Goal: Task Accomplishment & Management: Manage account settings

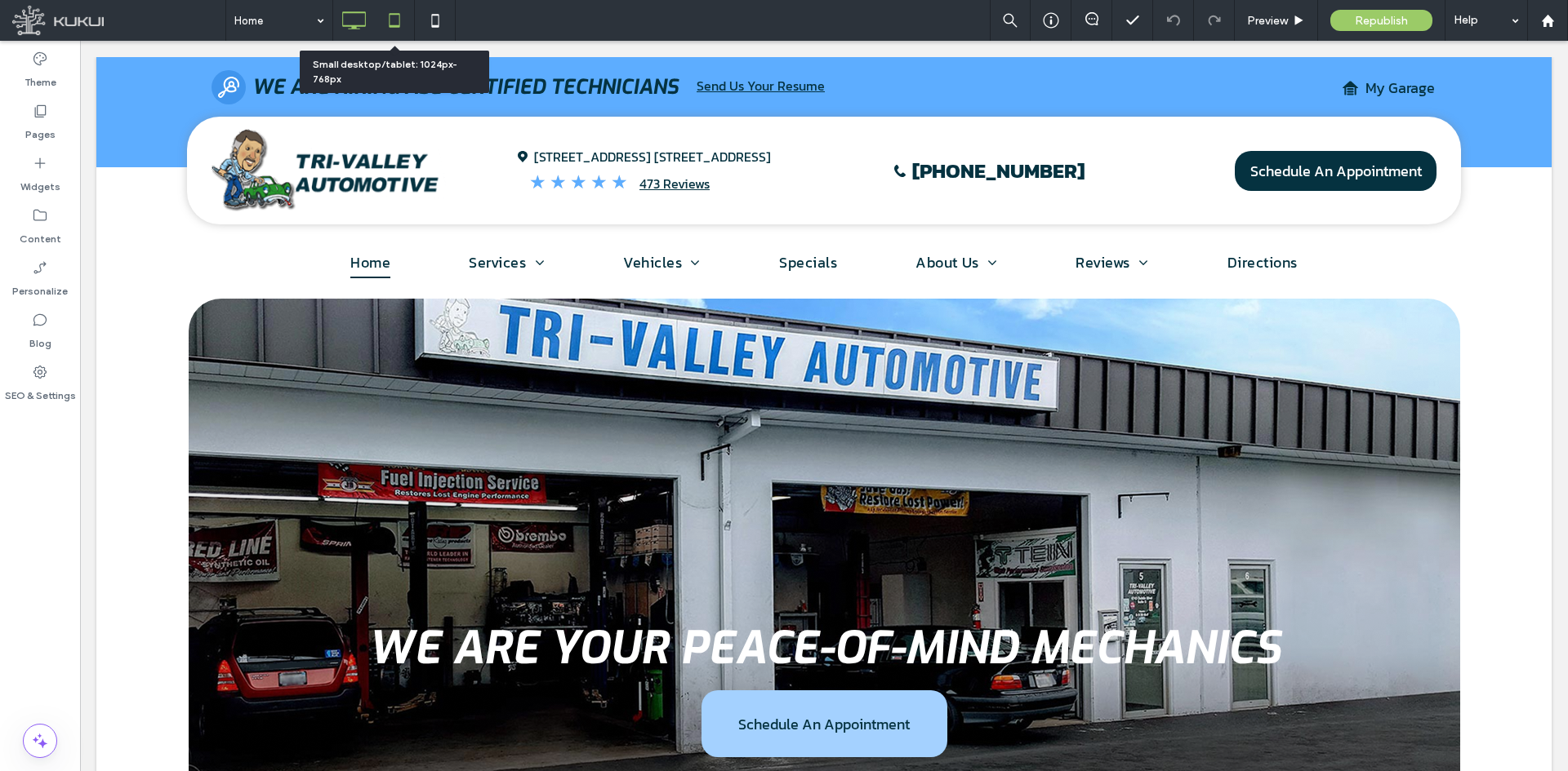
click at [396, 5] on icon at bounding box center [393, 20] width 32 height 32
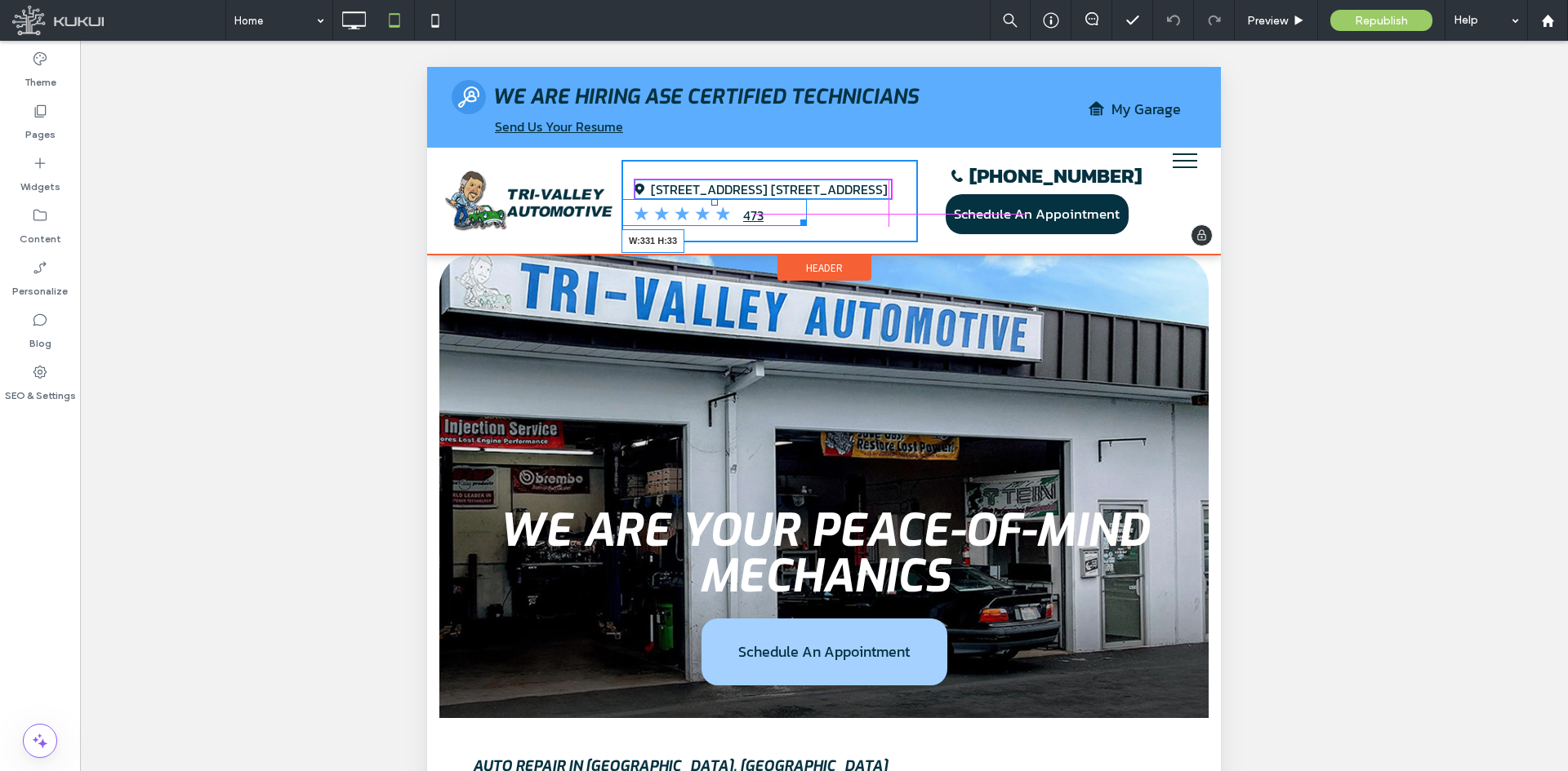
drag, startPoint x: 796, startPoint y: 216, endPoint x: 1301, endPoint y: 283, distance: 509.4
click at [807, 216] on div at bounding box center [801, 219] width 12 height 12
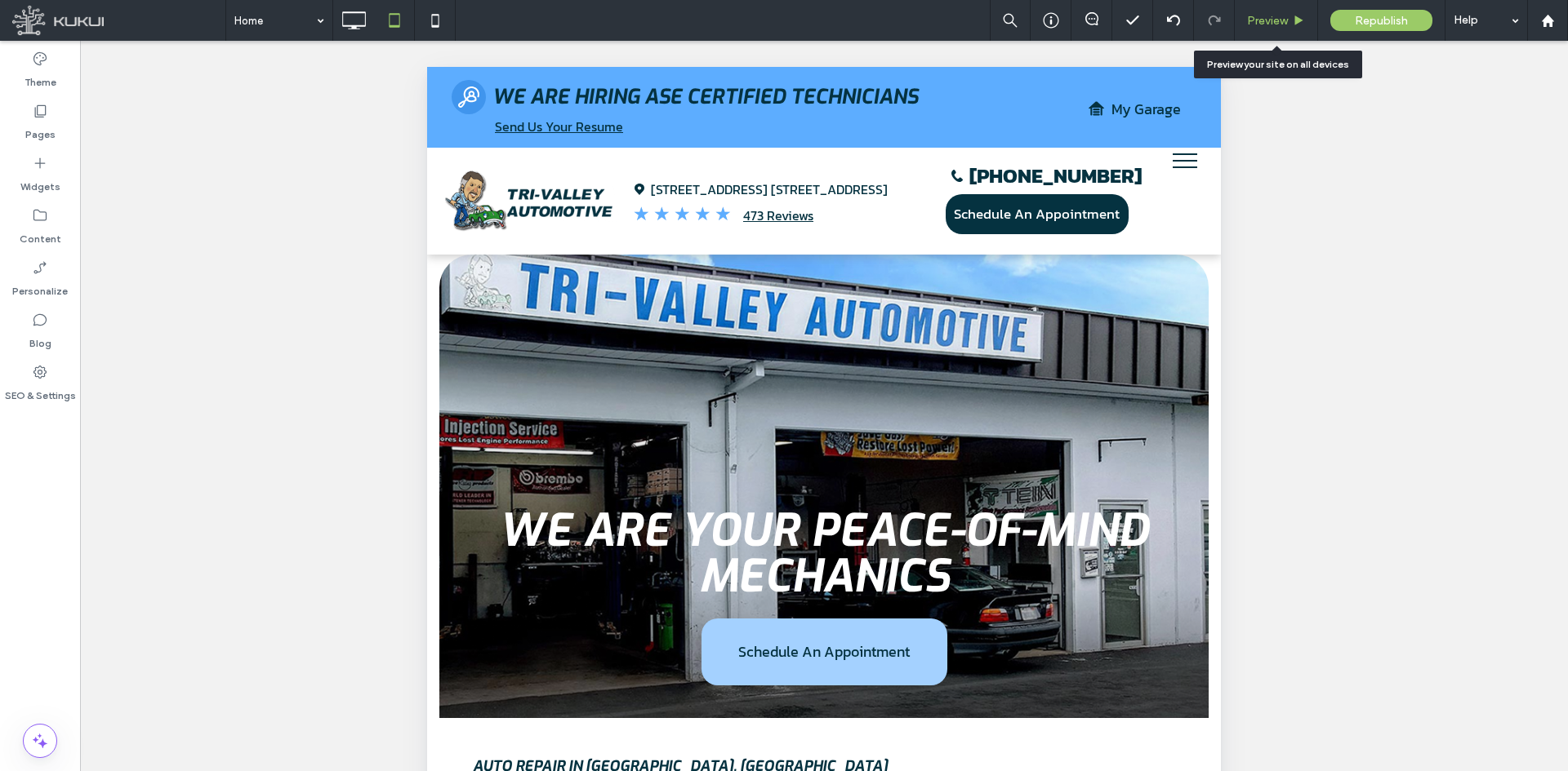
click at [1272, 24] on span "Preview" at bounding box center [1268, 21] width 41 height 14
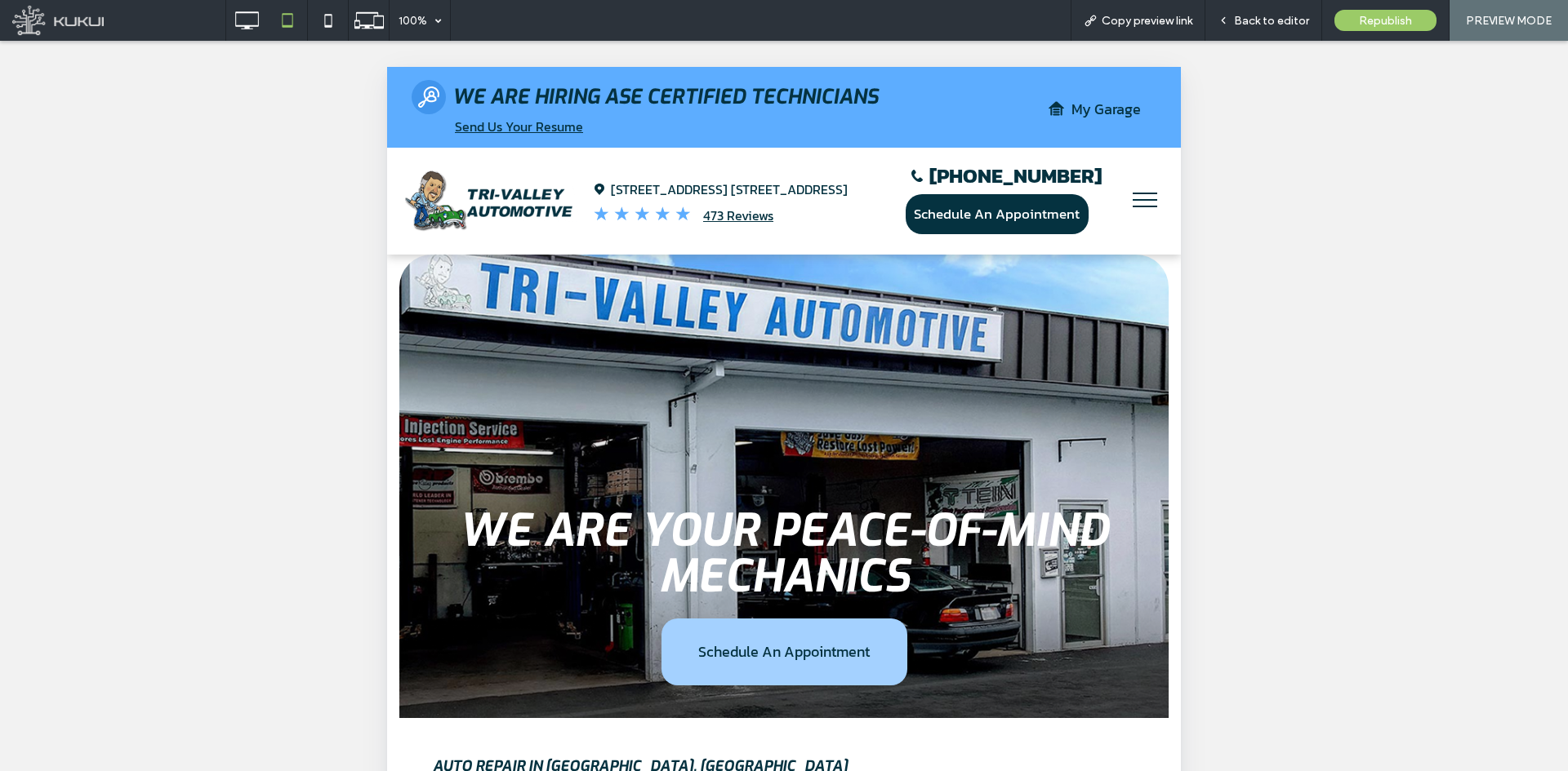
click at [1123, 200] on button "menu" at bounding box center [1144, 200] width 42 height 42
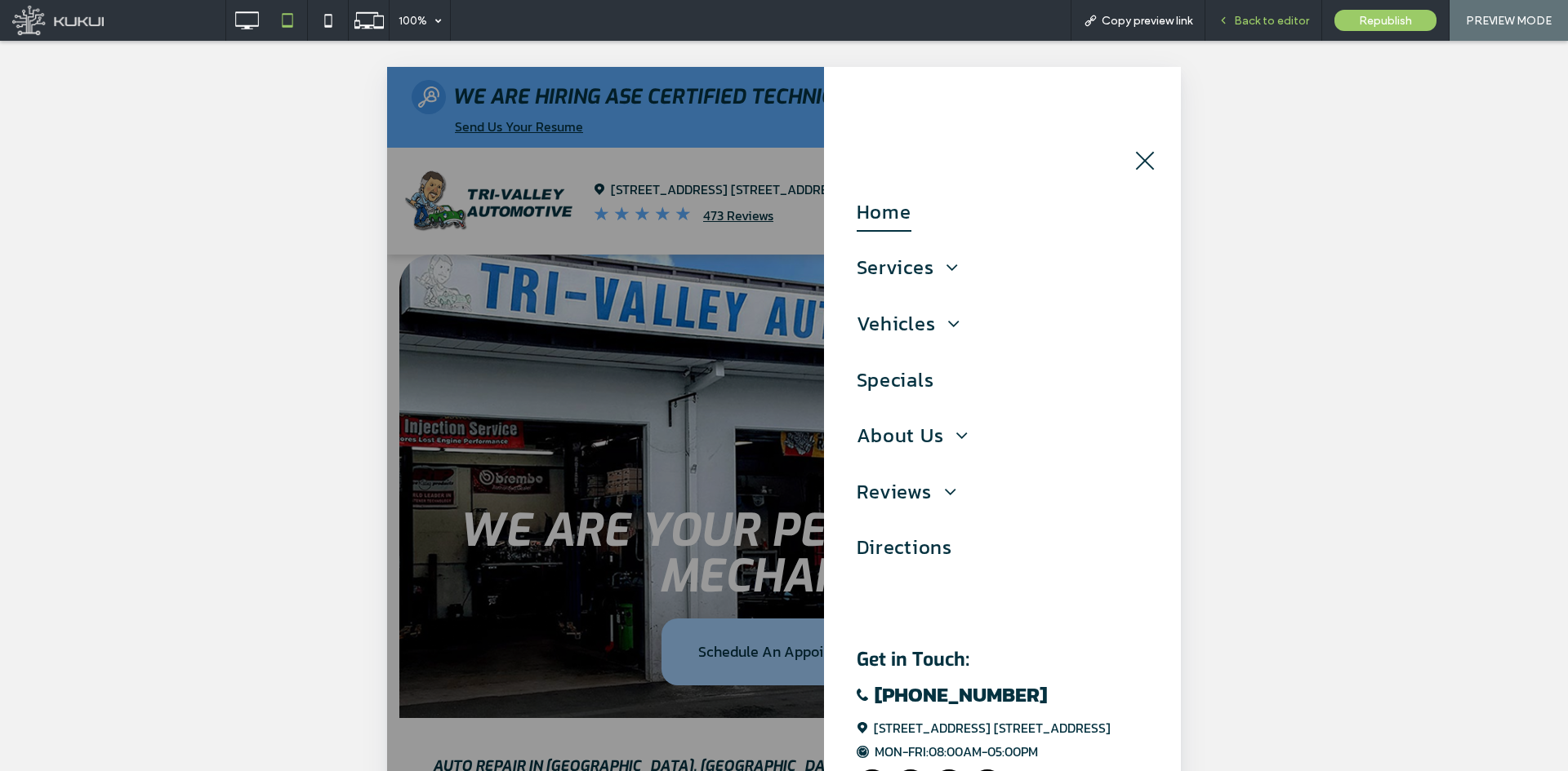
click at [1242, 27] on span "Back to editor" at bounding box center [1271, 21] width 75 height 14
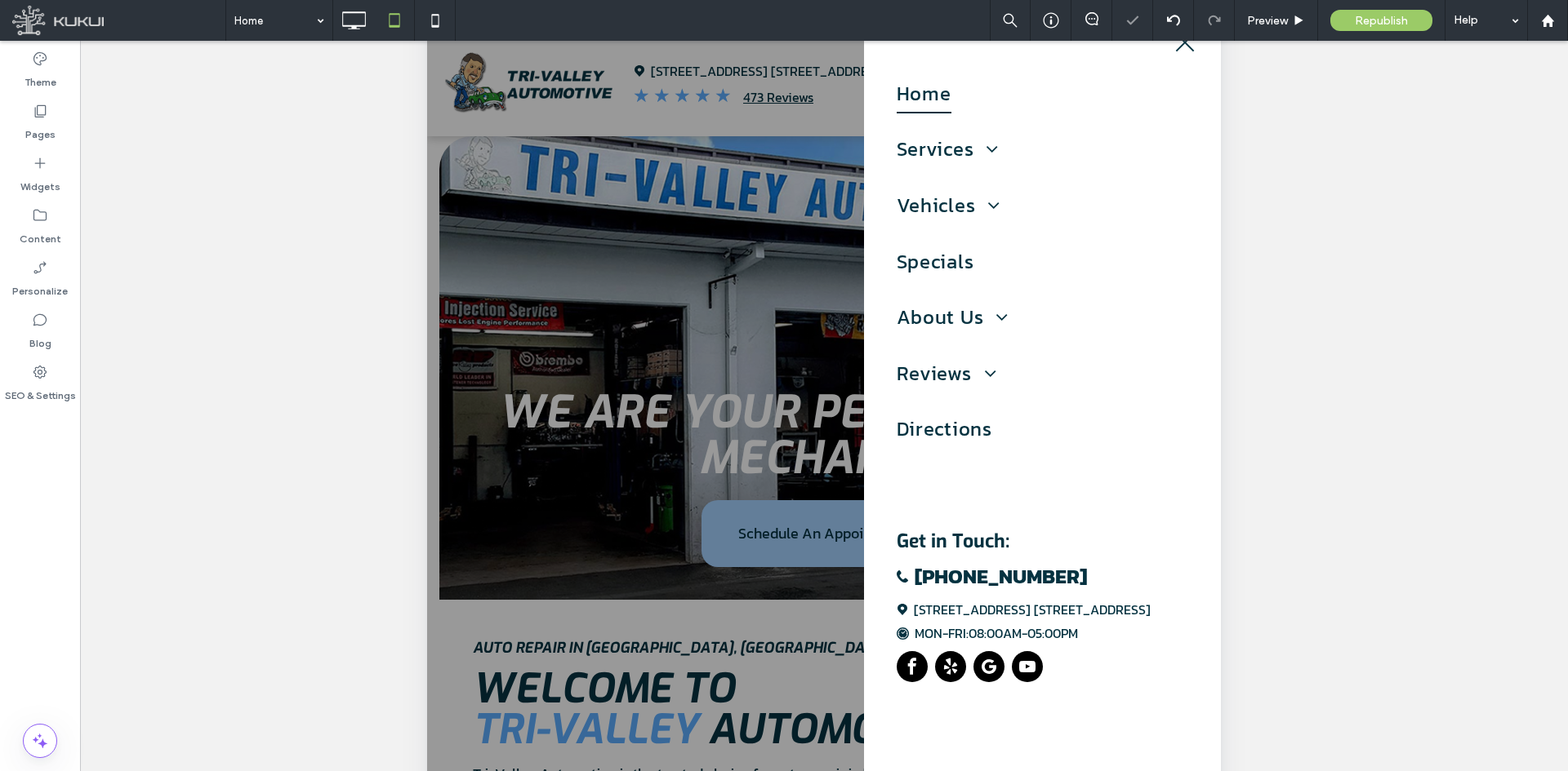
scroll to position [245, 0]
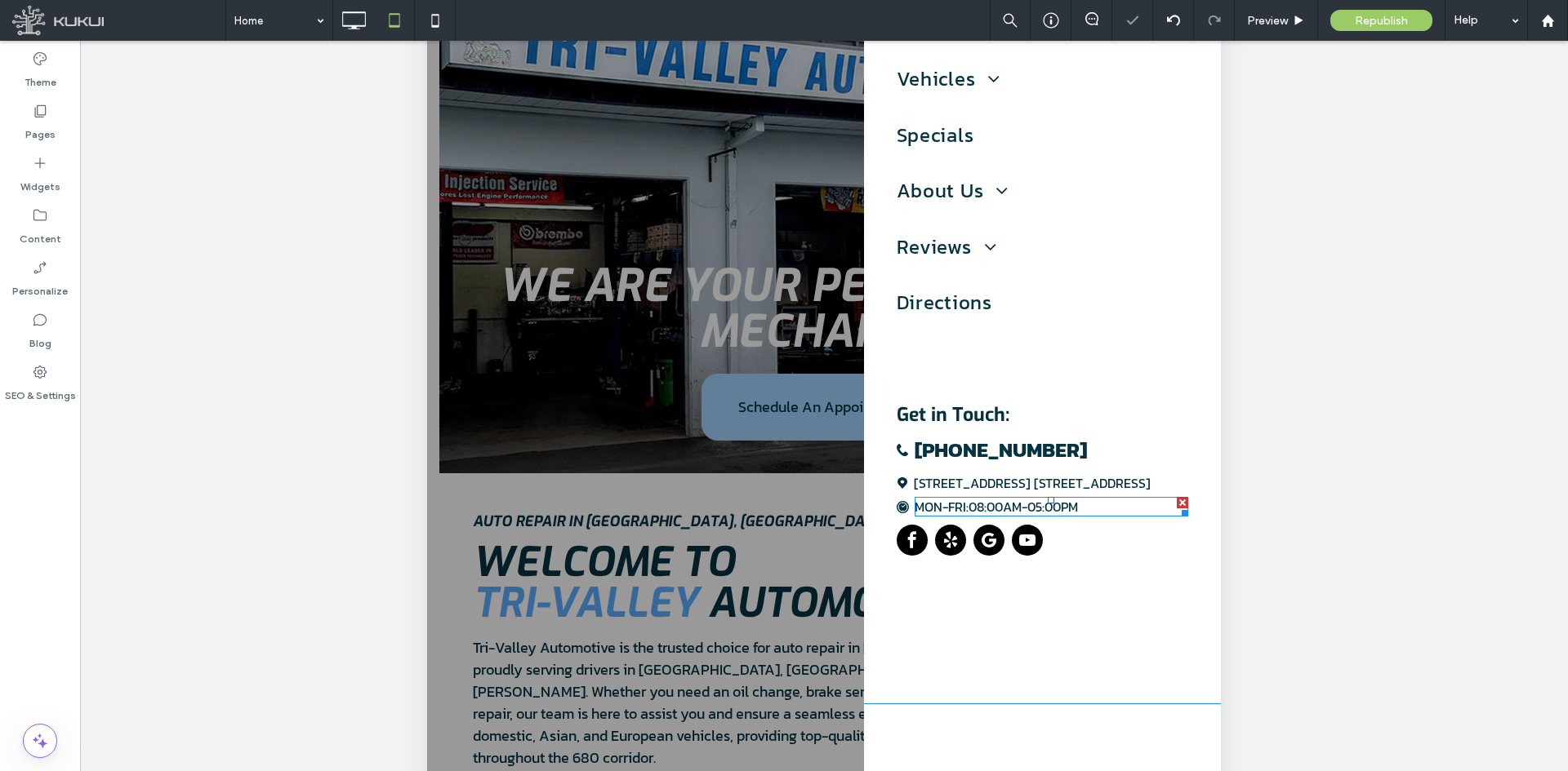
click at [1002, 506] on span at bounding box center [1052, 507] width 273 height 20
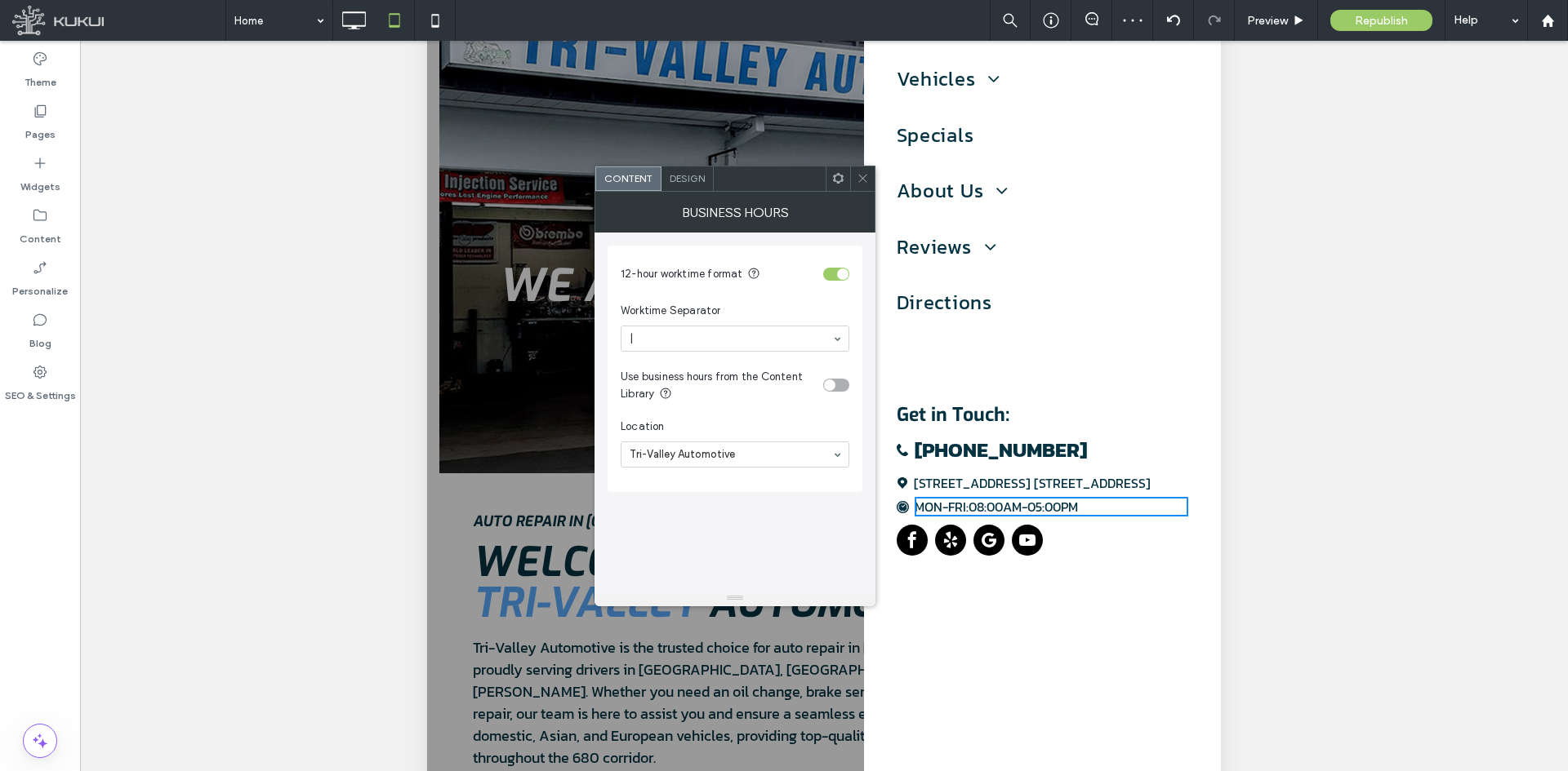
click at [863, 181] on icon at bounding box center [863, 178] width 12 height 12
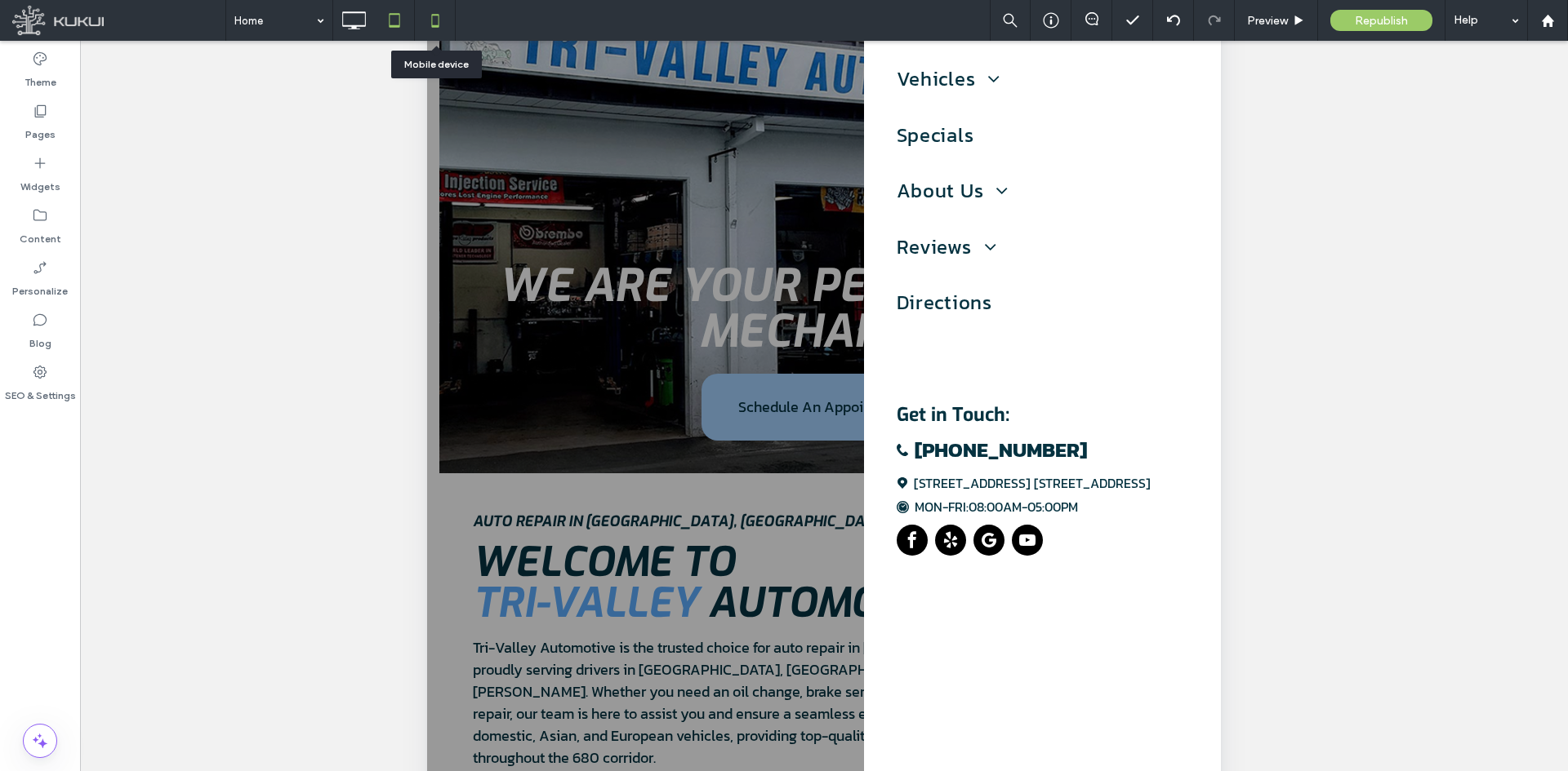
click at [430, 20] on icon at bounding box center [435, 20] width 32 height 32
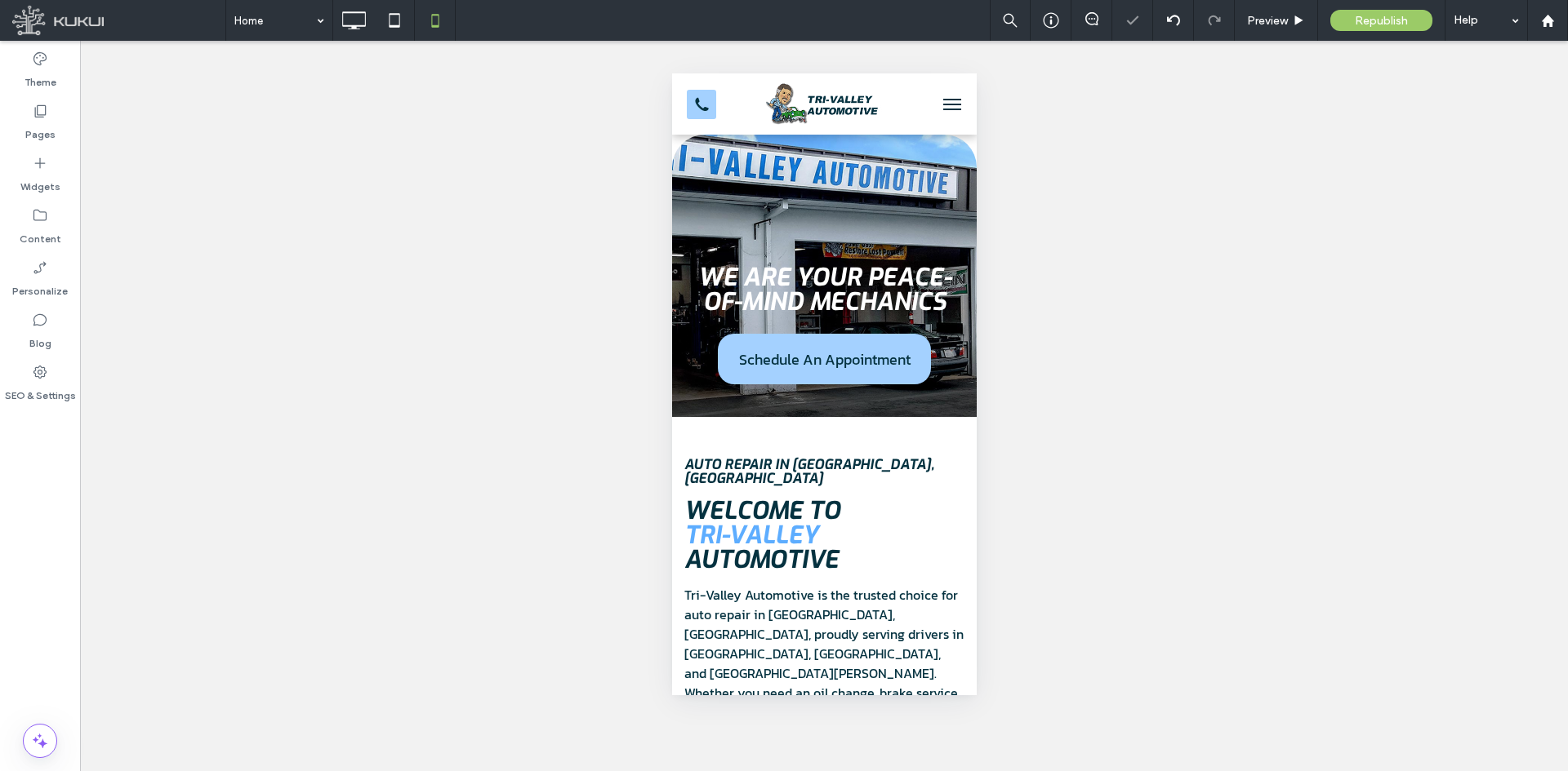
scroll to position [0, 0]
click at [935, 108] on button "menu" at bounding box center [951, 104] width 32 height 32
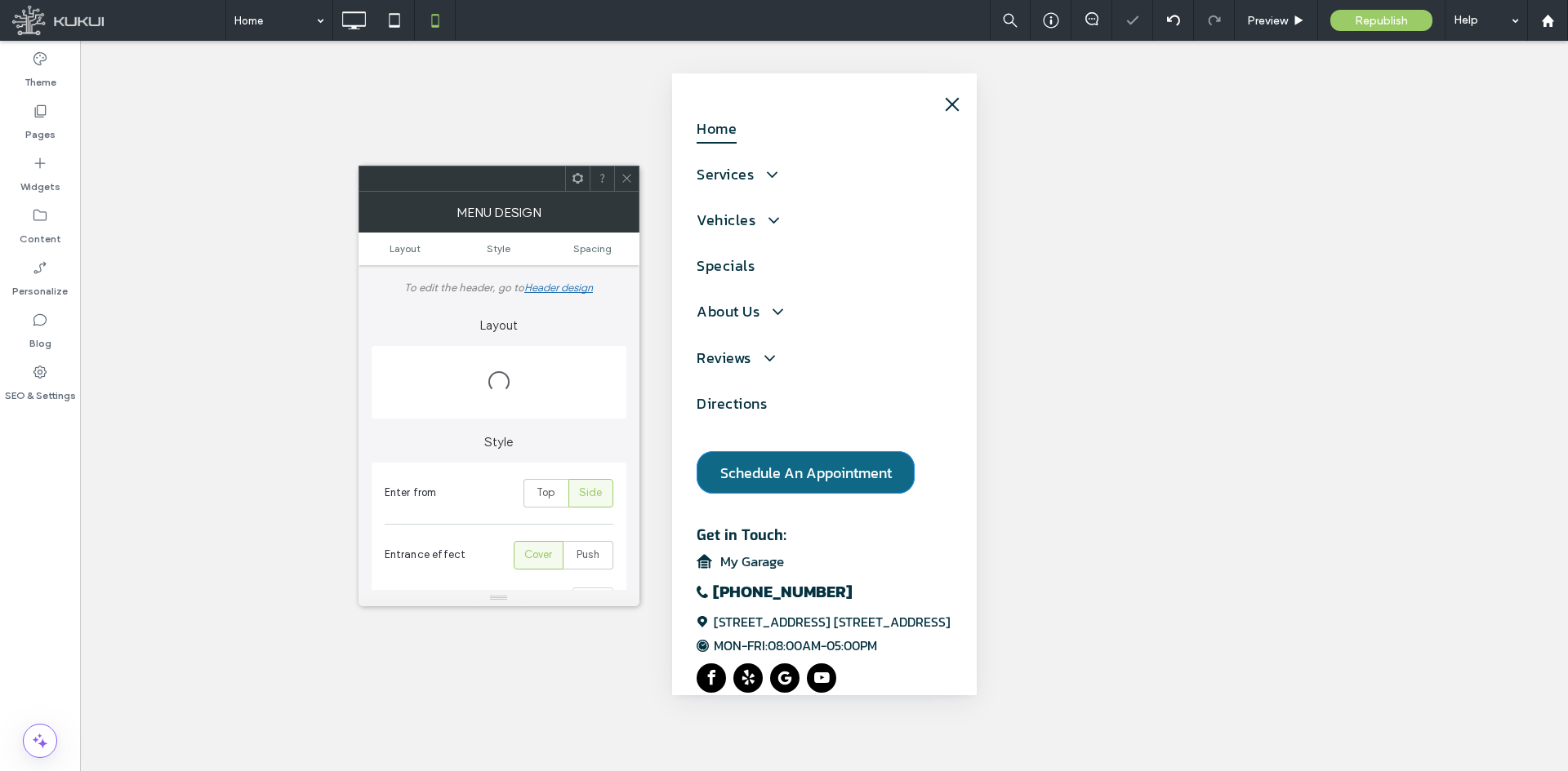
scroll to position [98, 0]
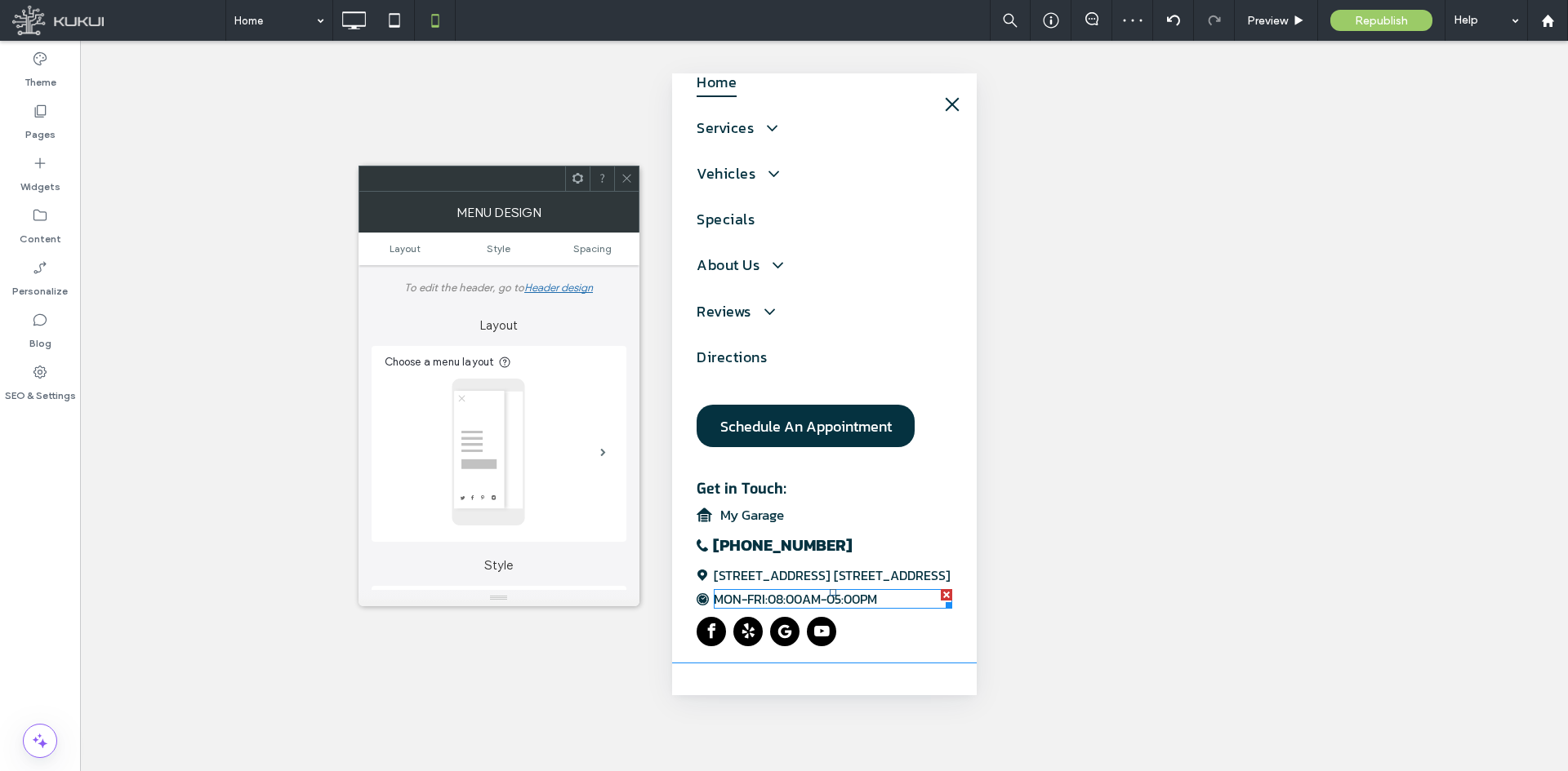
click at [777, 595] on span at bounding box center [832, 599] width 238 height 20
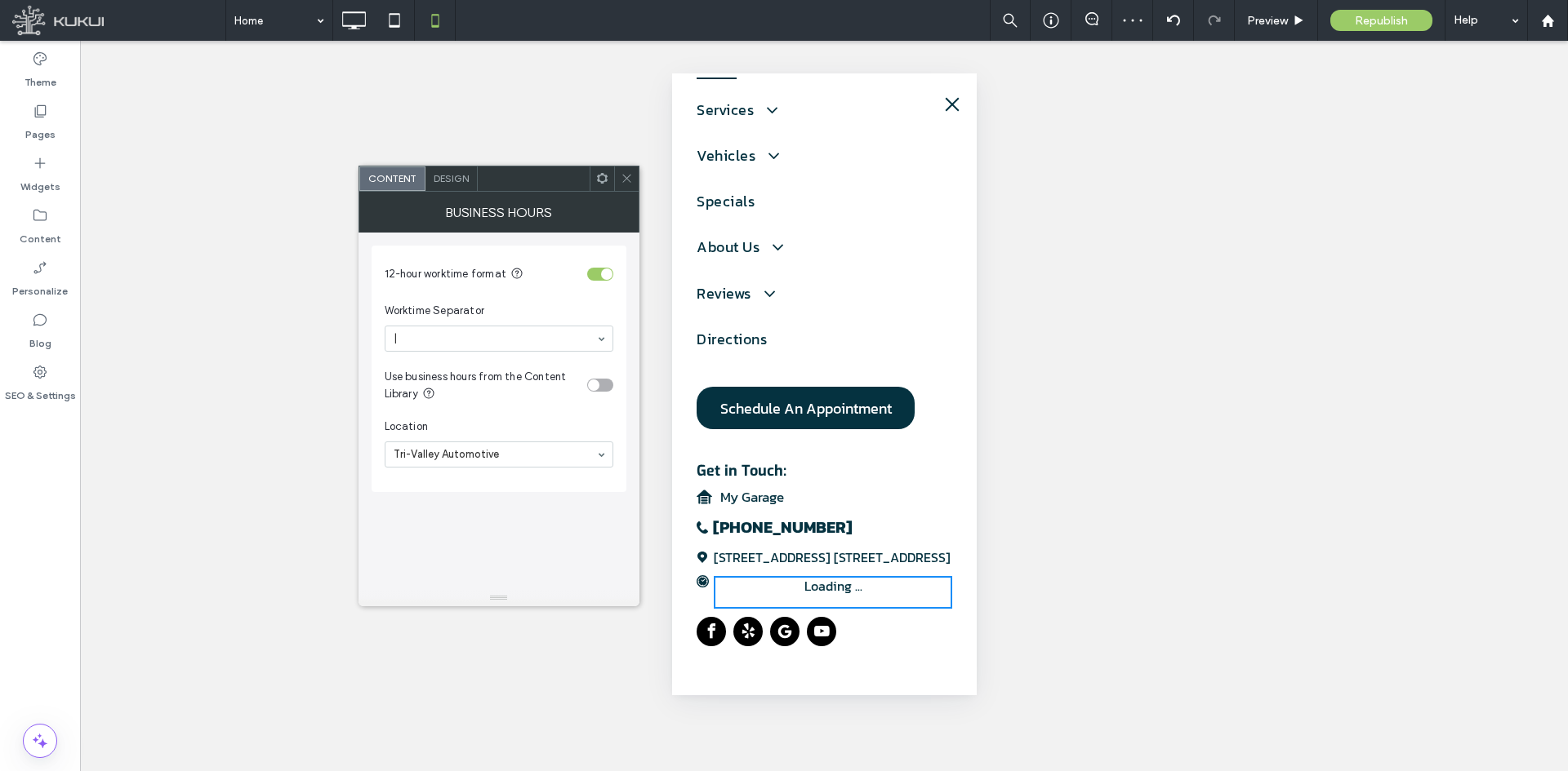
click at [627, 180] on icon at bounding box center [627, 178] width 12 height 12
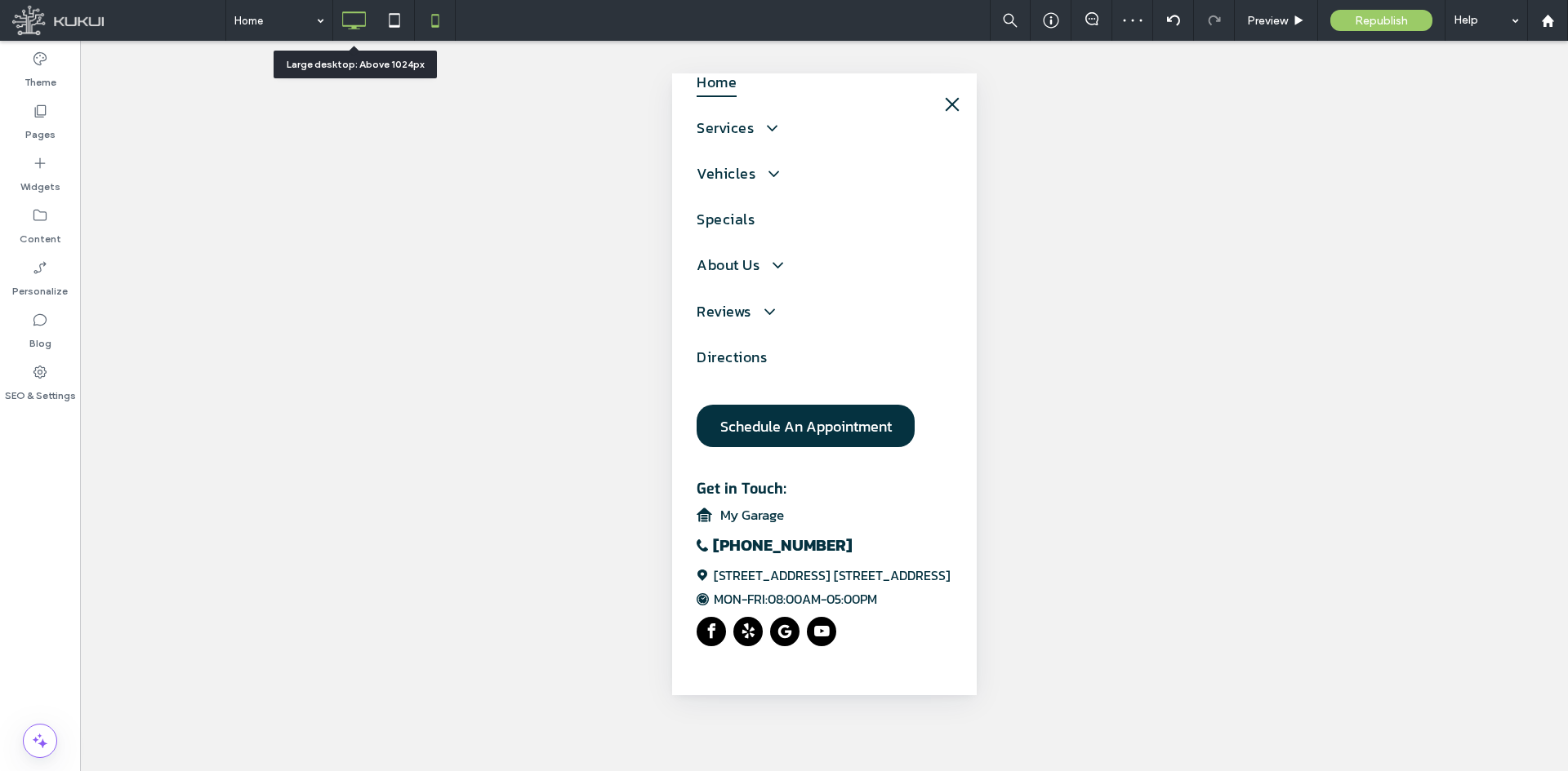
click at [348, 27] on use at bounding box center [355, 21] width 24 height 18
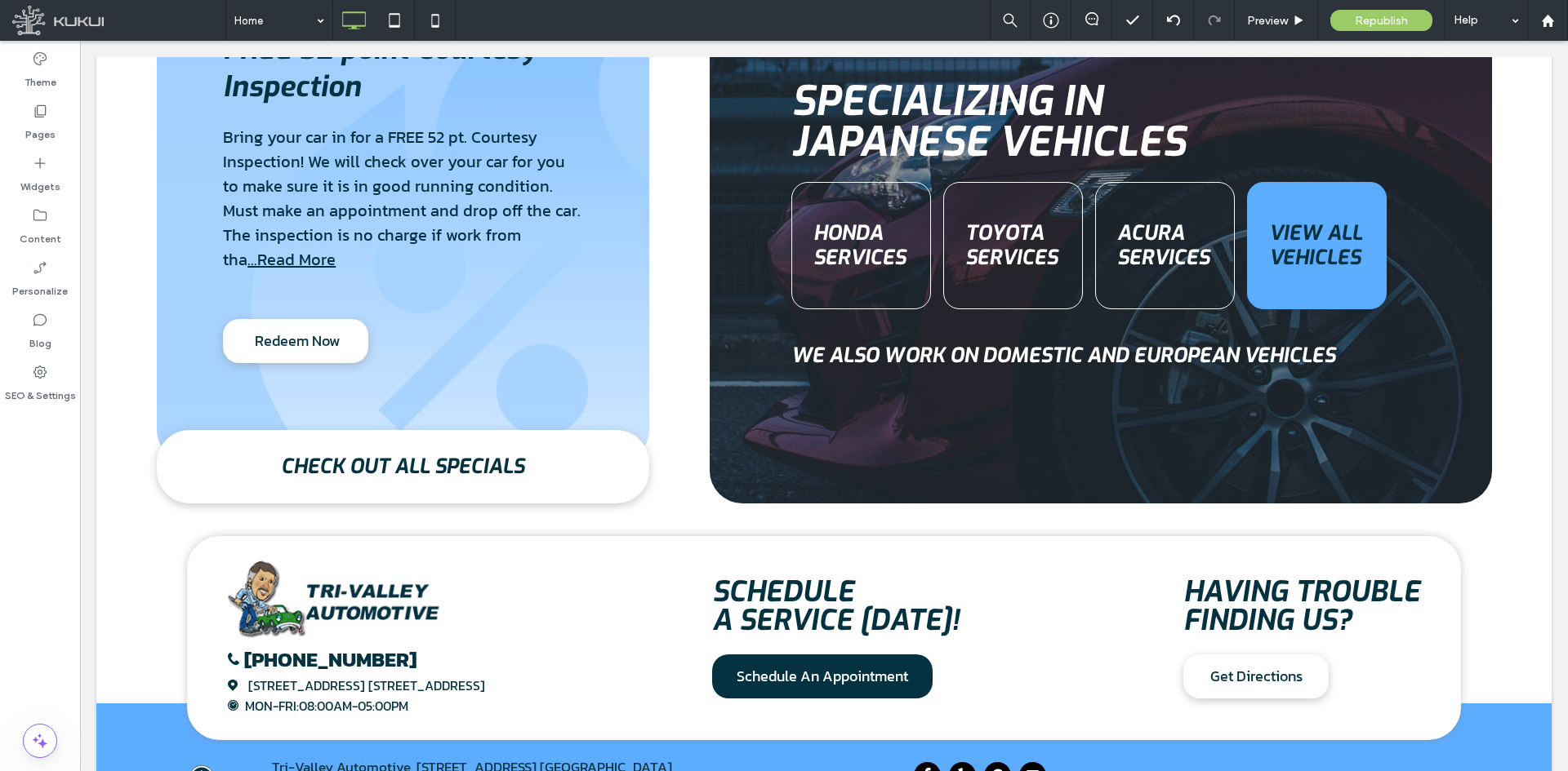
scroll to position [2641, 0]
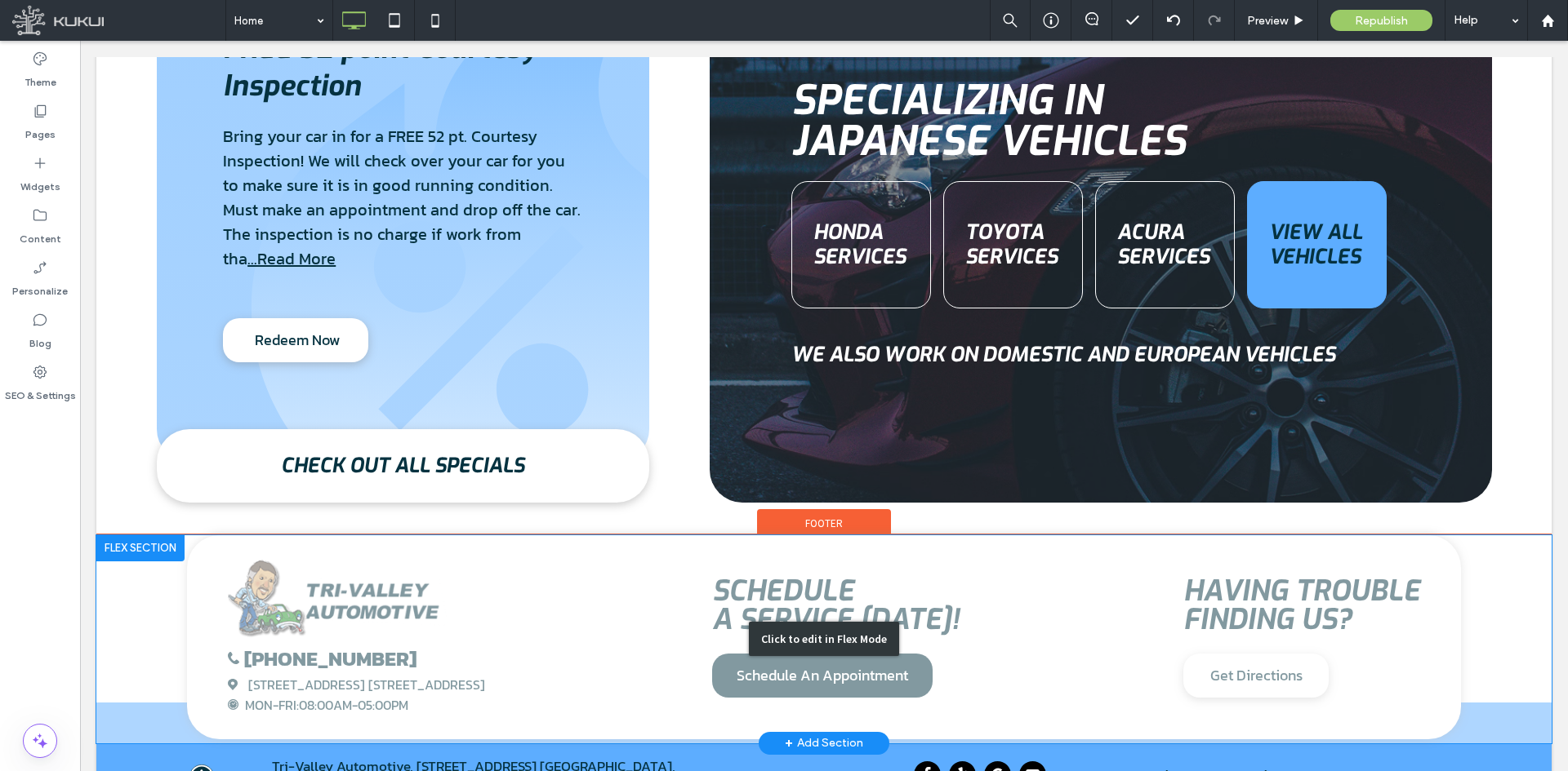
click at [358, 651] on div "Click to edit in Flex Mode" at bounding box center [823, 640] width 1455 height 208
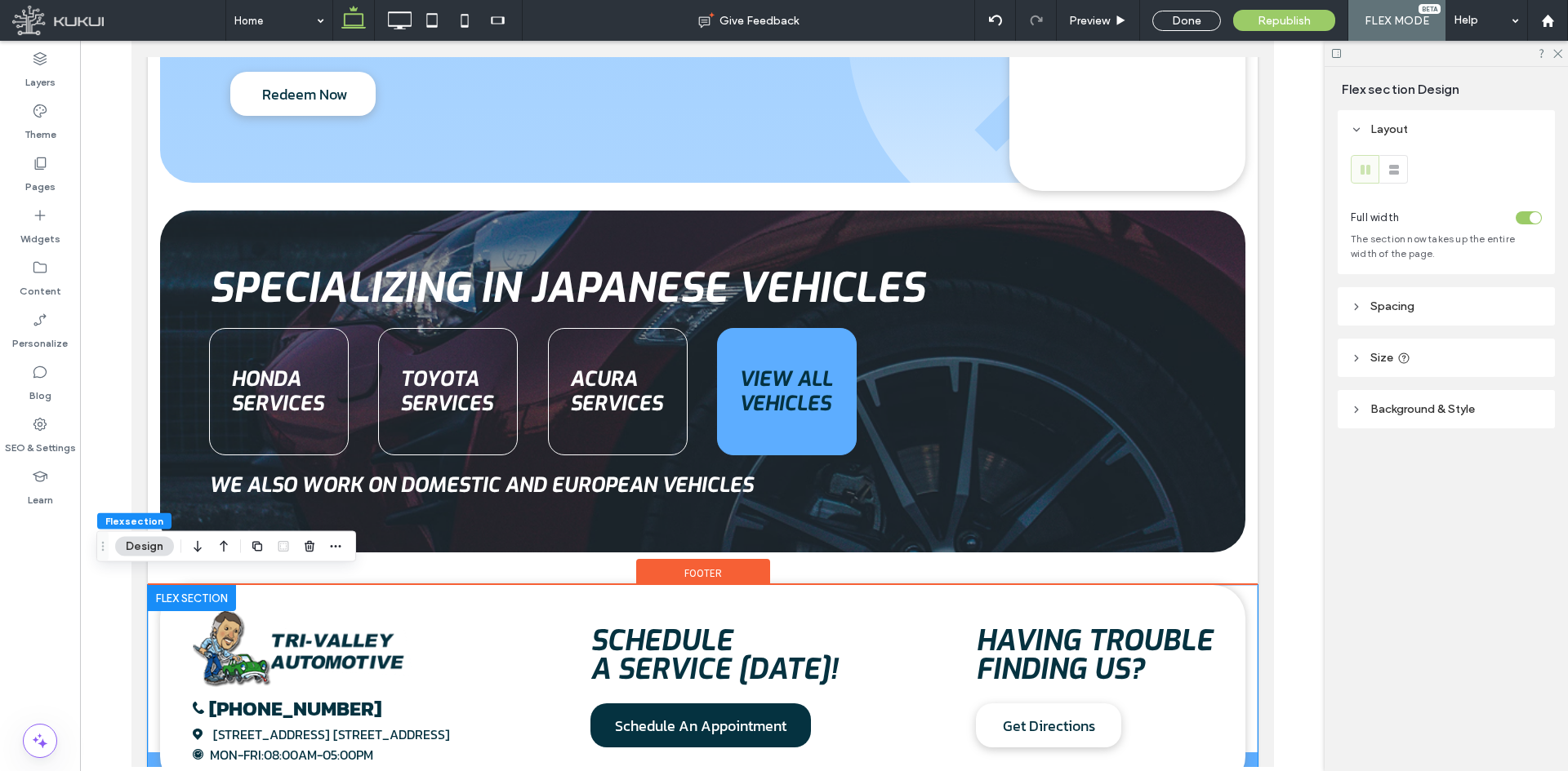
scroll to position [2653, 0]
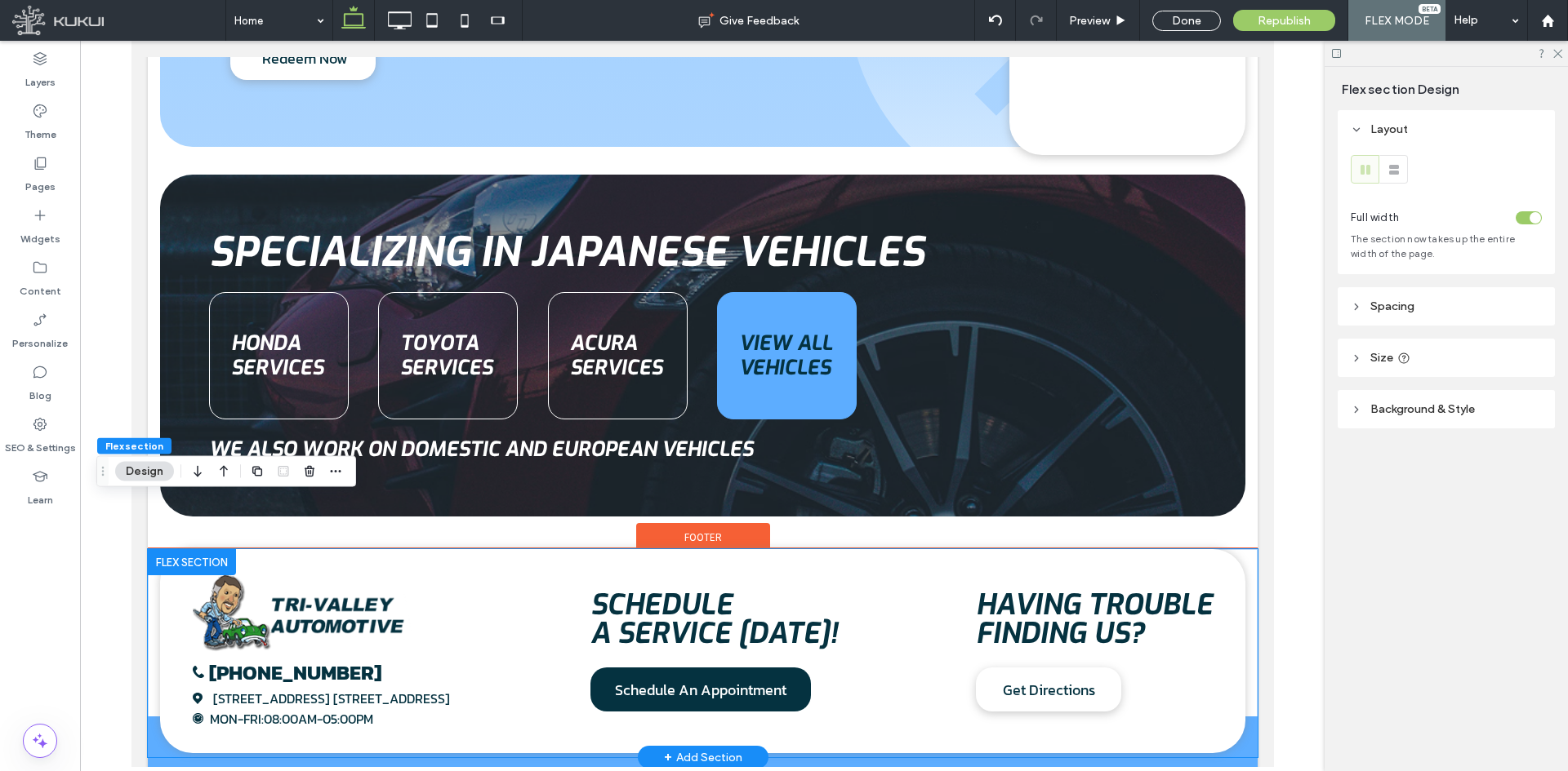
click at [215, 709] on span "MON-FRI:" at bounding box center [236, 719] width 54 height 20
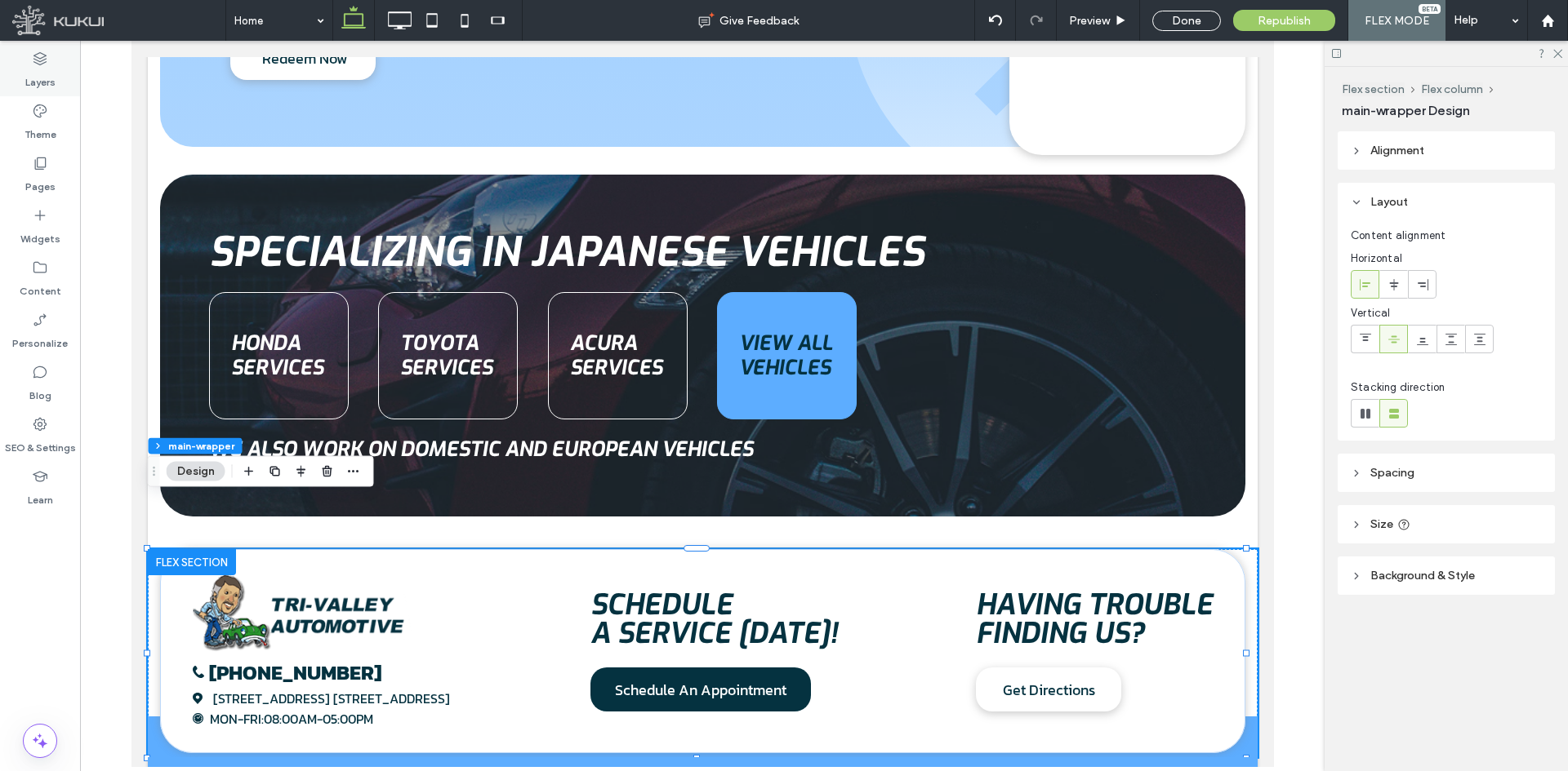
click at [51, 63] on div "Layers" at bounding box center [39, 70] width 80 height 52
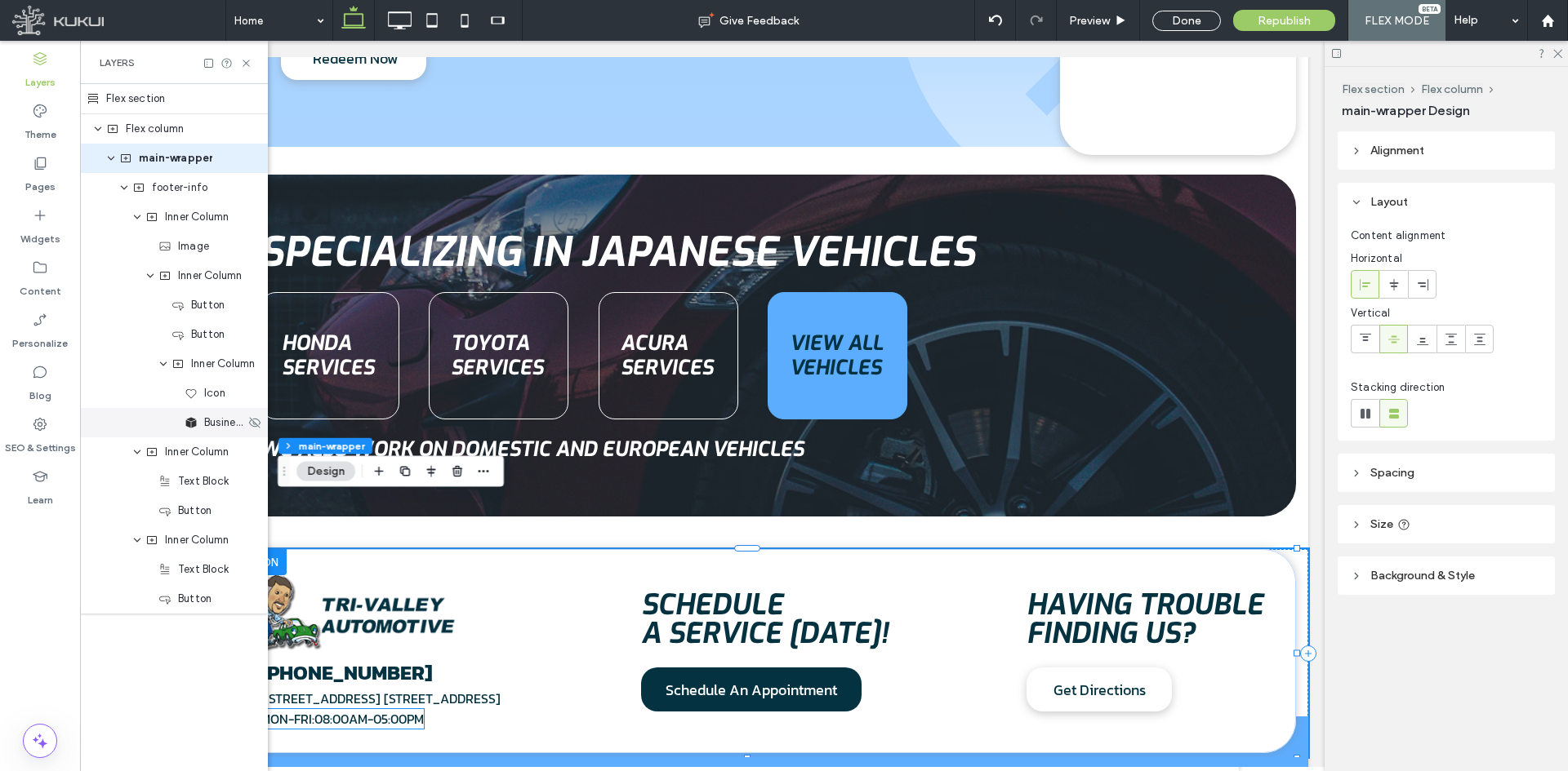
click at [224, 420] on span "Business Hours" at bounding box center [225, 423] width 41 height 17
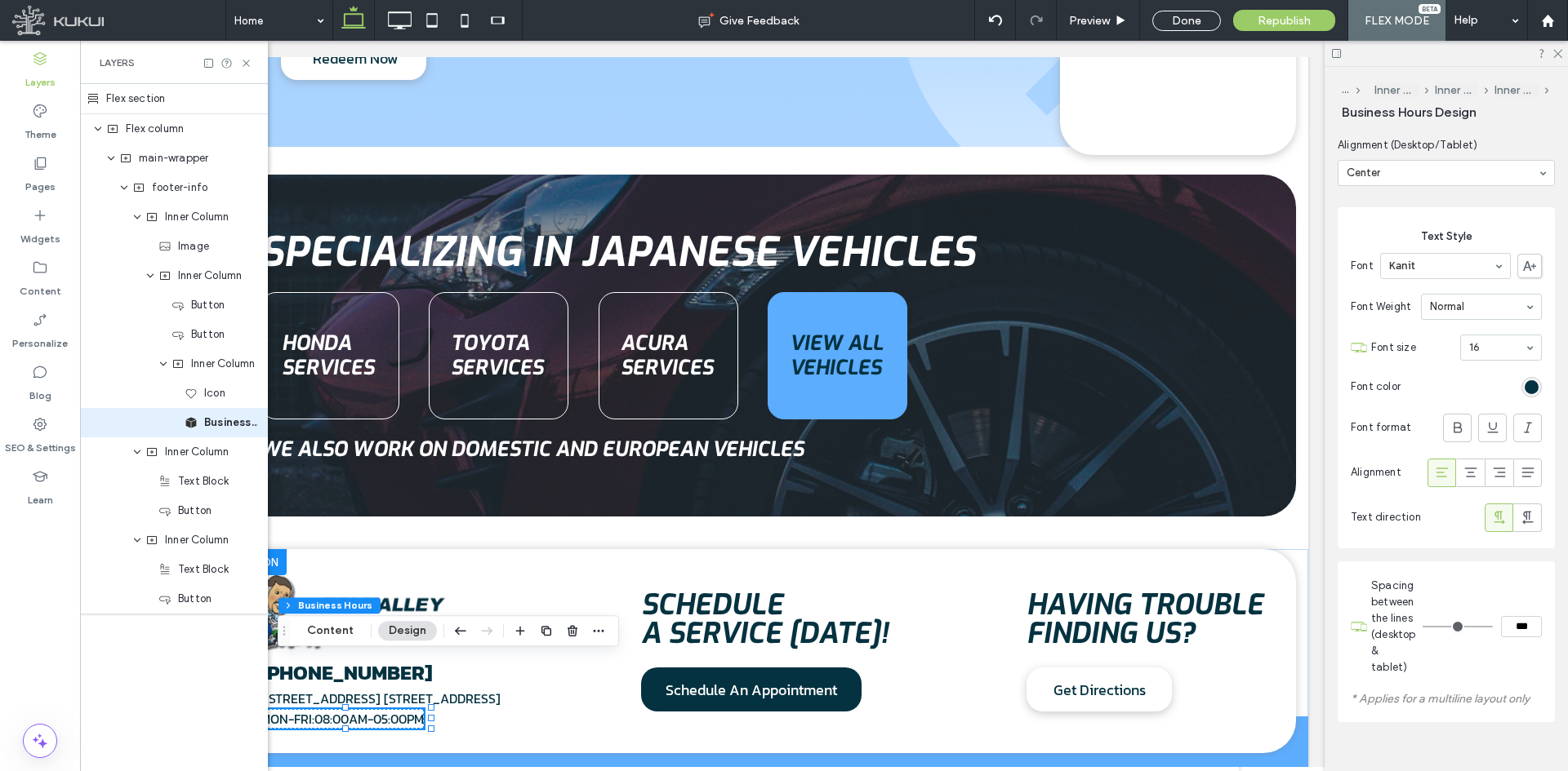
scroll to position [272, 0]
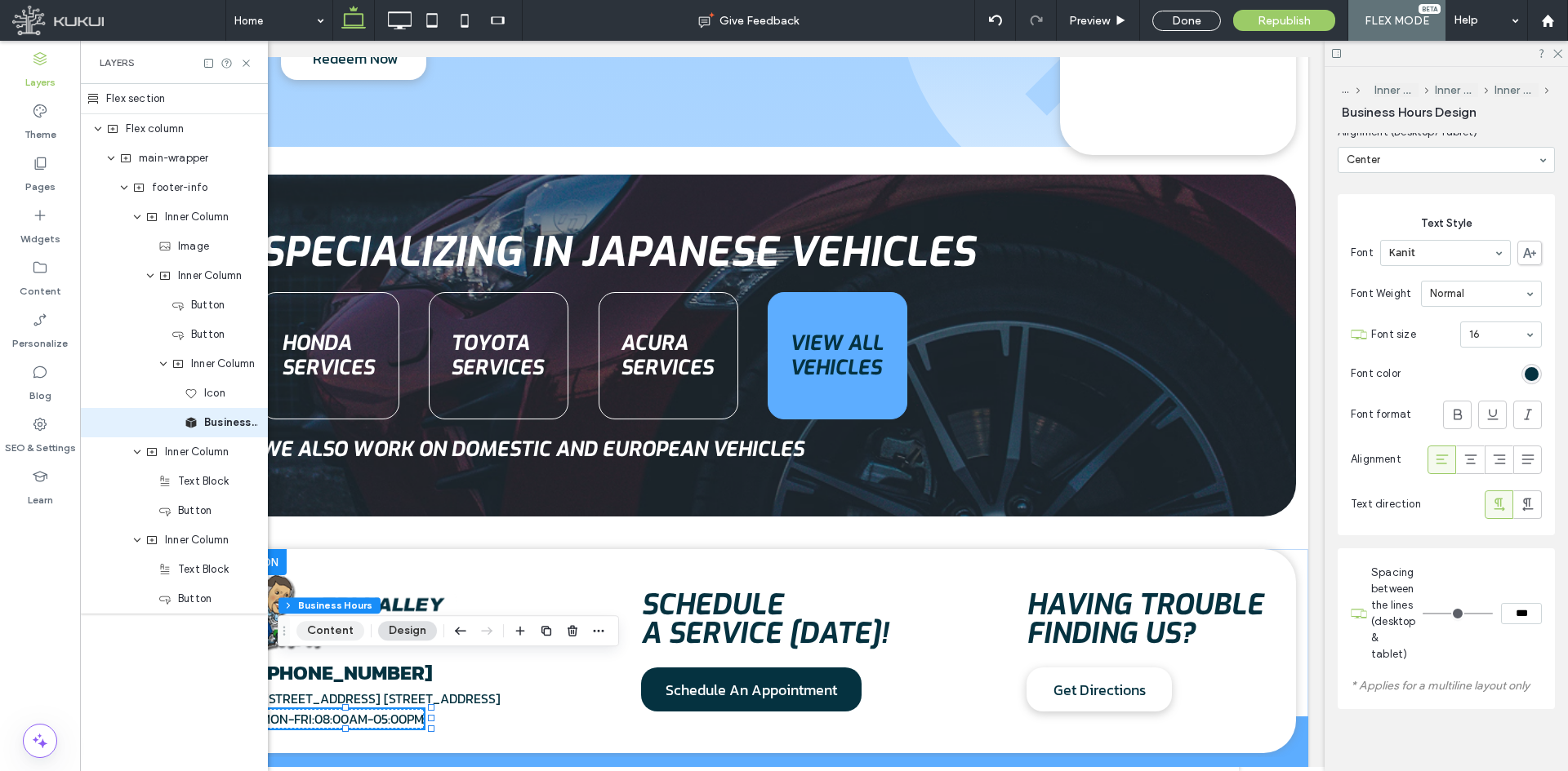
click at [326, 635] on button "Content" at bounding box center [330, 631] width 68 height 20
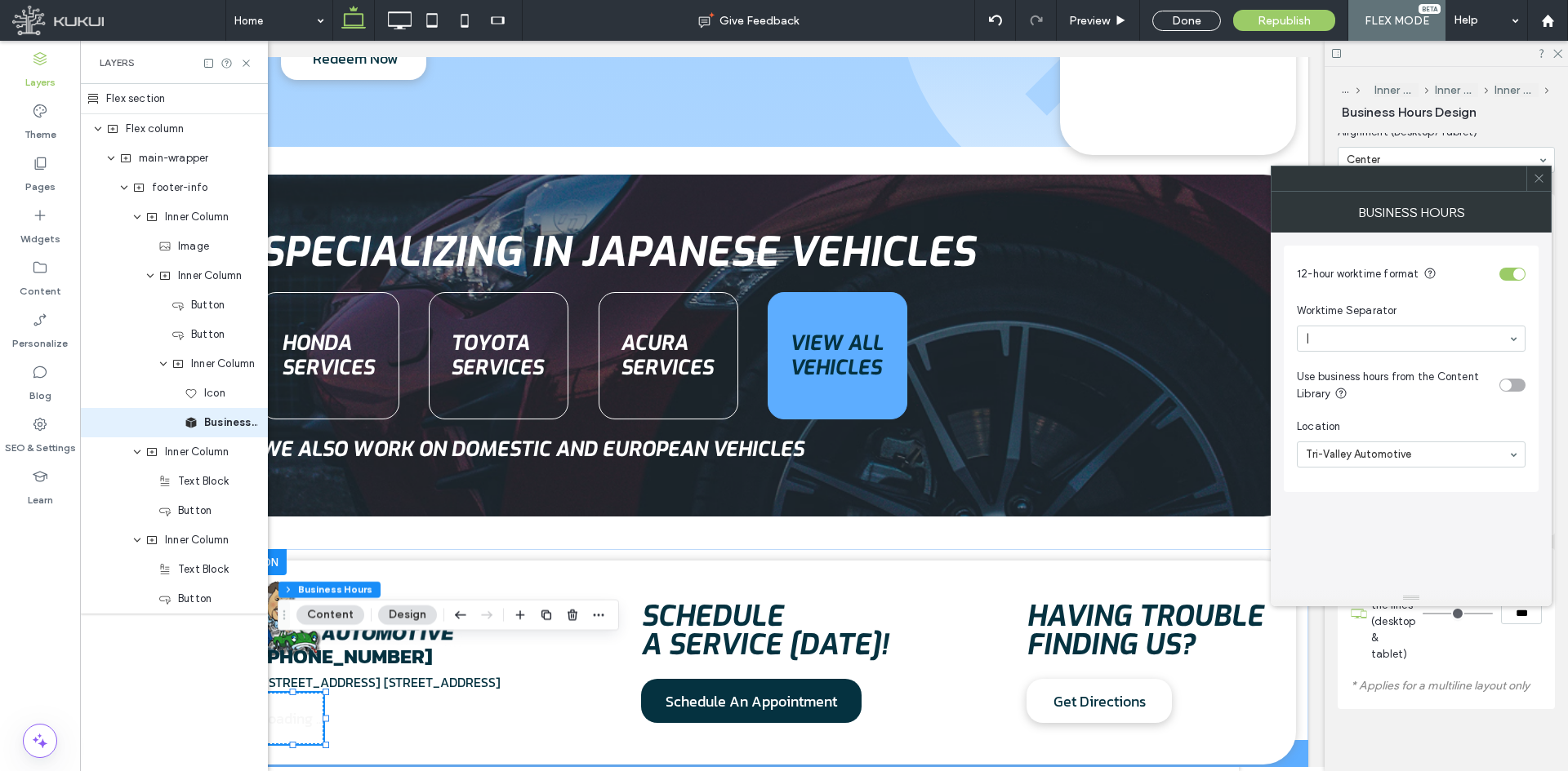
click at [1547, 176] on div at bounding box center [1538, 178] width 25 height 25
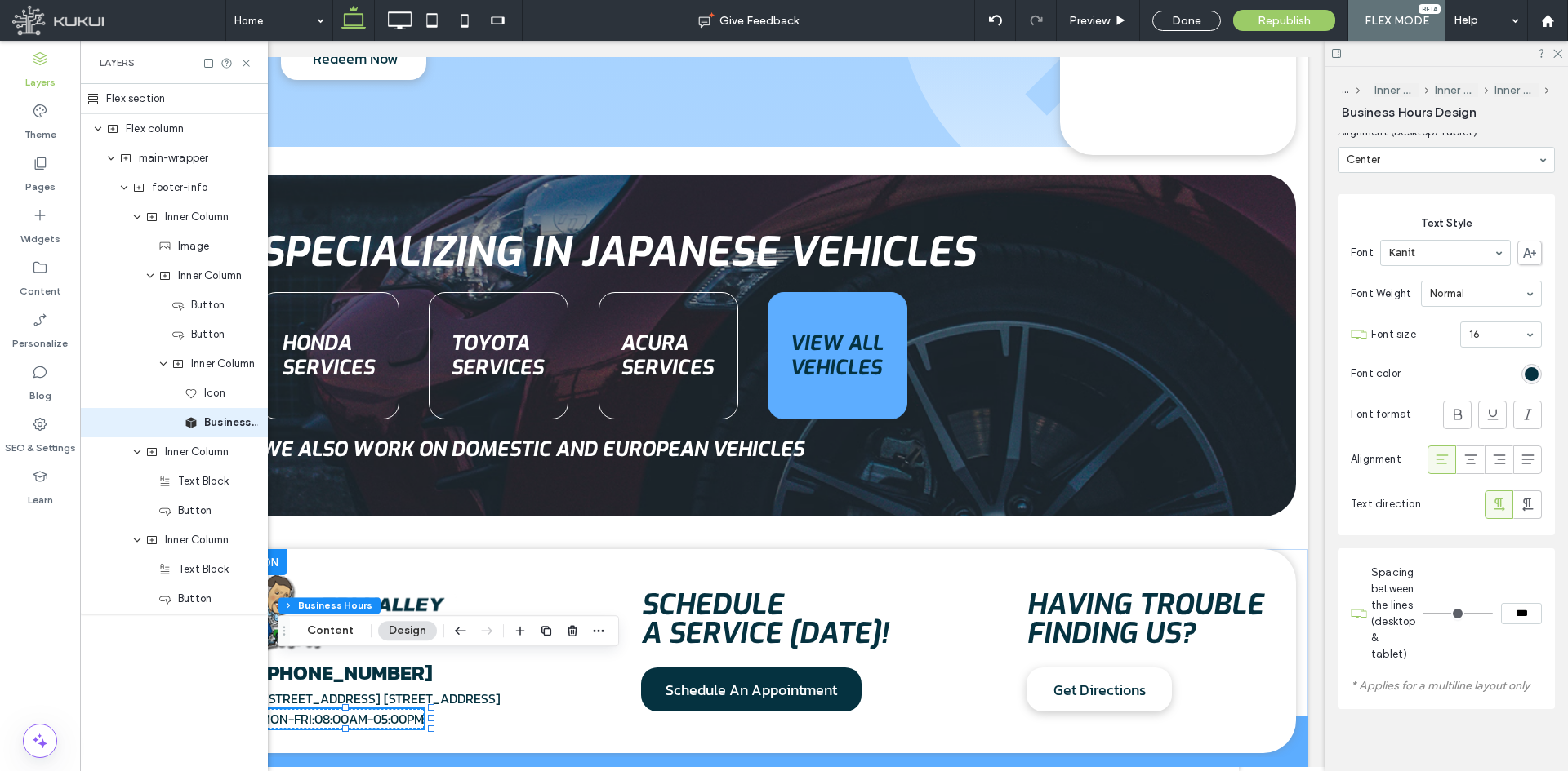
drag, startPoint x: 455, startPoint y: 22, endPoint x: 429, endPoint y: 49, distance: 37.5
click at [455, 22] on icon at bounding box center [464, 20] width 32 height 32
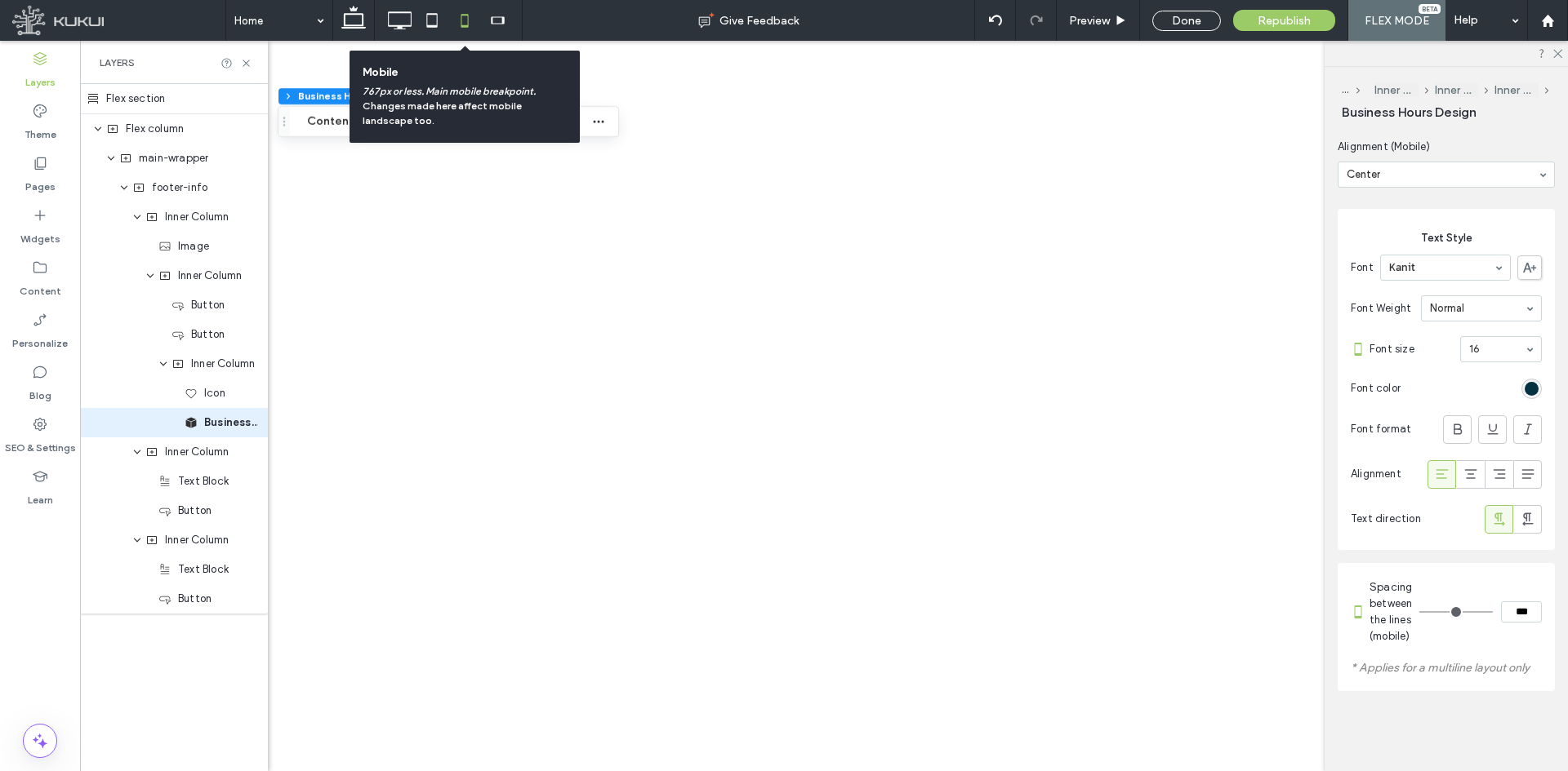
scroll to position [257, 0]
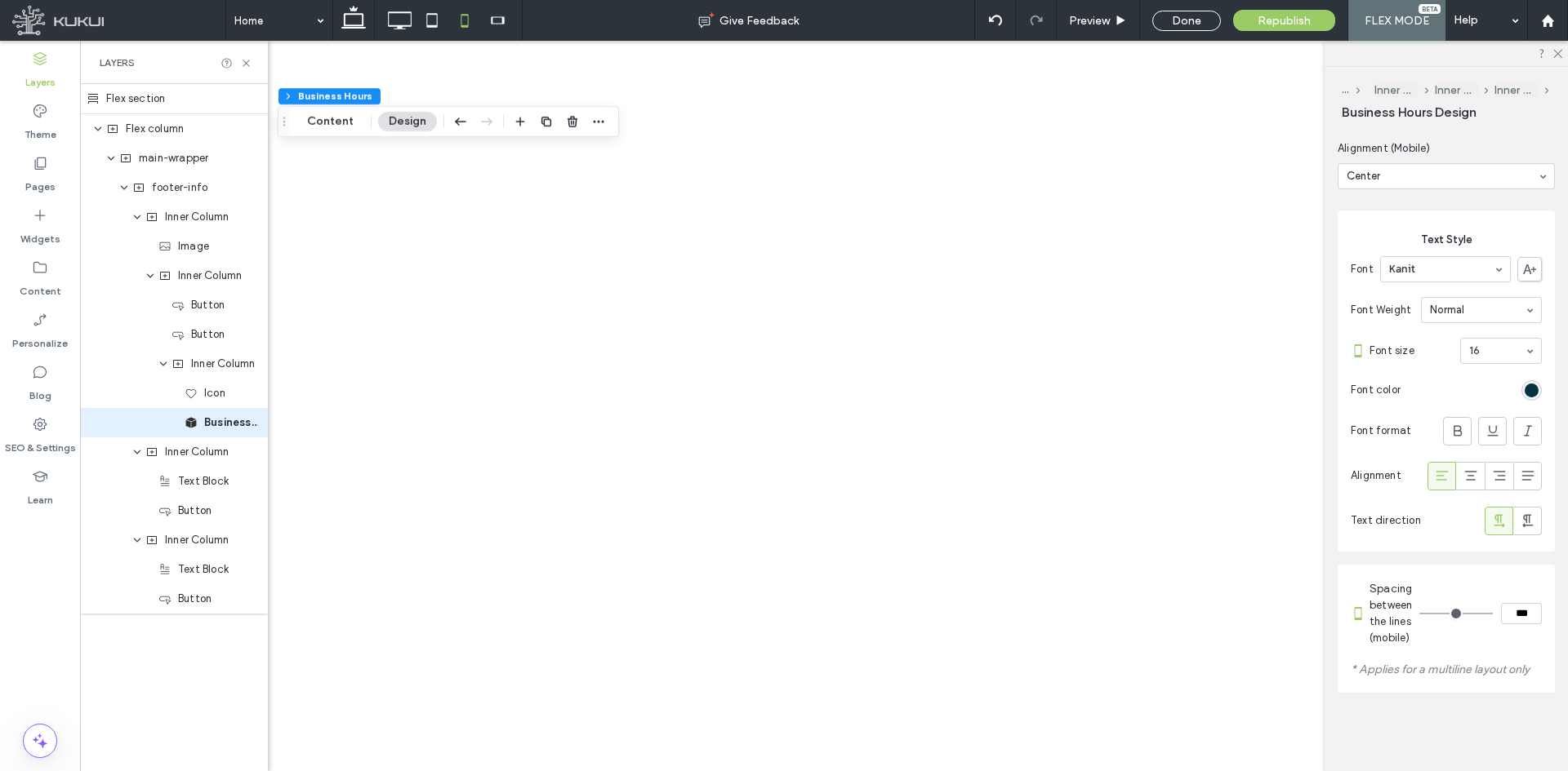
click at [42, 117] on div at bounding box center [784, 386] width 1568 height 771
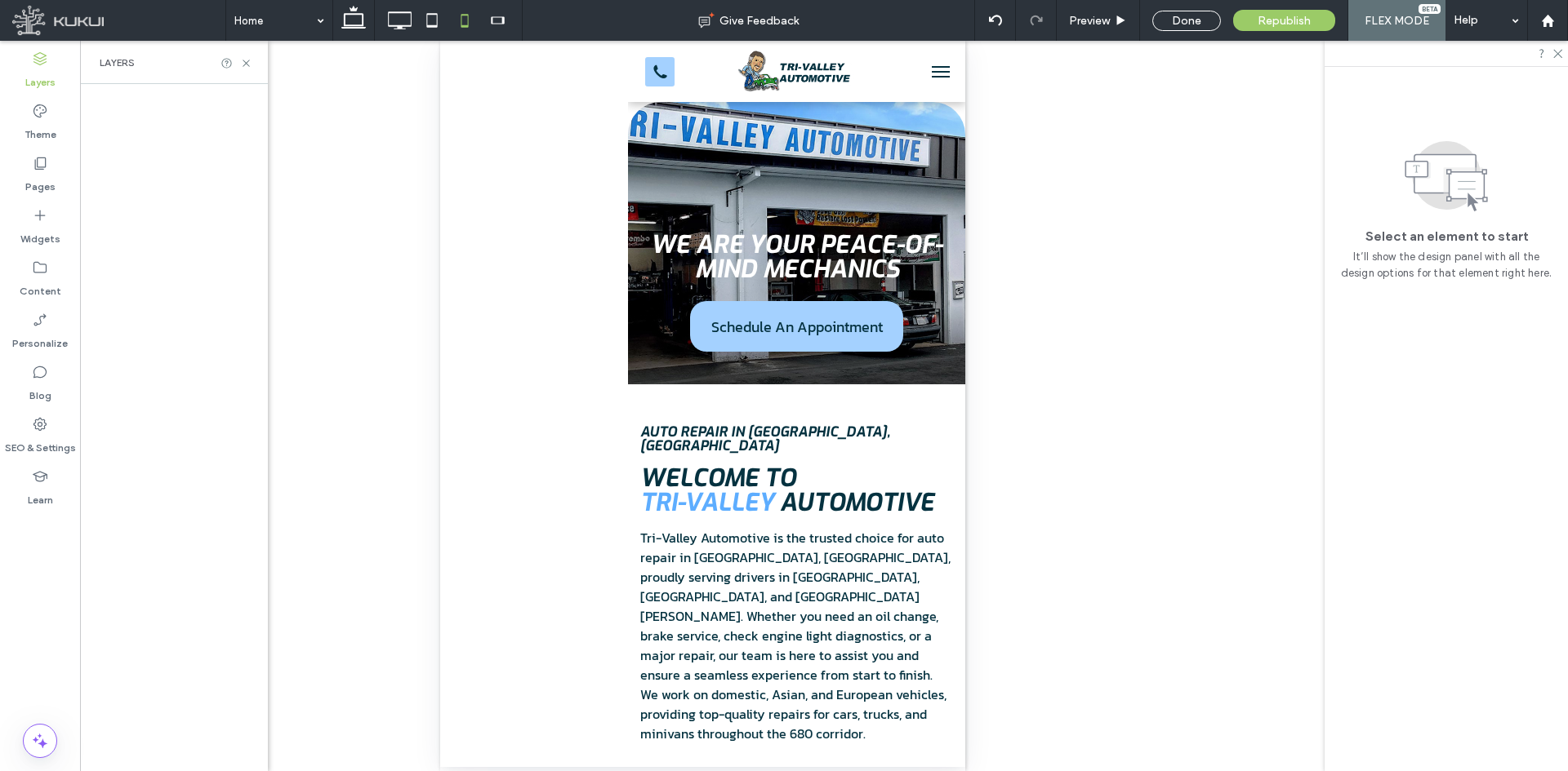
scroll to position [0, 0]
click at [42, 117] on icon at bounding box center [39, 111] width 17 height 17
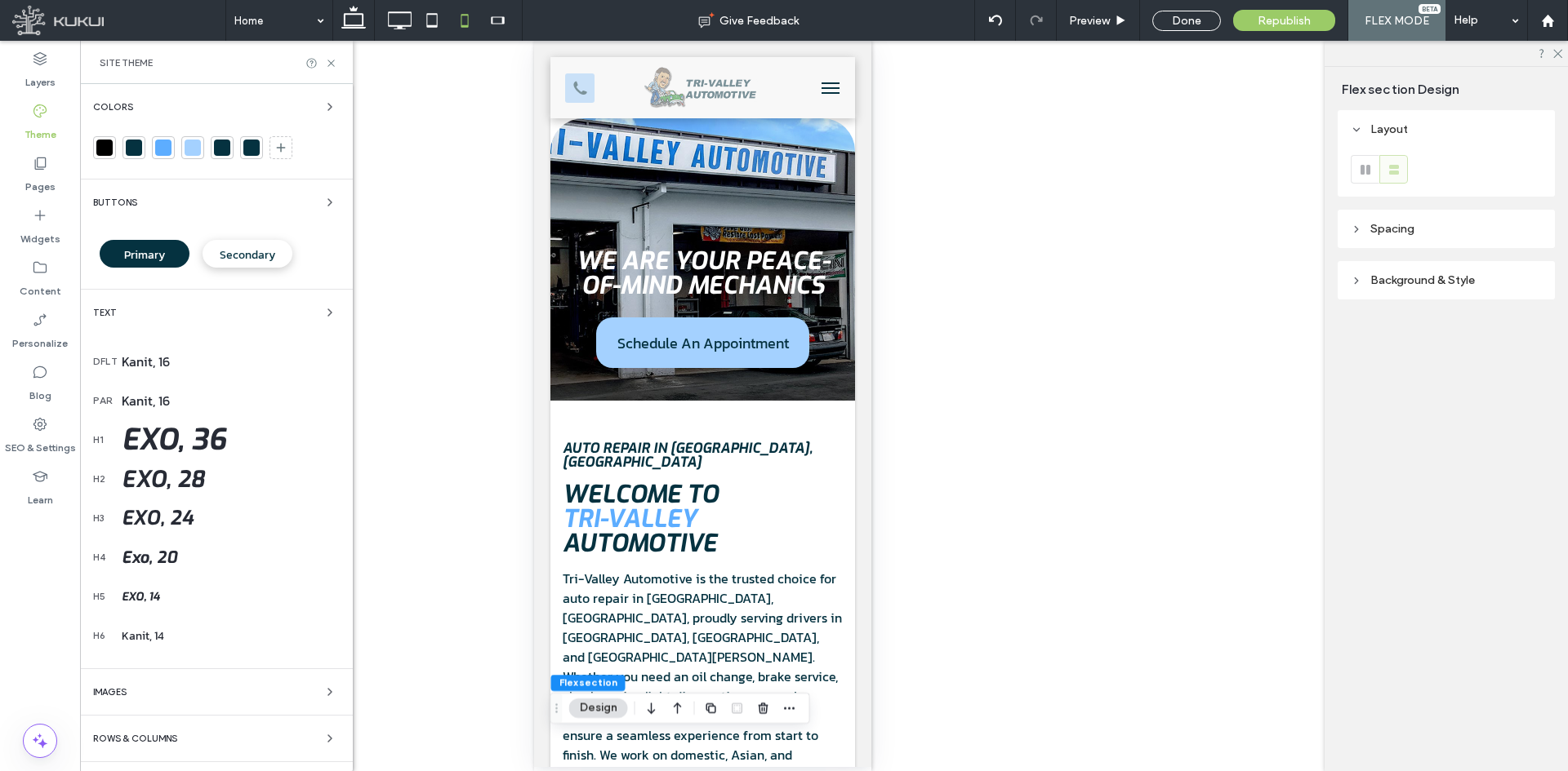
drag, startPoint x: 866, startPoint y: 661, endPoint x: 1369, endPoint y: 75, distance: 772.3
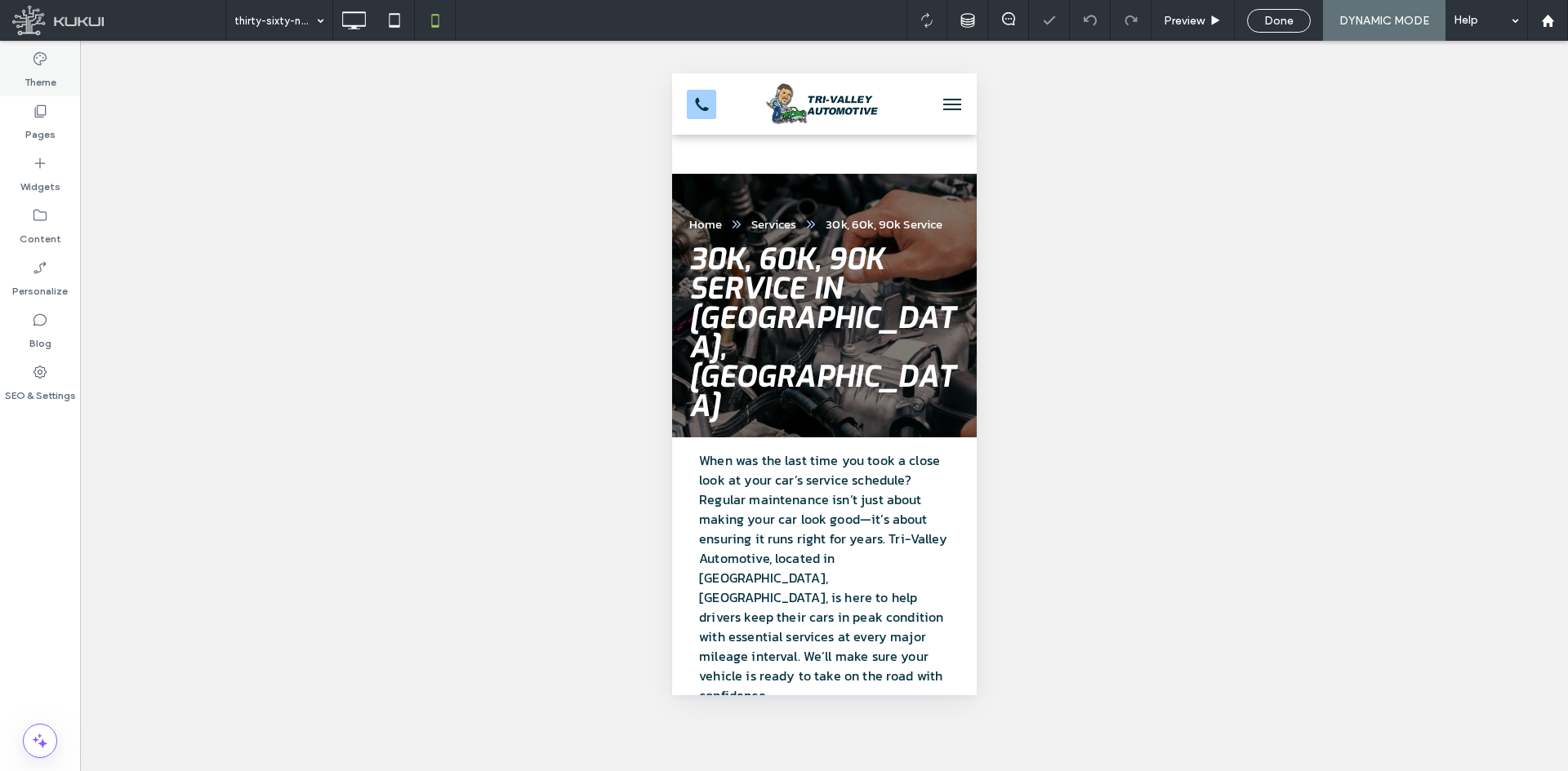
click at [41, 74] on label "Theme" at bounding box center [40, 78] width 31 height 23
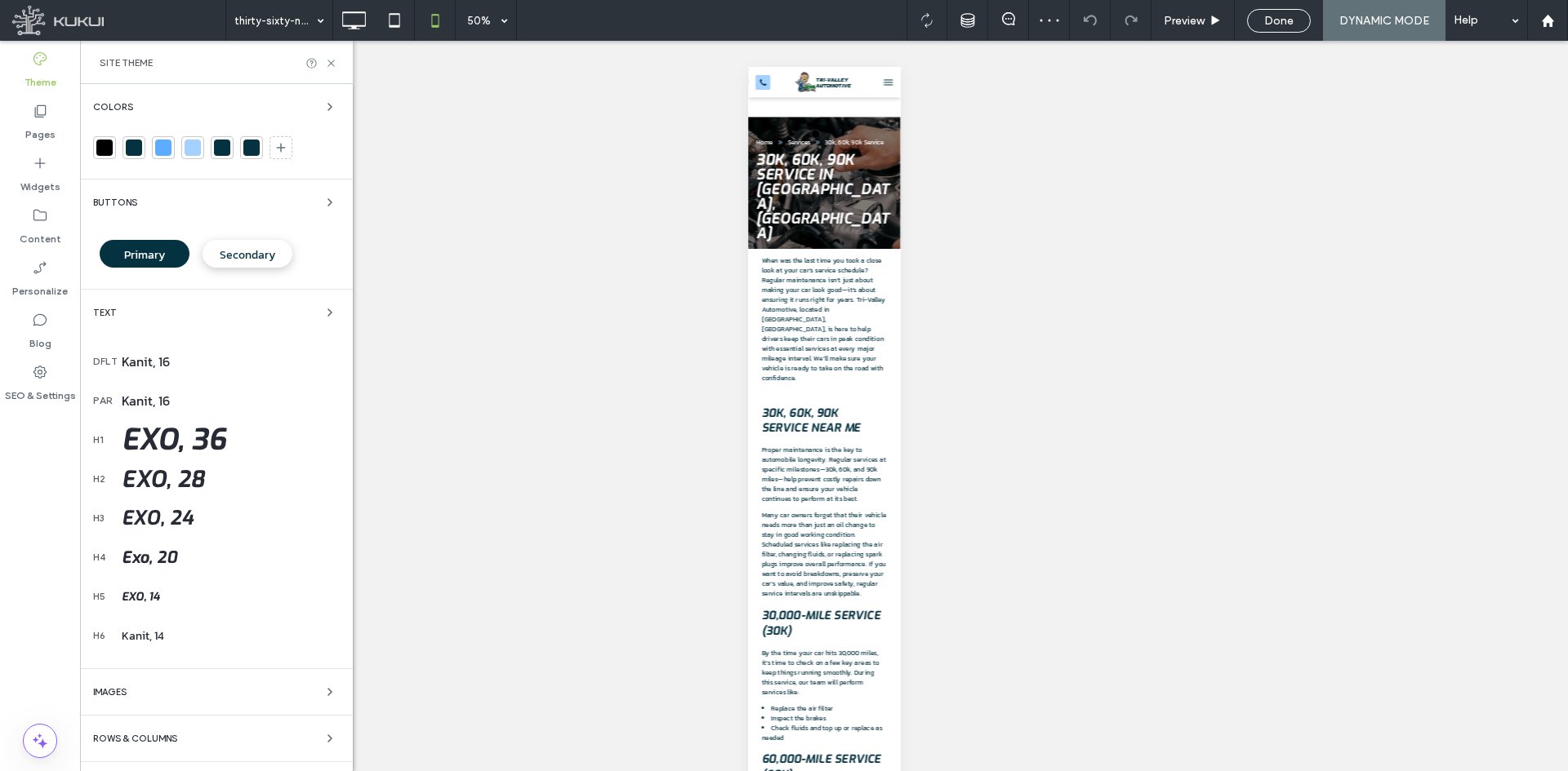
click at [232, 436] on div "Exo, 36" at bounding box center [231, 441] width 218 height 39
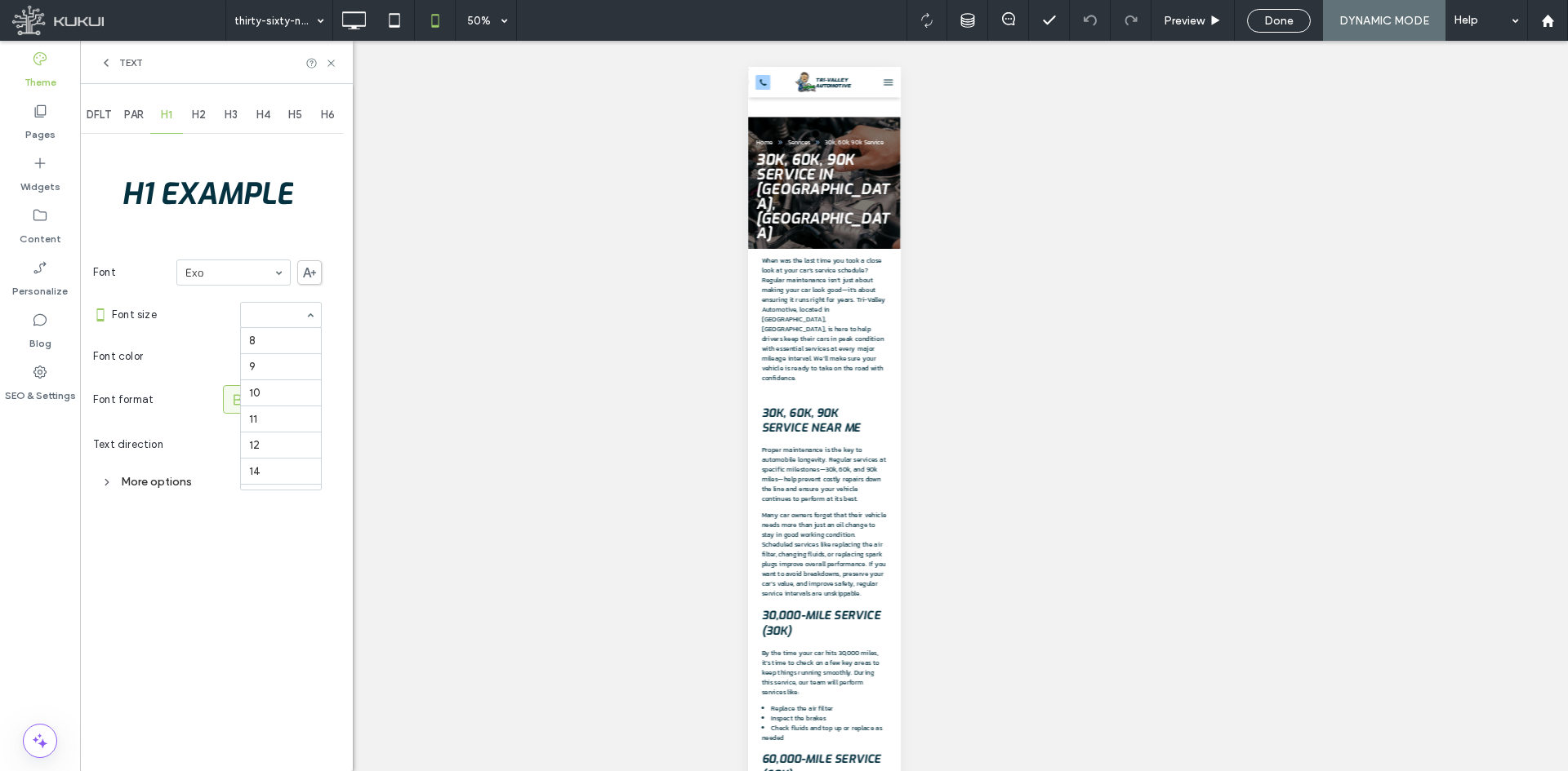
scroll to position [256, 0]
click at [193, 111] on div "H2" at bounding box center [199, 115] width 32 height 36
click at [171, 111] on span "H1" at bounding box center [167, 114] width 12 height 13
type input "**"
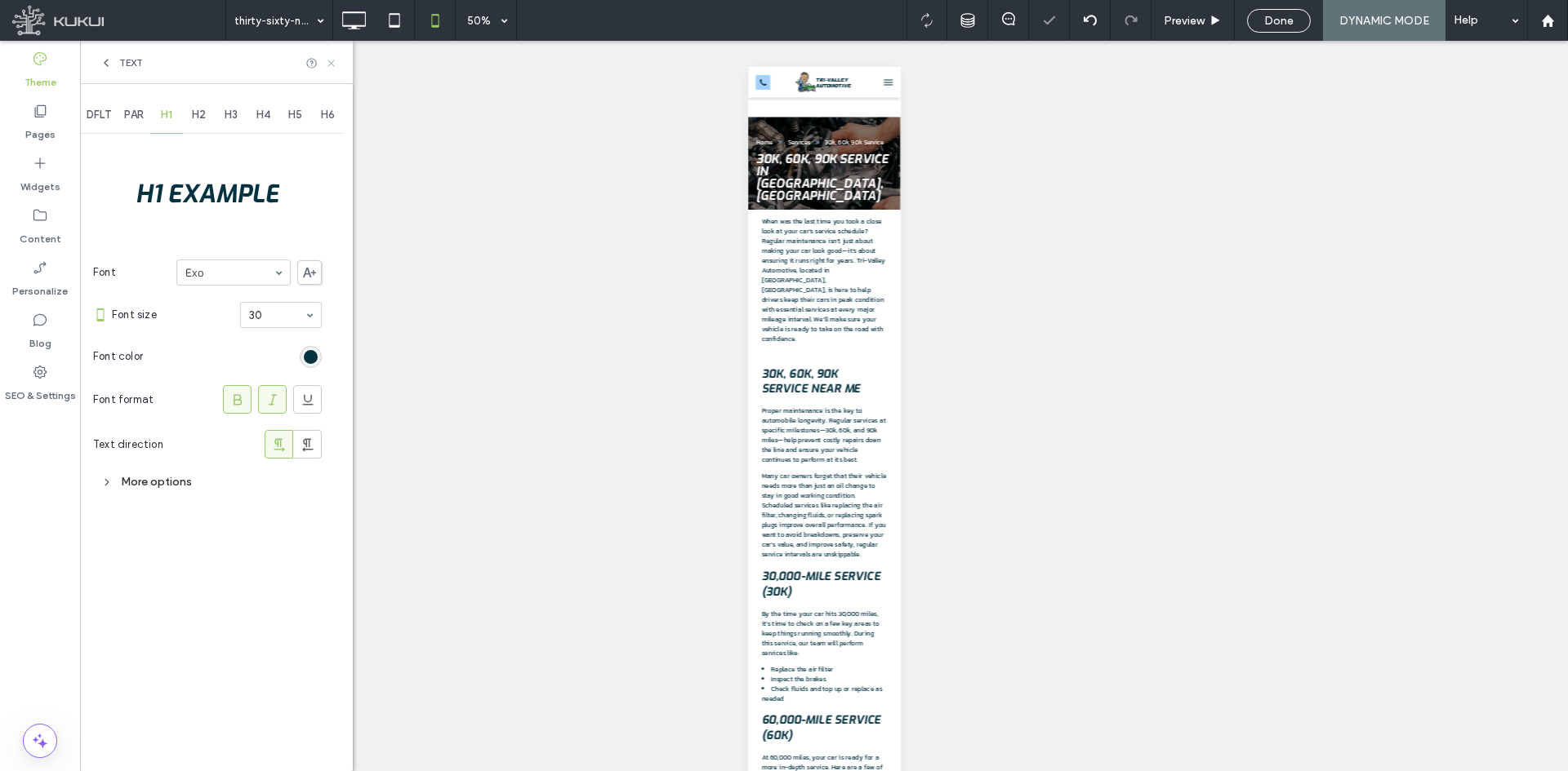
click at [334, 62] on icon at bounding box center [331, 63] width 12 height 12
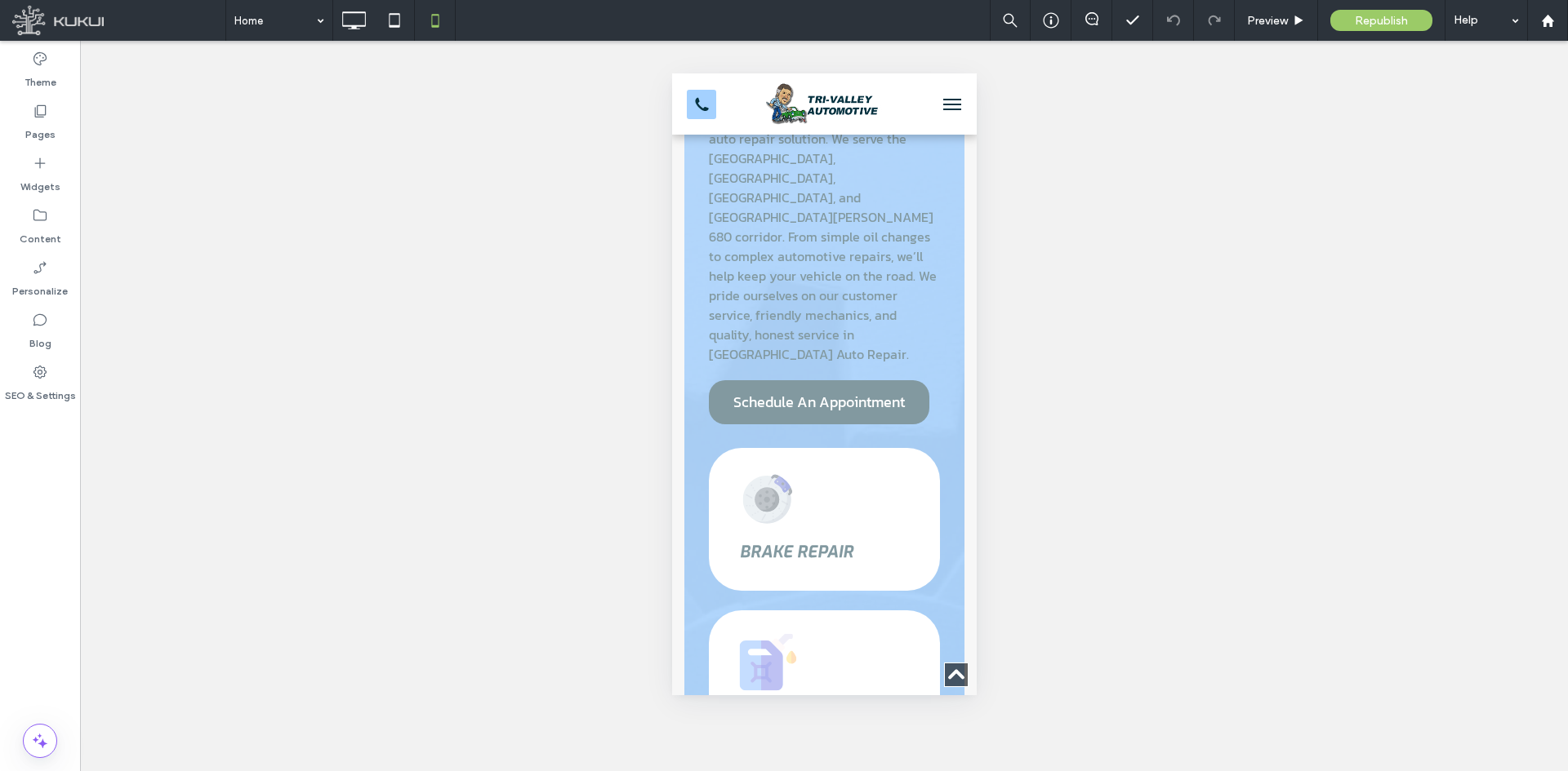
scroll to position [2204, 0]
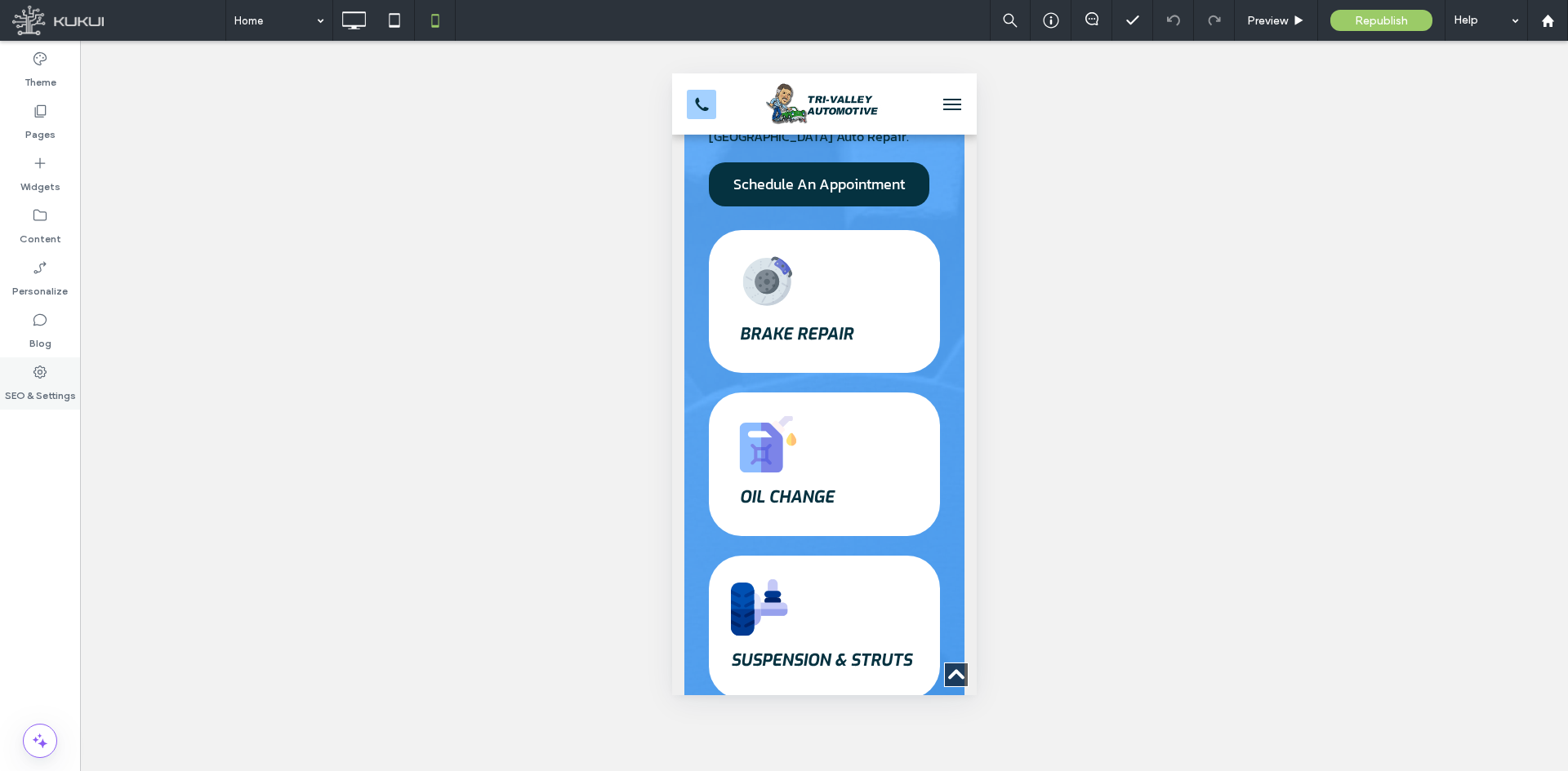
click at [38, 396] on label "SEO & Settings" at bounding box center [40, 391] width 71 height 23
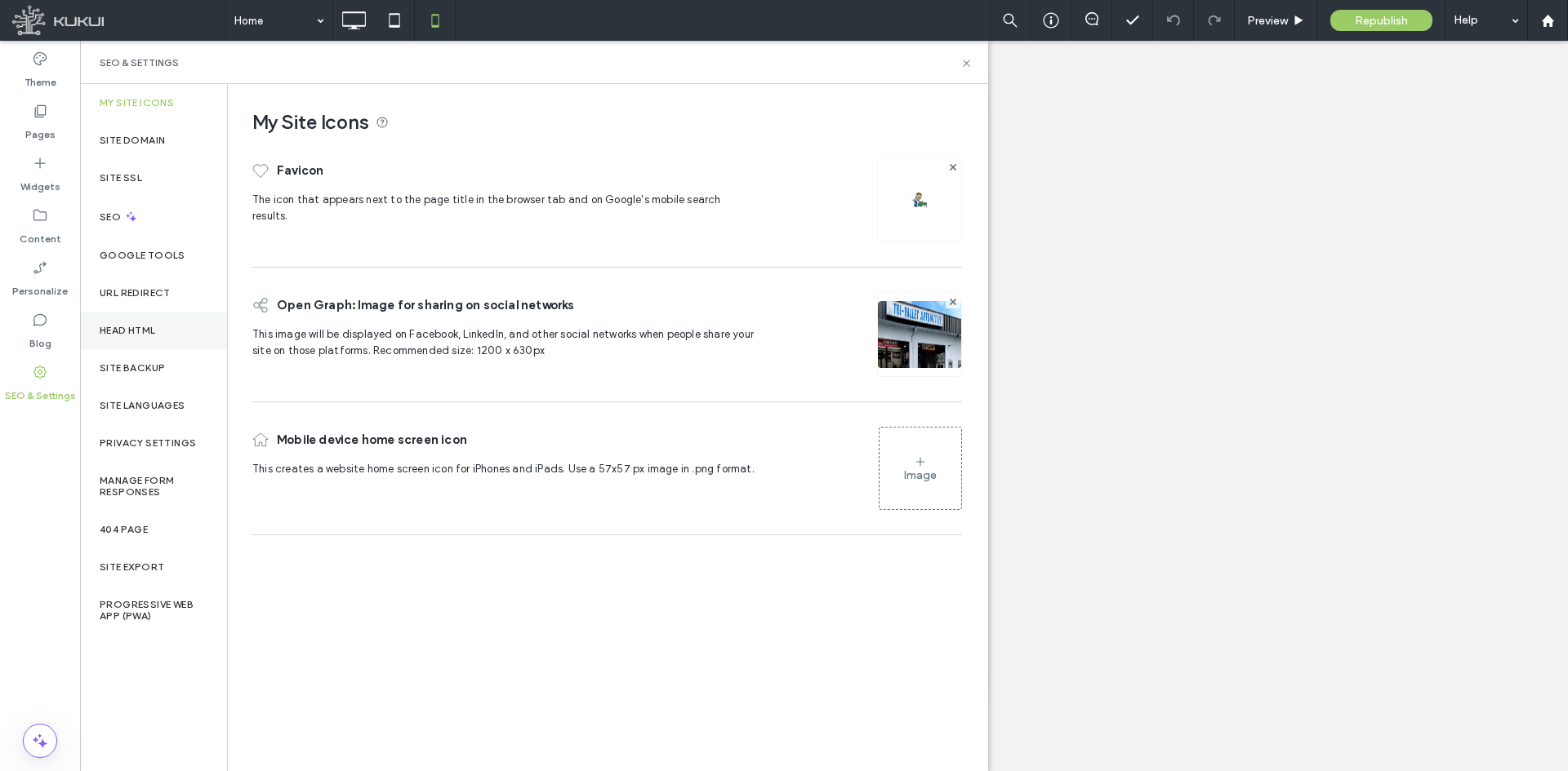
click at [161, 335] on div "Head HTML" at bounding box center [152, 330] width 147 height 37
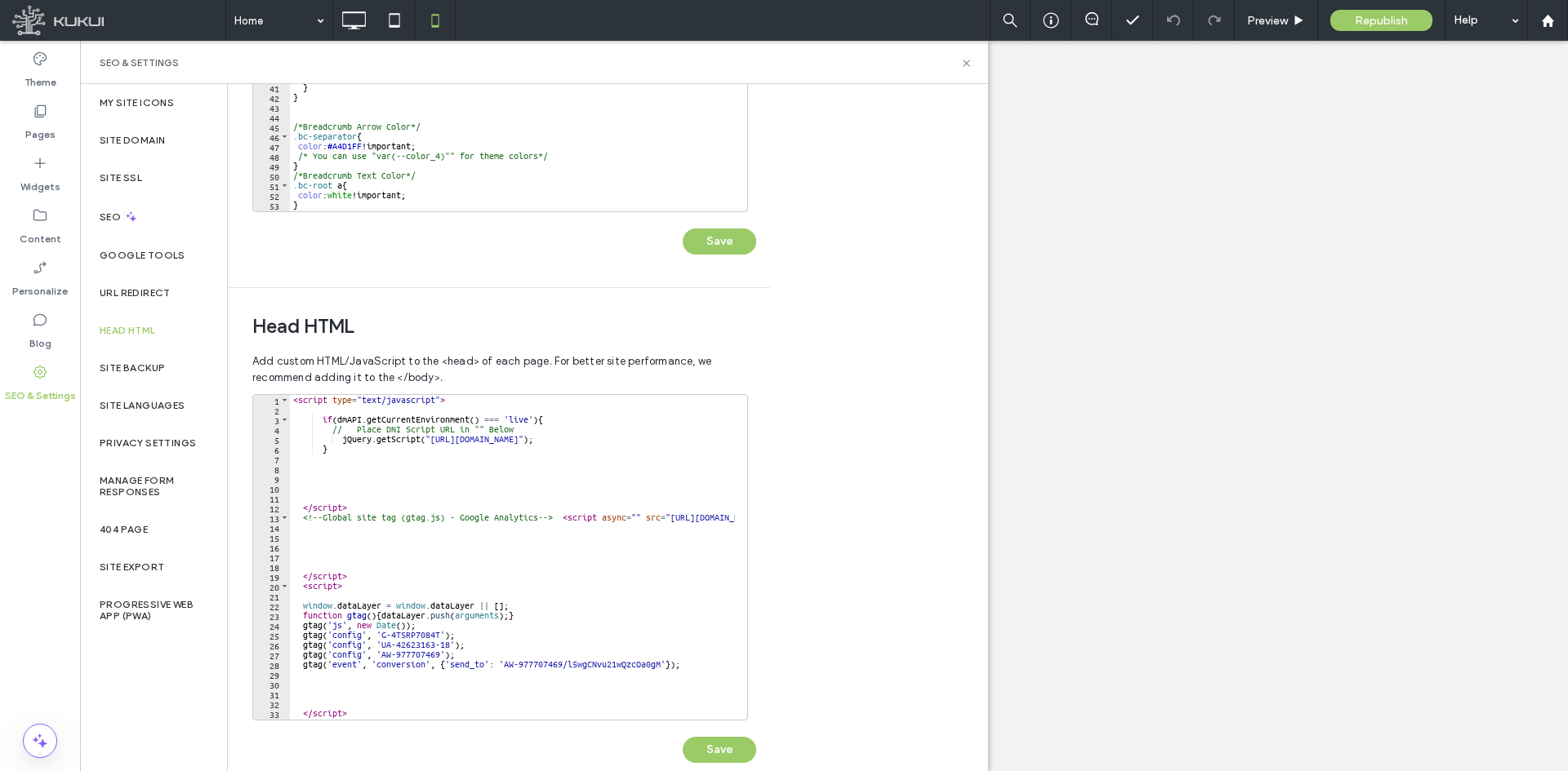
scroll to position [326, 0]
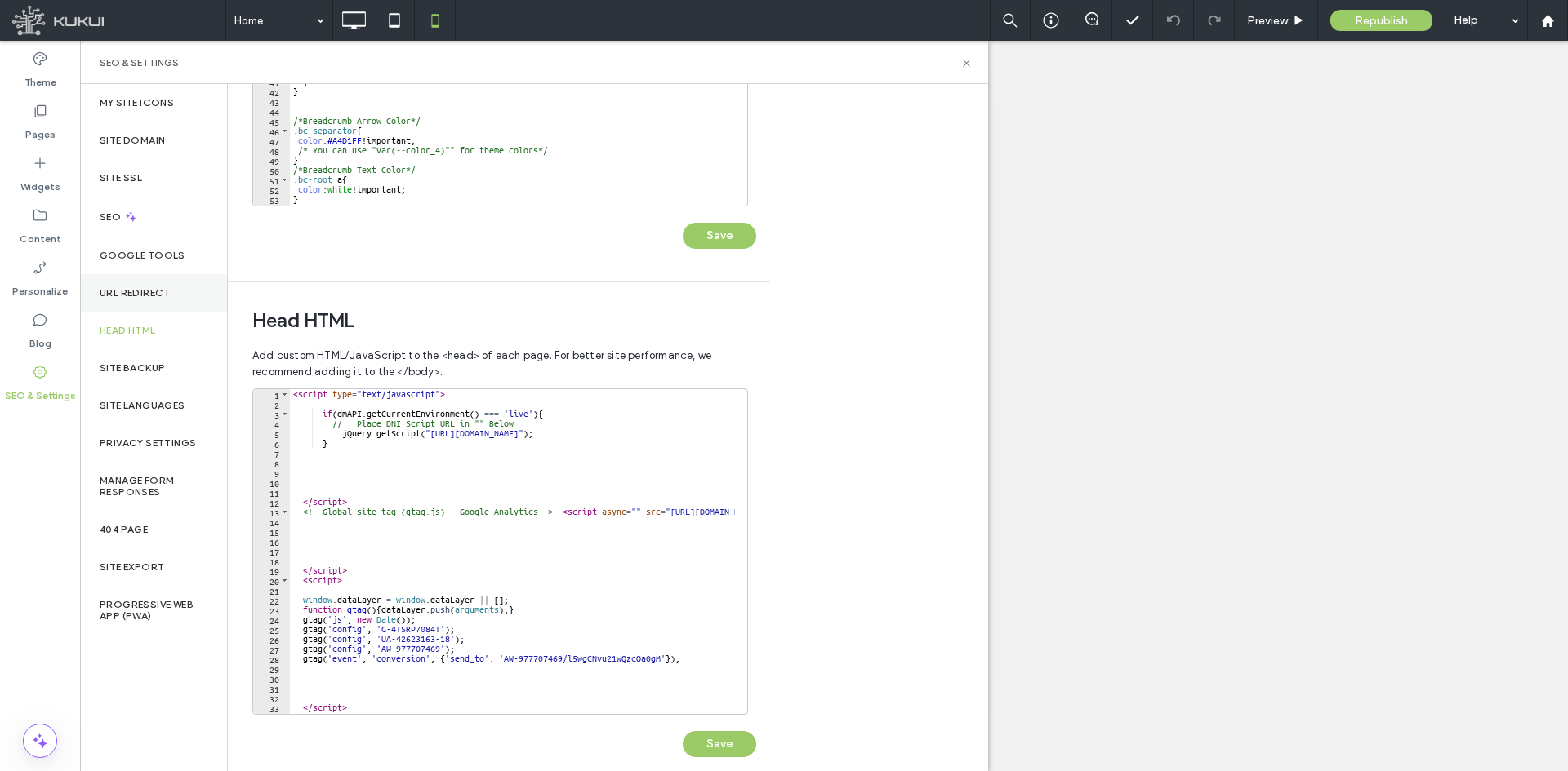
click at [158, 275] on div "URL Redirect" at bounding box center [152, 293] width 147 height 37
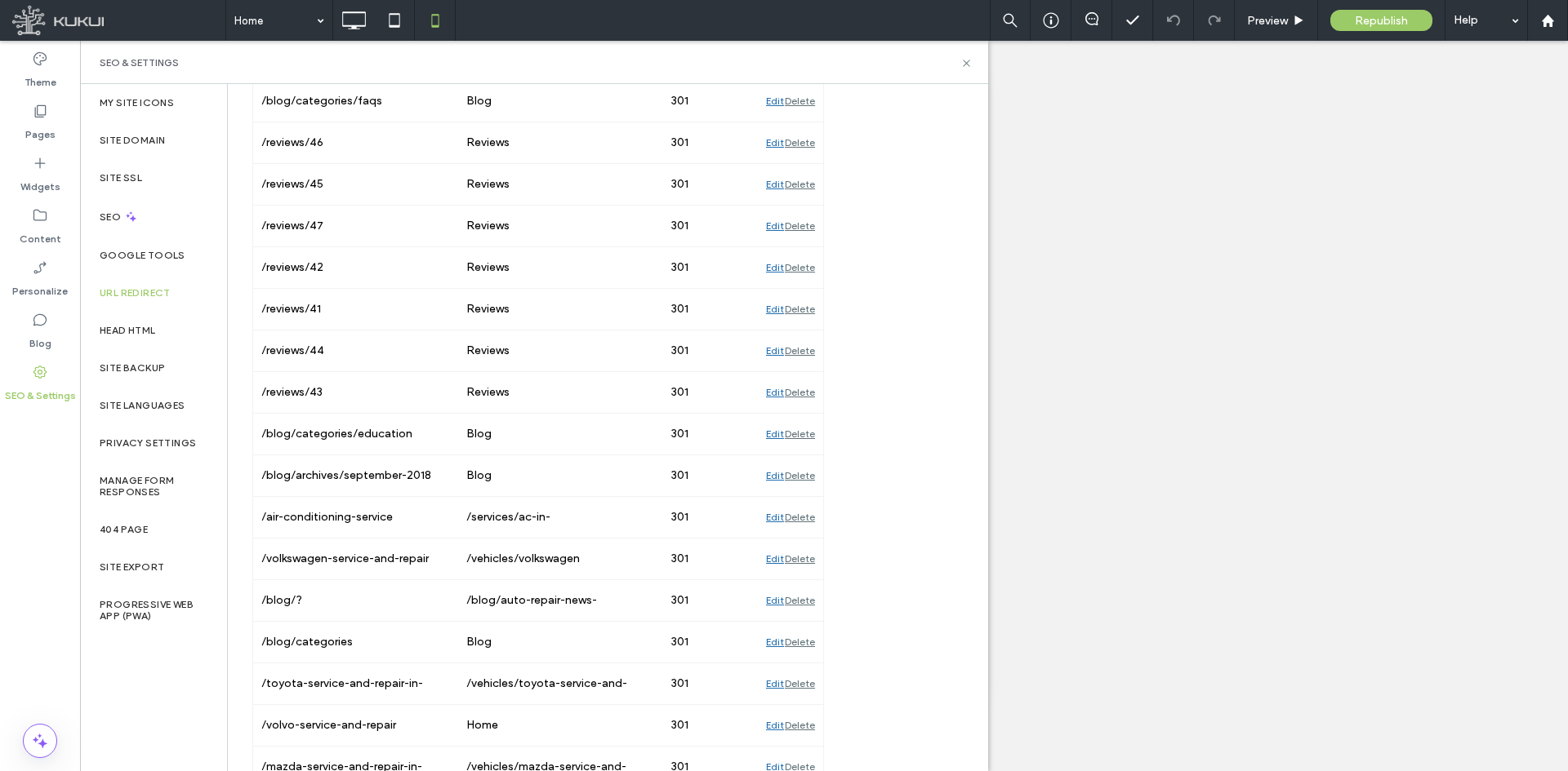
scroll to position [4588, 0]
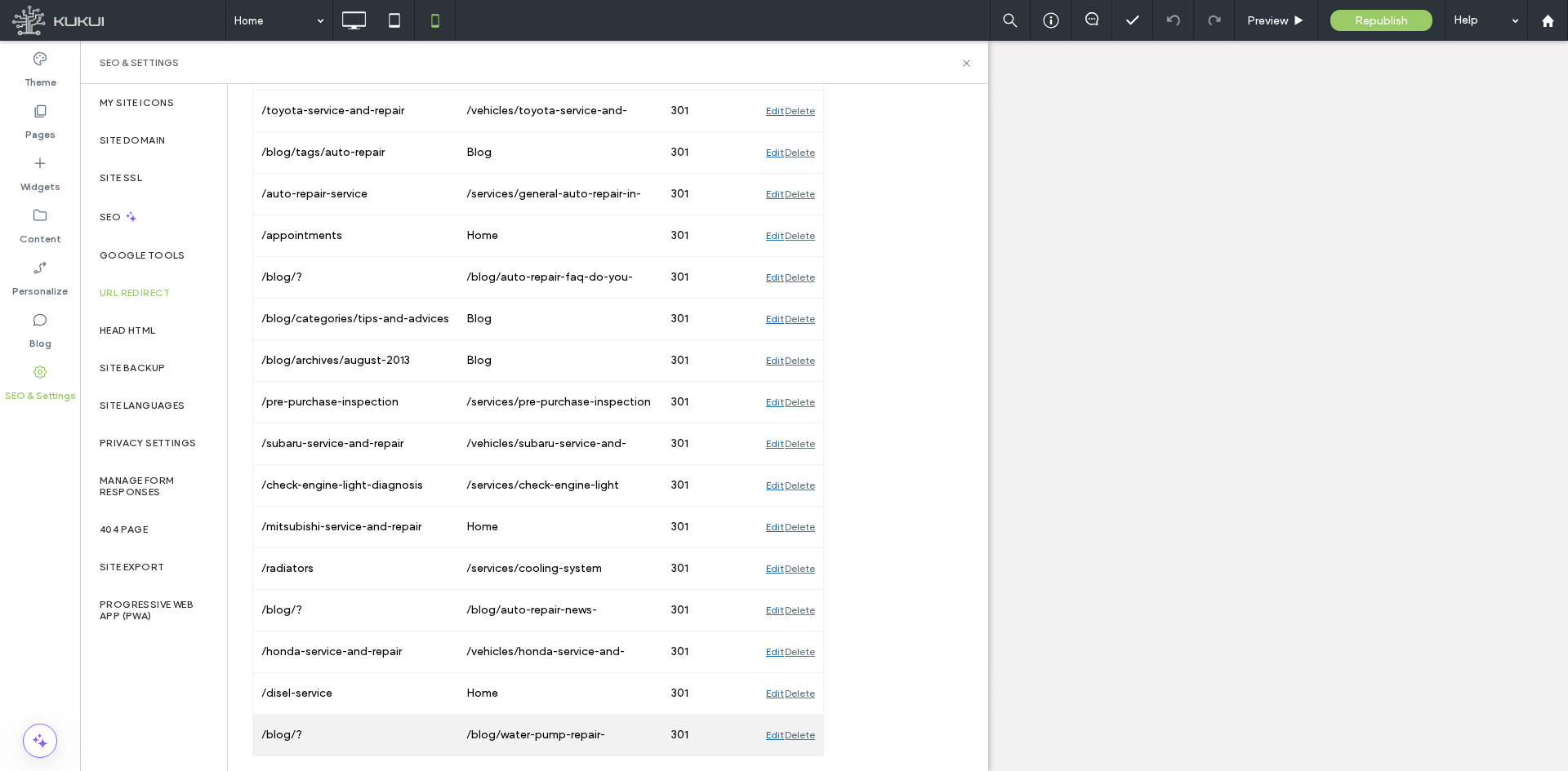
click at [780, 732] on div "Edit" at bounding box center [775, 736] width 18 height 41
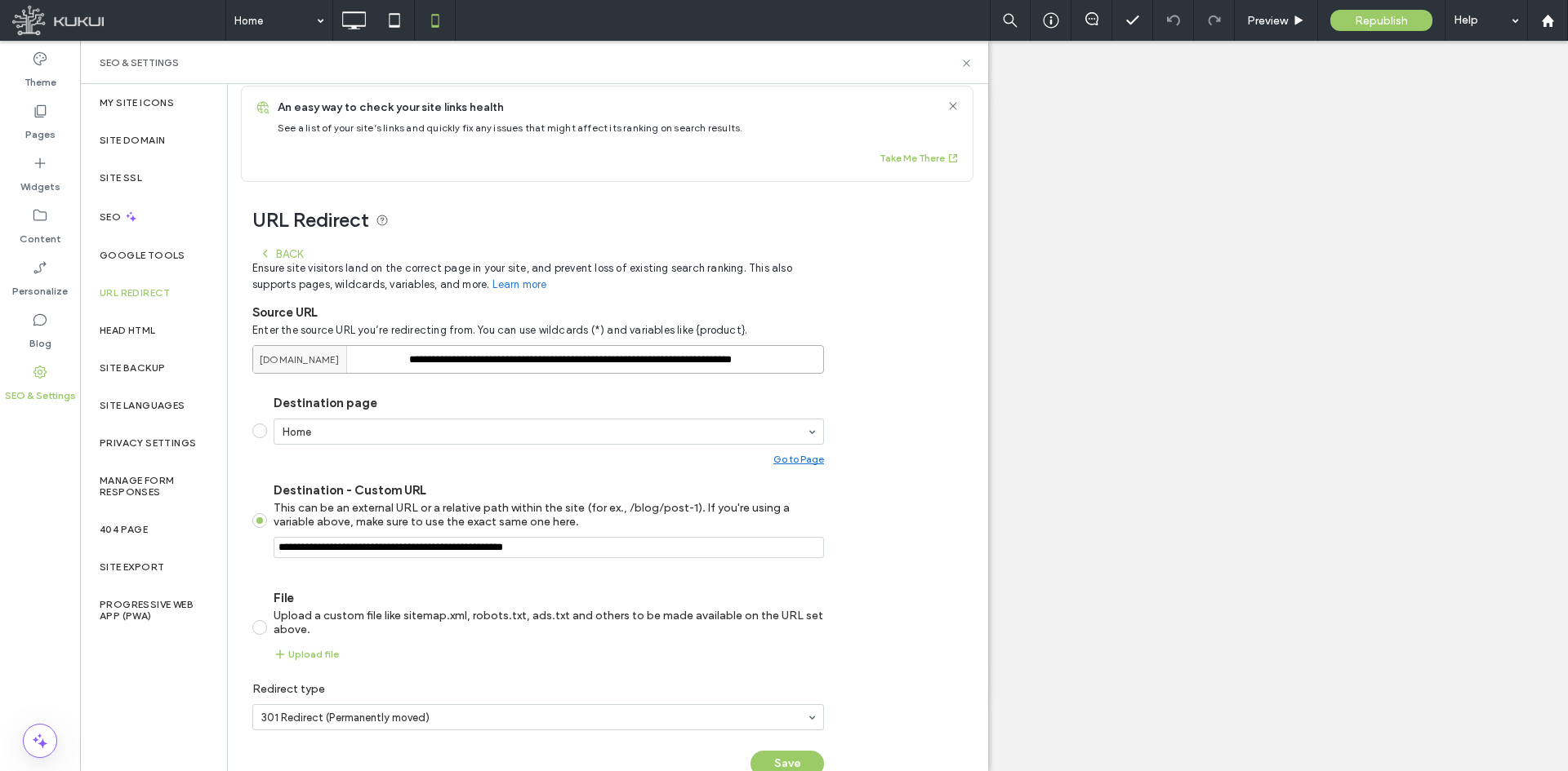
scroll to position [0, 58]
drag, startPoint x: 445, startPoint y: 354, endPoint x: 856, endPoint y: 363, distance: 411.1
click at [856, 363] on div "**********" at bounding box center [601, 488] width 747 height 612
click at [876, 368] on div "**********" at bounding box center [601, 488] width 747 height 612
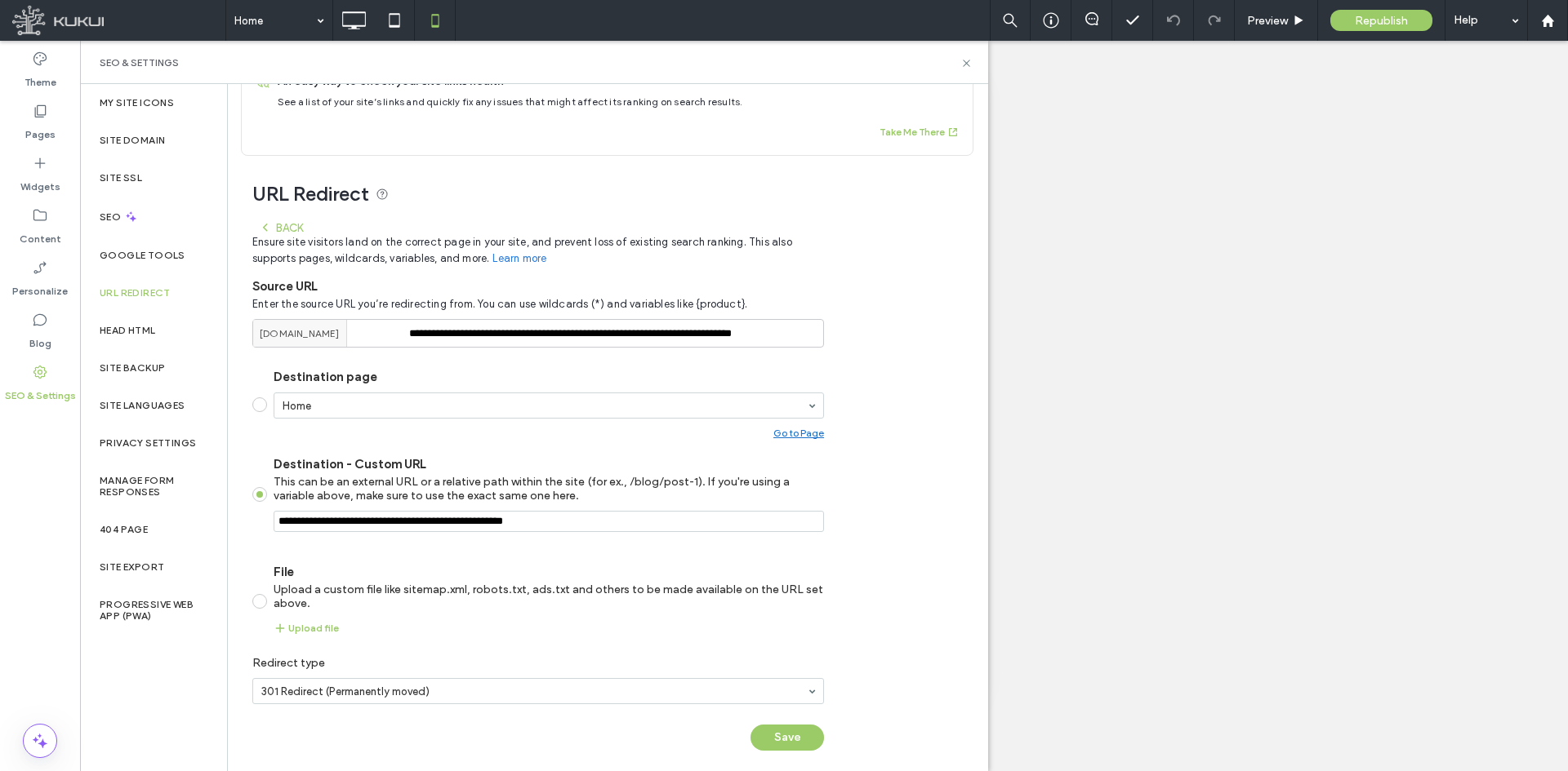
scroll to position [50, 0]
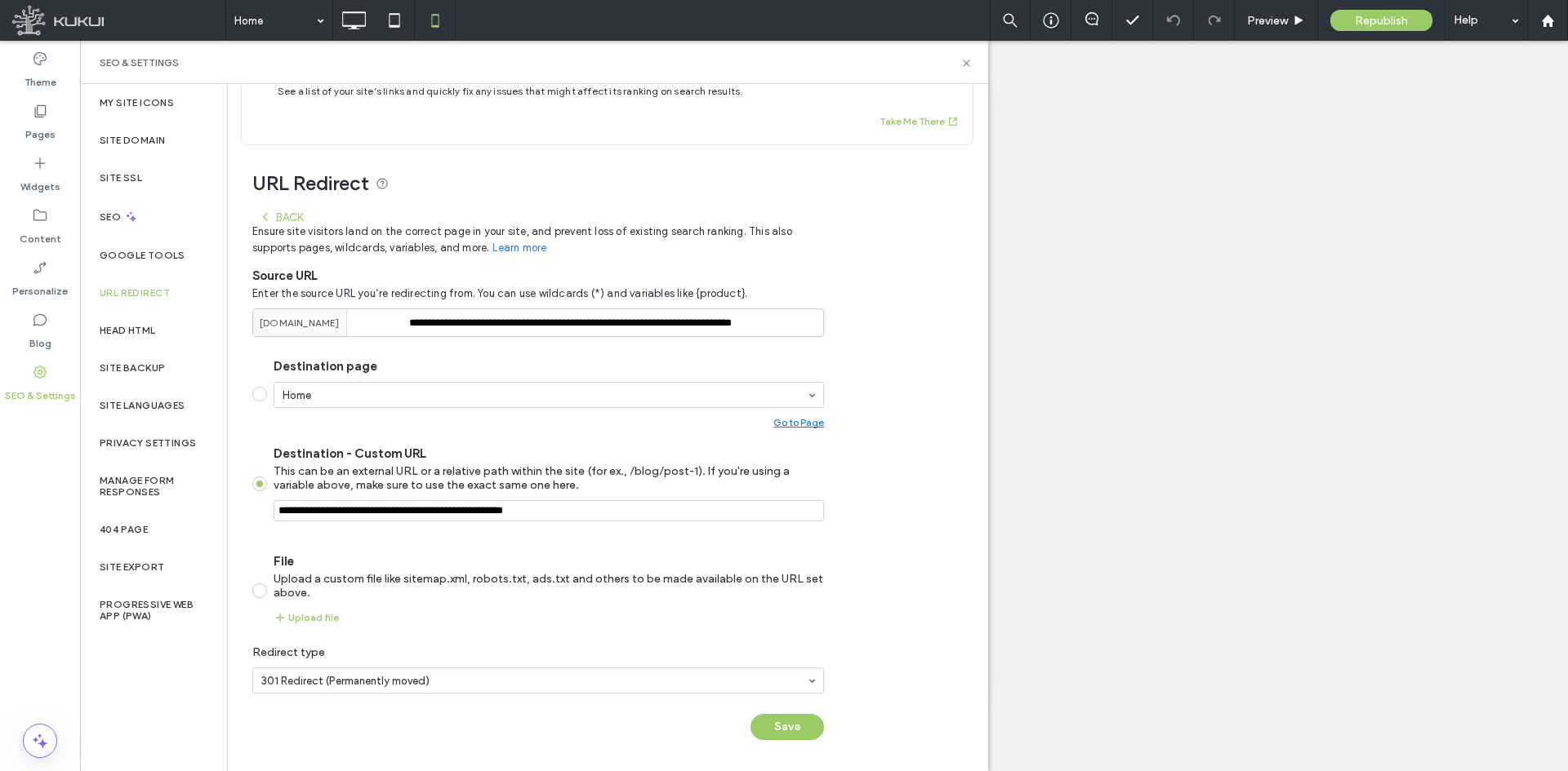
click at [893, 469] on div "**********" at bounding box center [601, 451] width 747 height 612
click at [45, 322] on use at bounding box center [39, 321] width 13 height 12
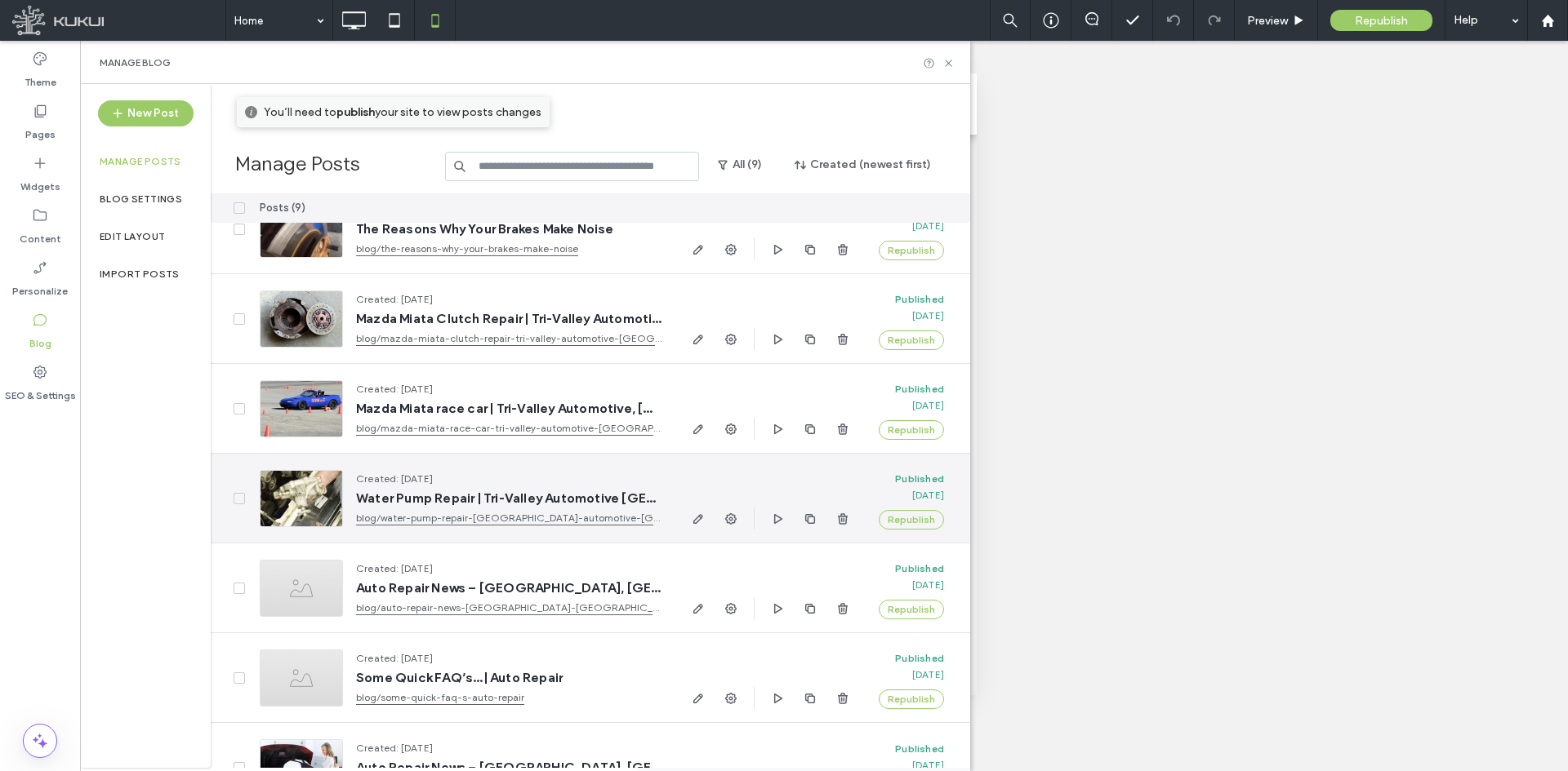
scroll to position [220, 0]
click at [734, 519] on use "button" at bounding box center [731, 518] width 12 height 12
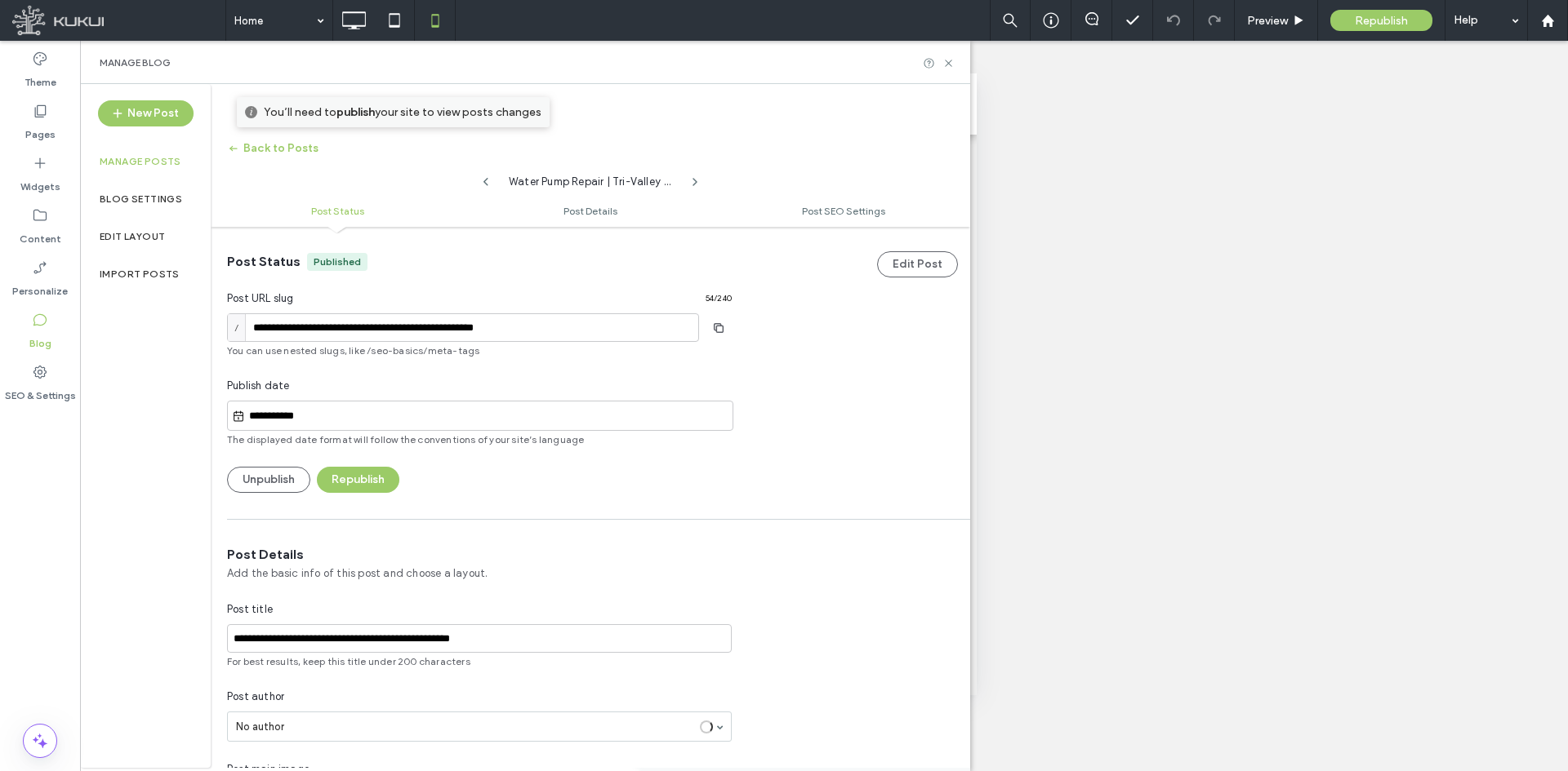
scroll to position [1, 0]
click at [829, 386] on div "**********" at bounding box center [590, 359] width 759 height 267
click at [156, 196] on label "Blog Settings" at bounding box center [141, 200] width 83 height 12
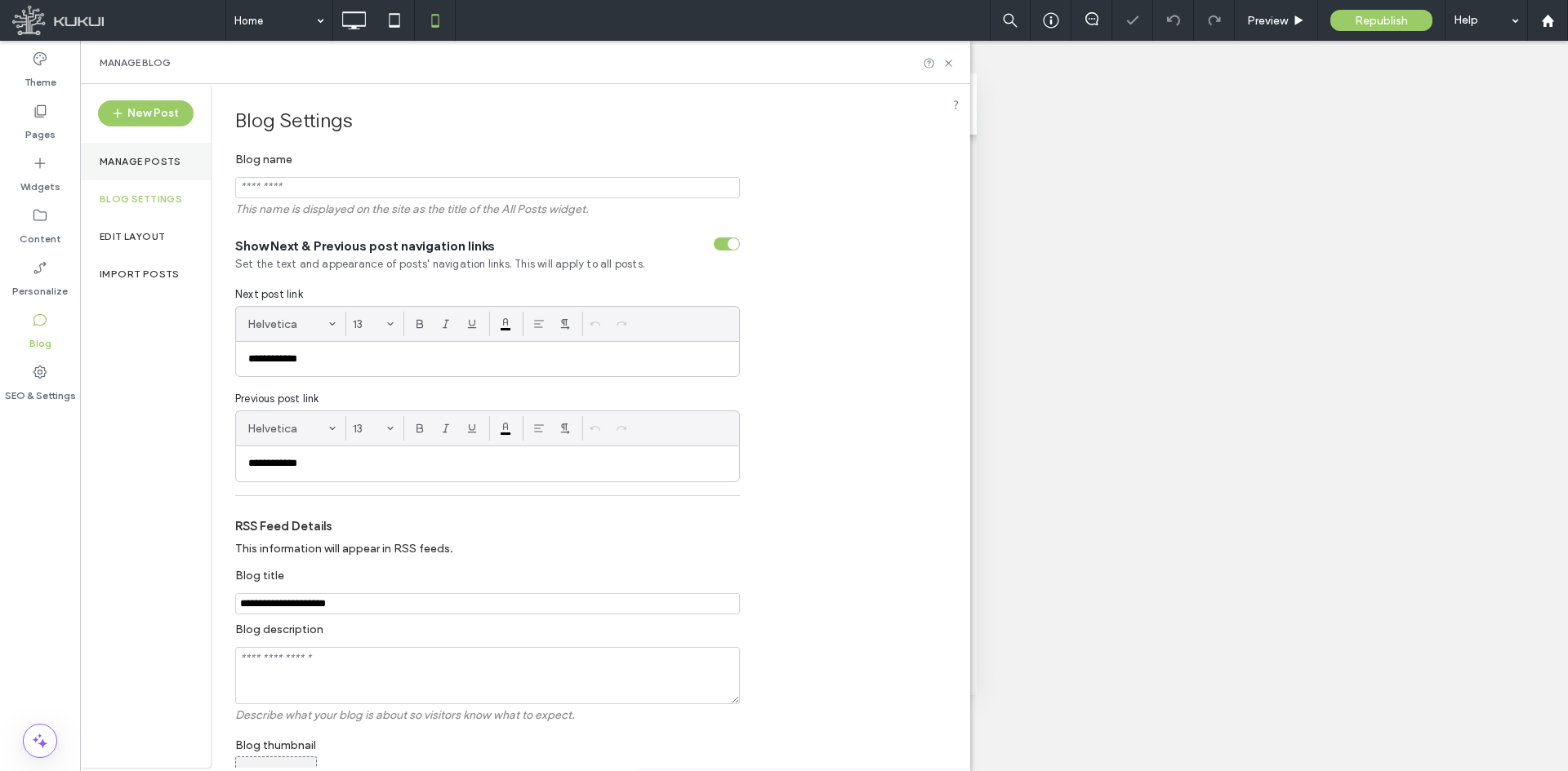
click at [142, 167] on div "Manage posts" at bounding box center [145, 161] width 131 height 37
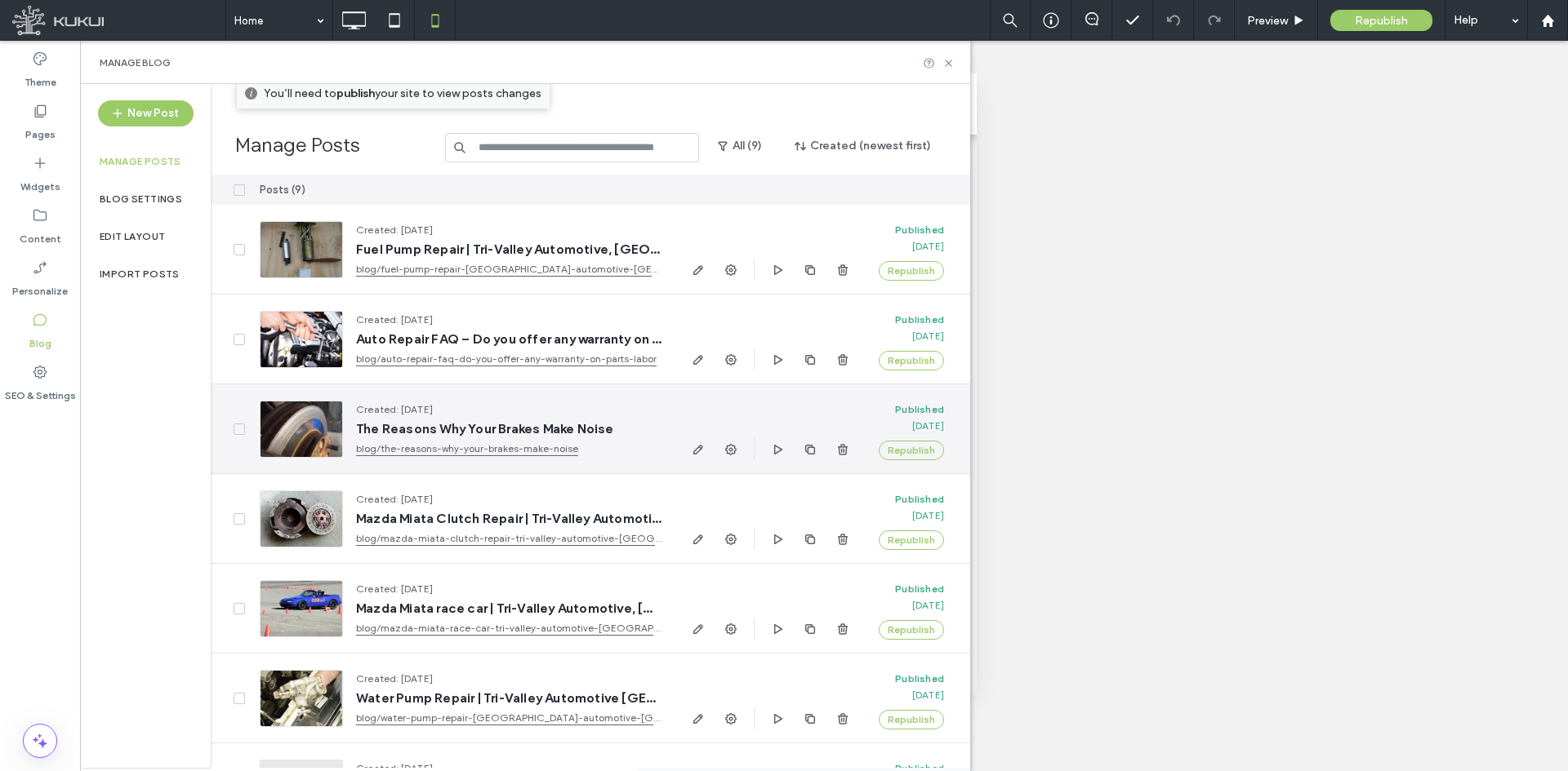
scroll to position [0, 0]
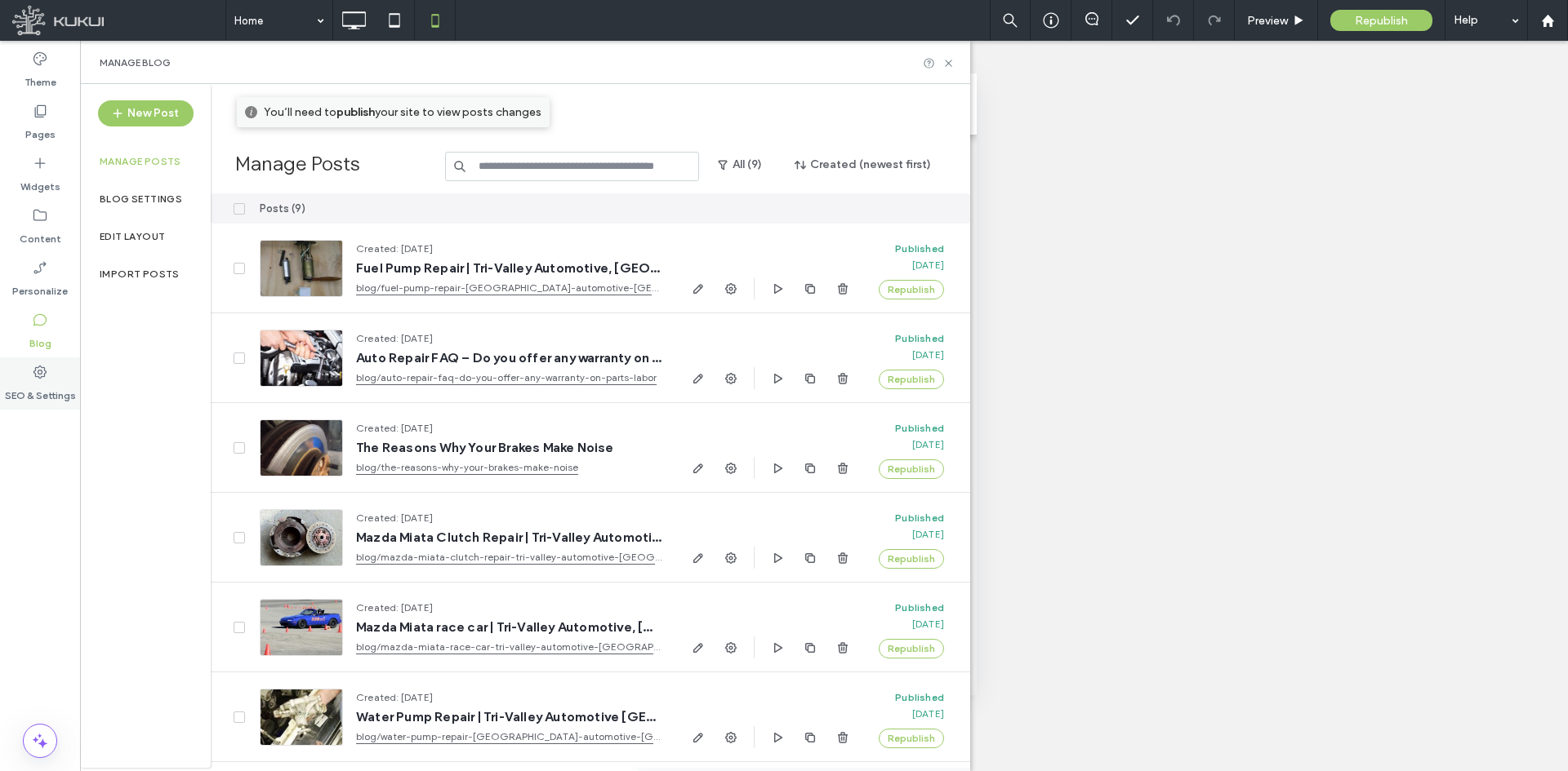
click at [65, 383] on label "SEO & Settings" at bounding box center [40, 391] width 71 height 23
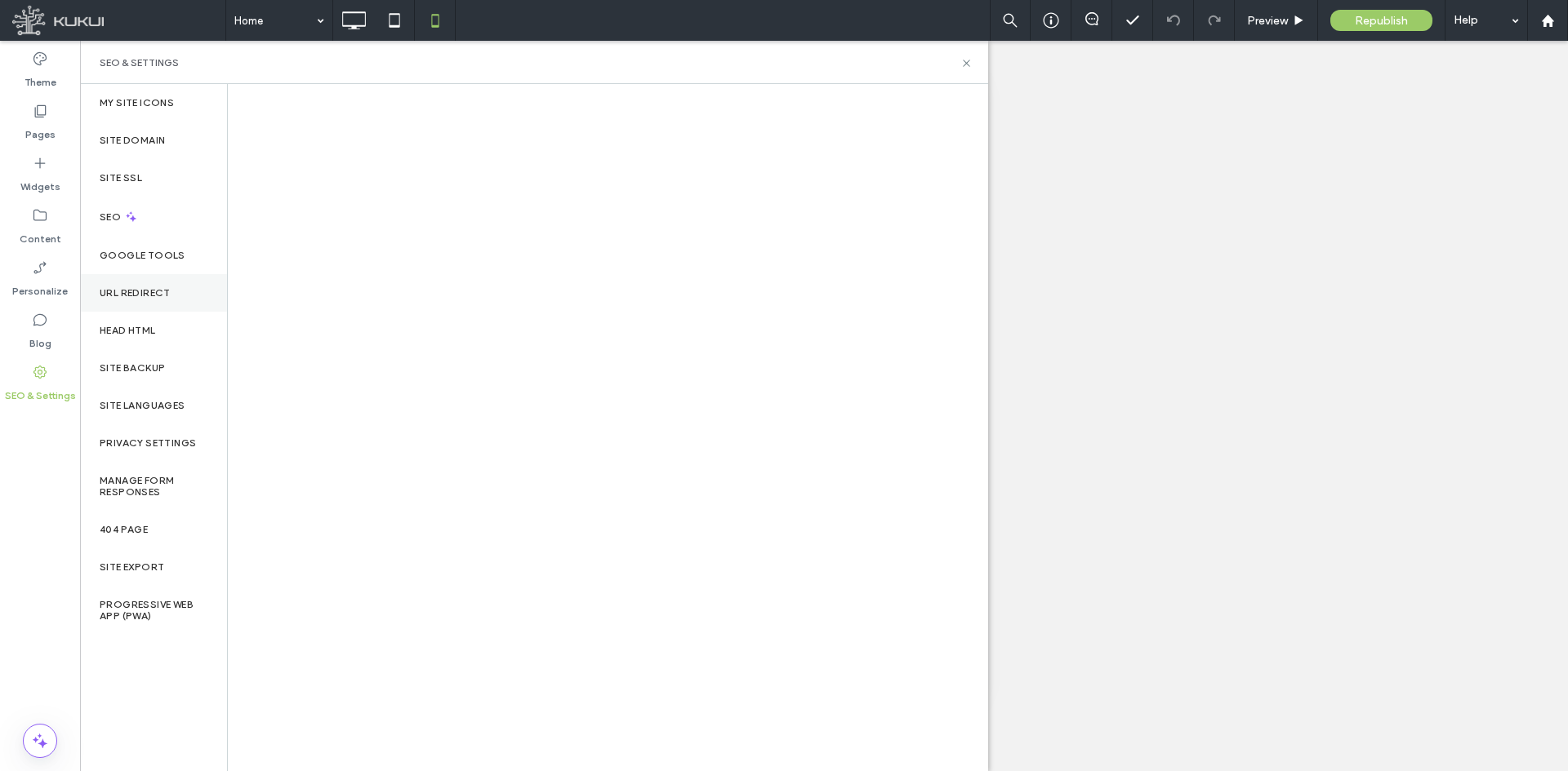
click at [136, 291] on label "URL Redirect" at bounding box center [135, 293] width 71 height 12
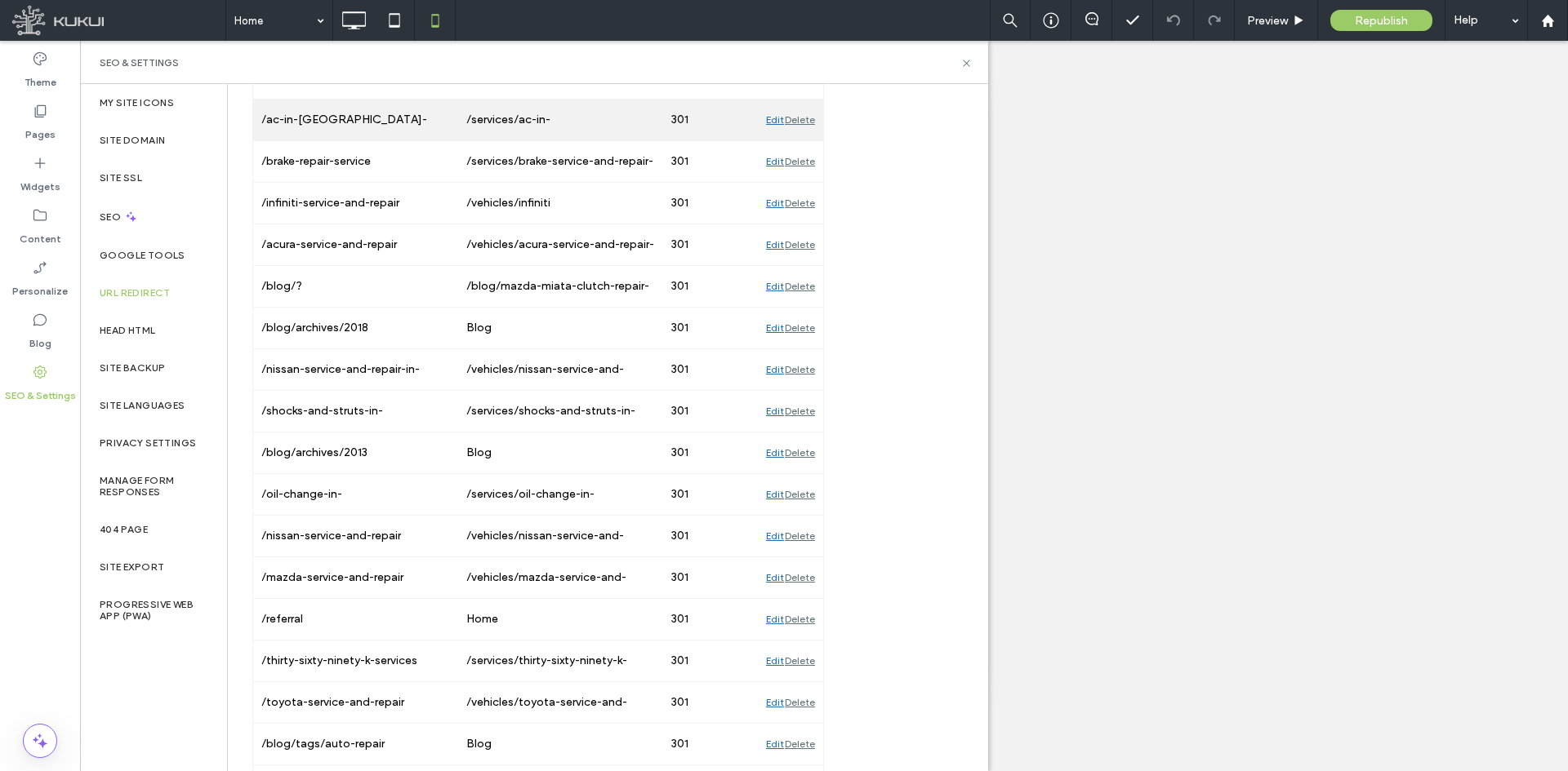
scroll to position [4001, 0]
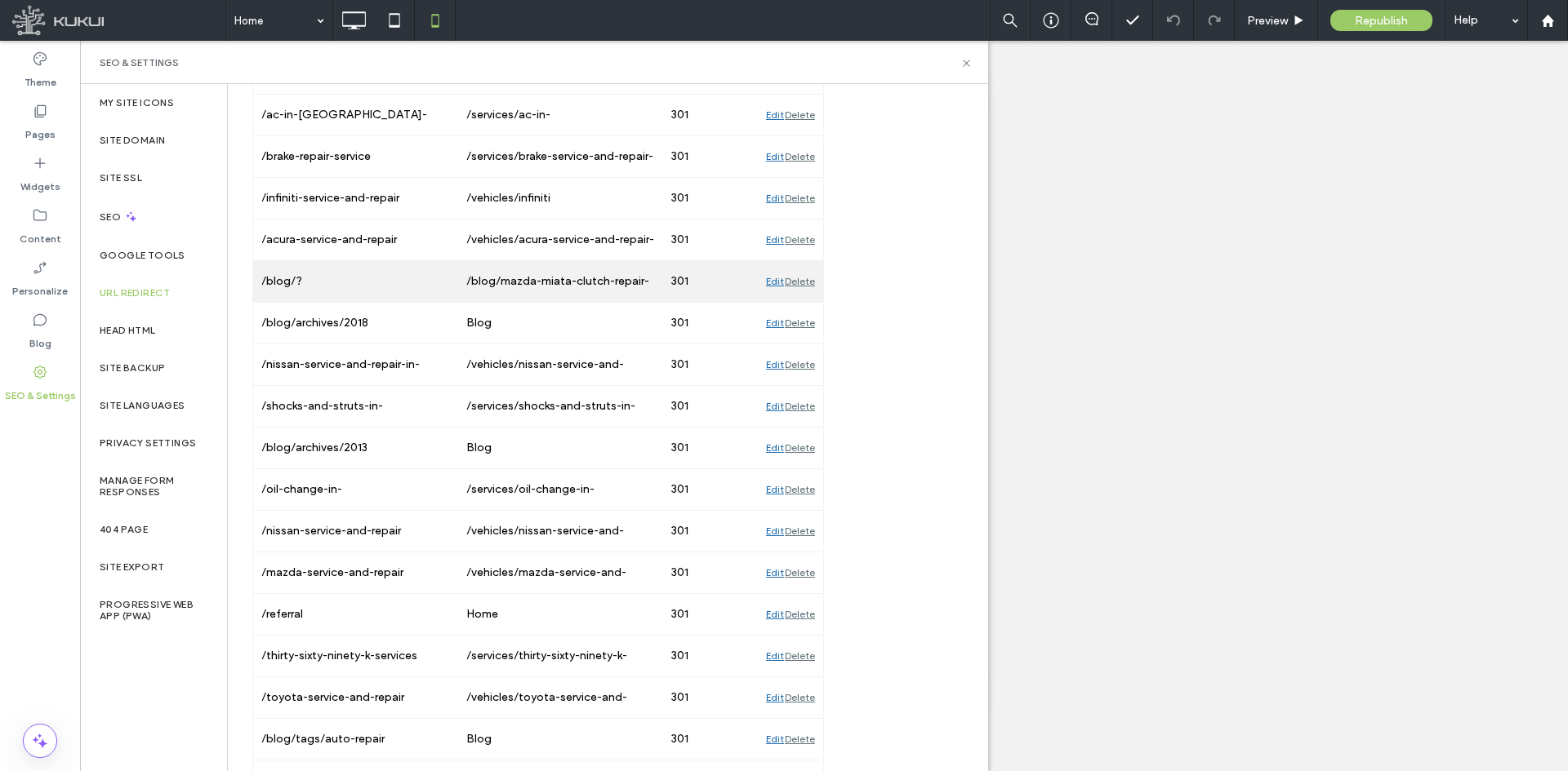
click at [776, 285] on div "Edit" at bounding box center [775, 282] width 18 height 41
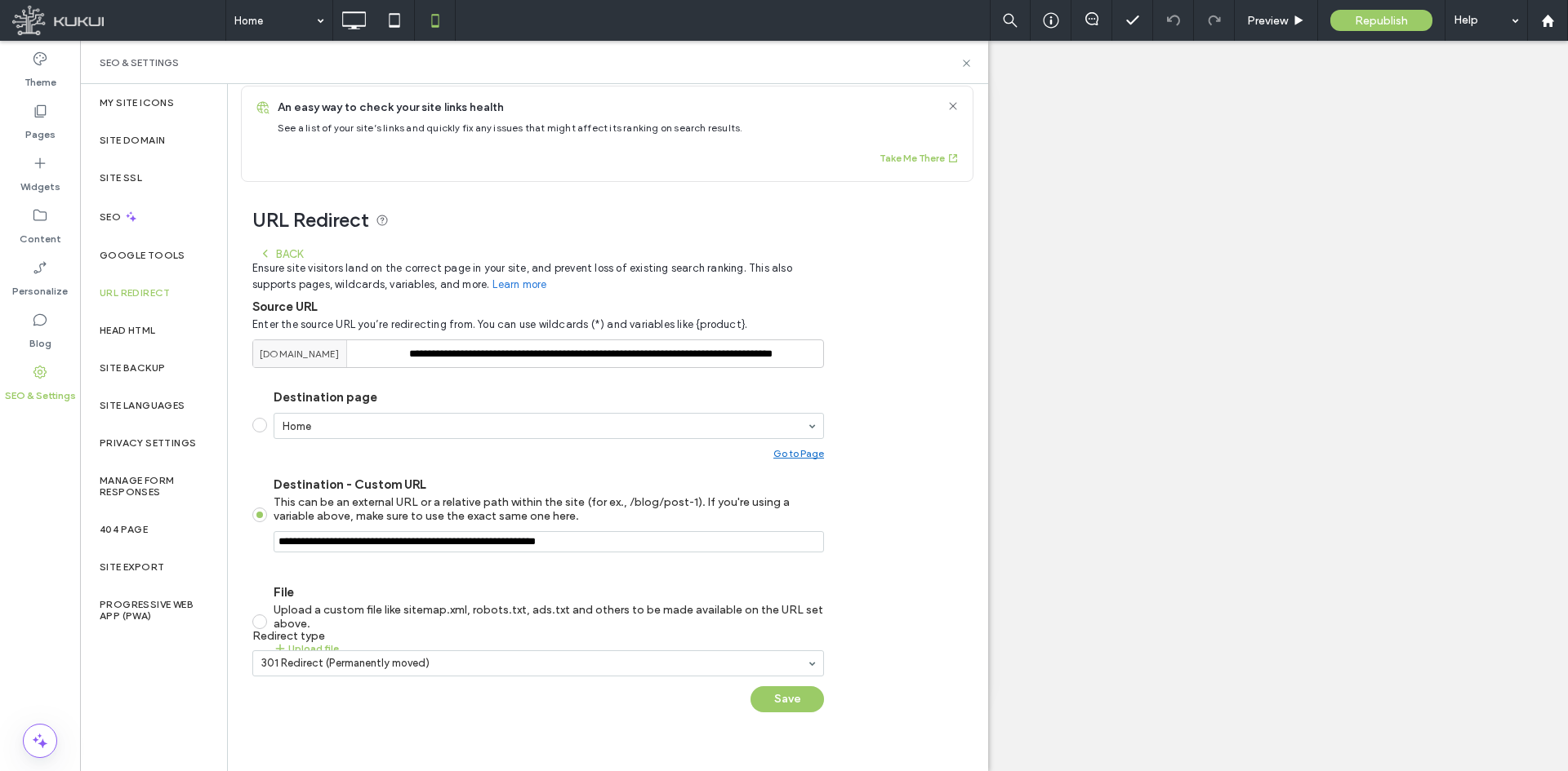
scroll to position [13, 0]
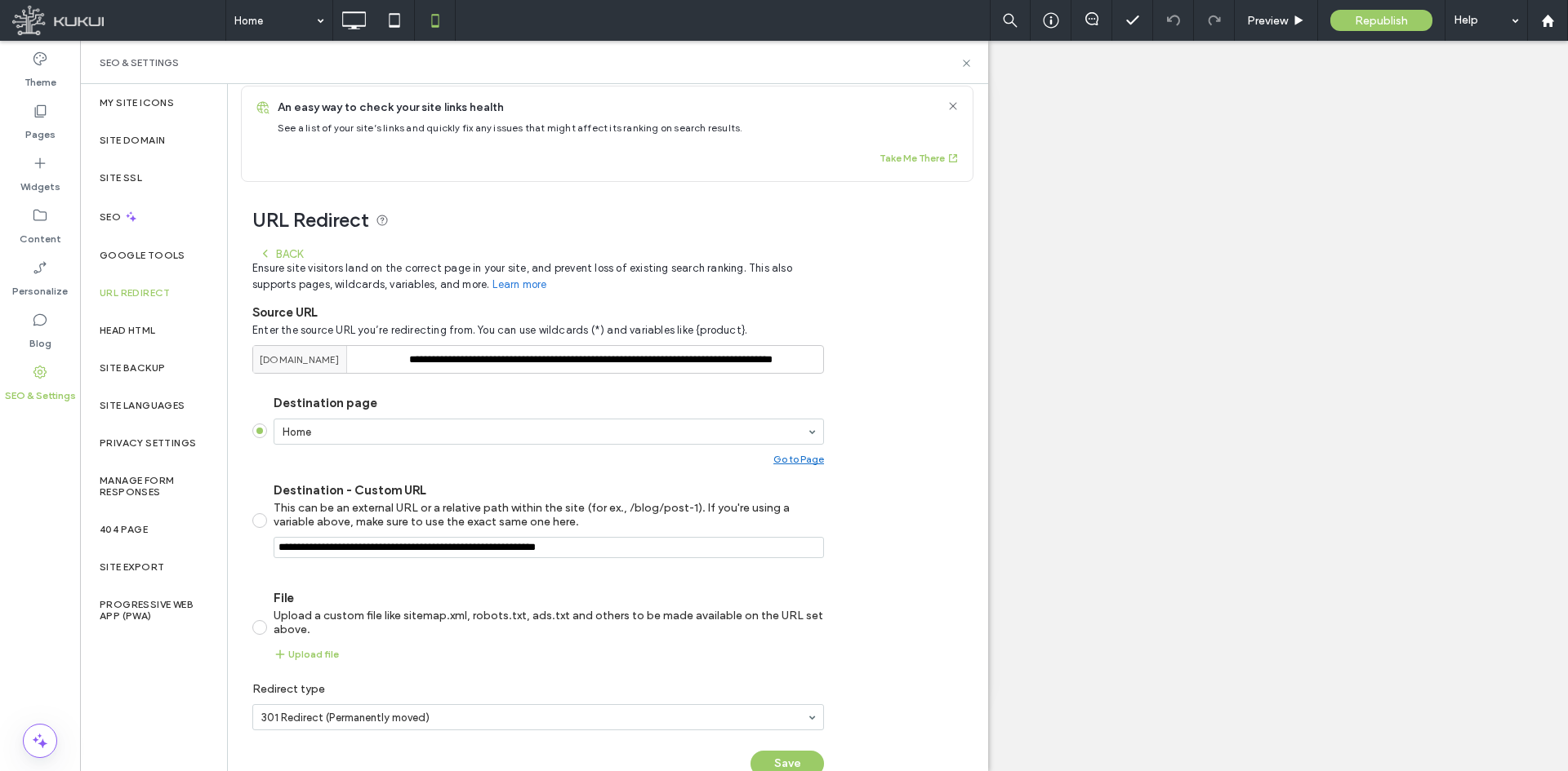
click at [866, 443] on div "**********" at bounding box center [601, 488] width 747 height 612
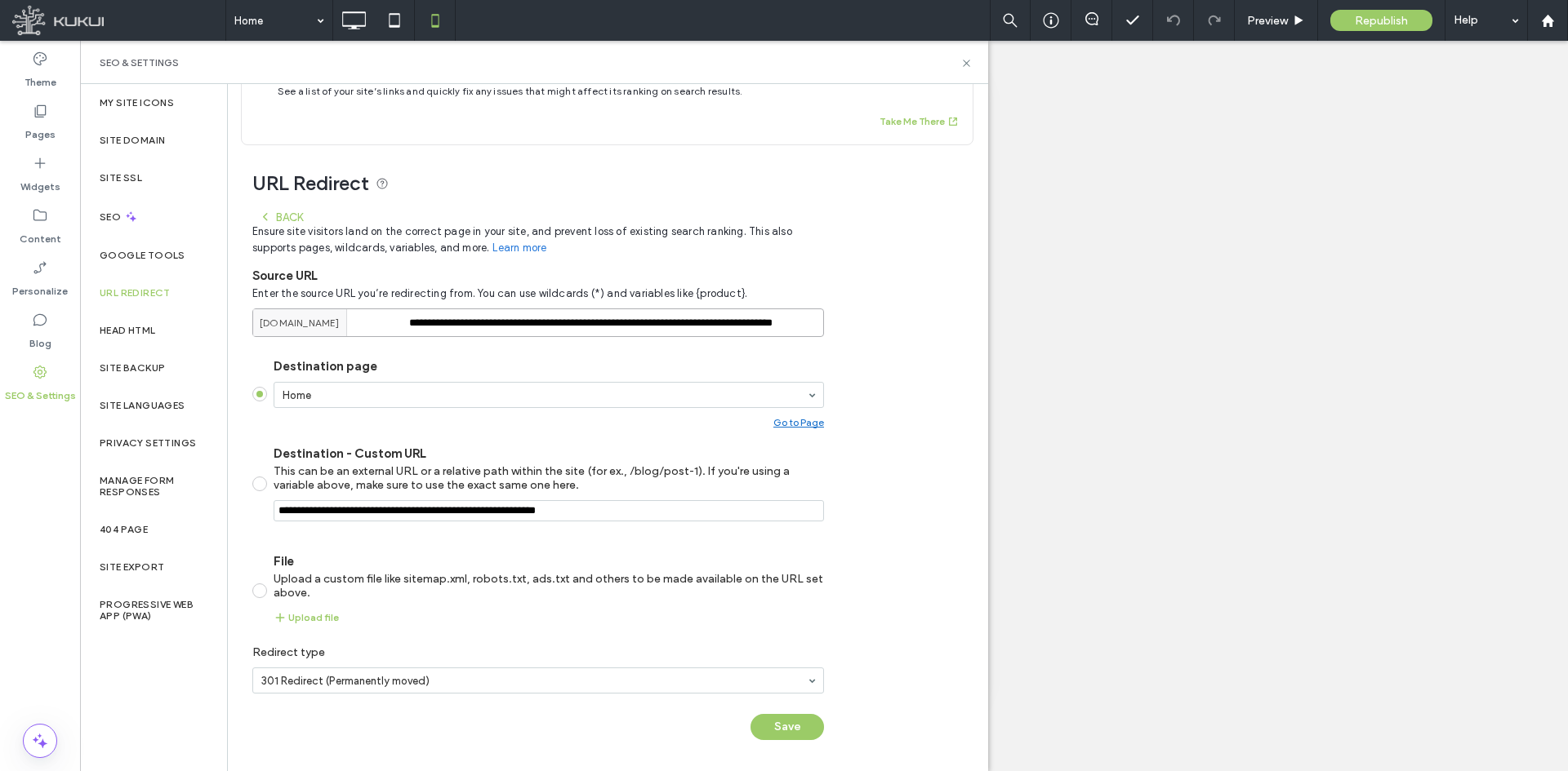
scroll to position [0, 114]
drag, startPoint x: 409, startPoint y: 323, endPoint x: 865, endPoint y: 333, distance: 456.1
click at [865, 333] on div "**********" at bounding box center [601, 451] width 747 height 612
click at [874, 390] on div "**********" at bounding box center [601, 451] width 747 height 612
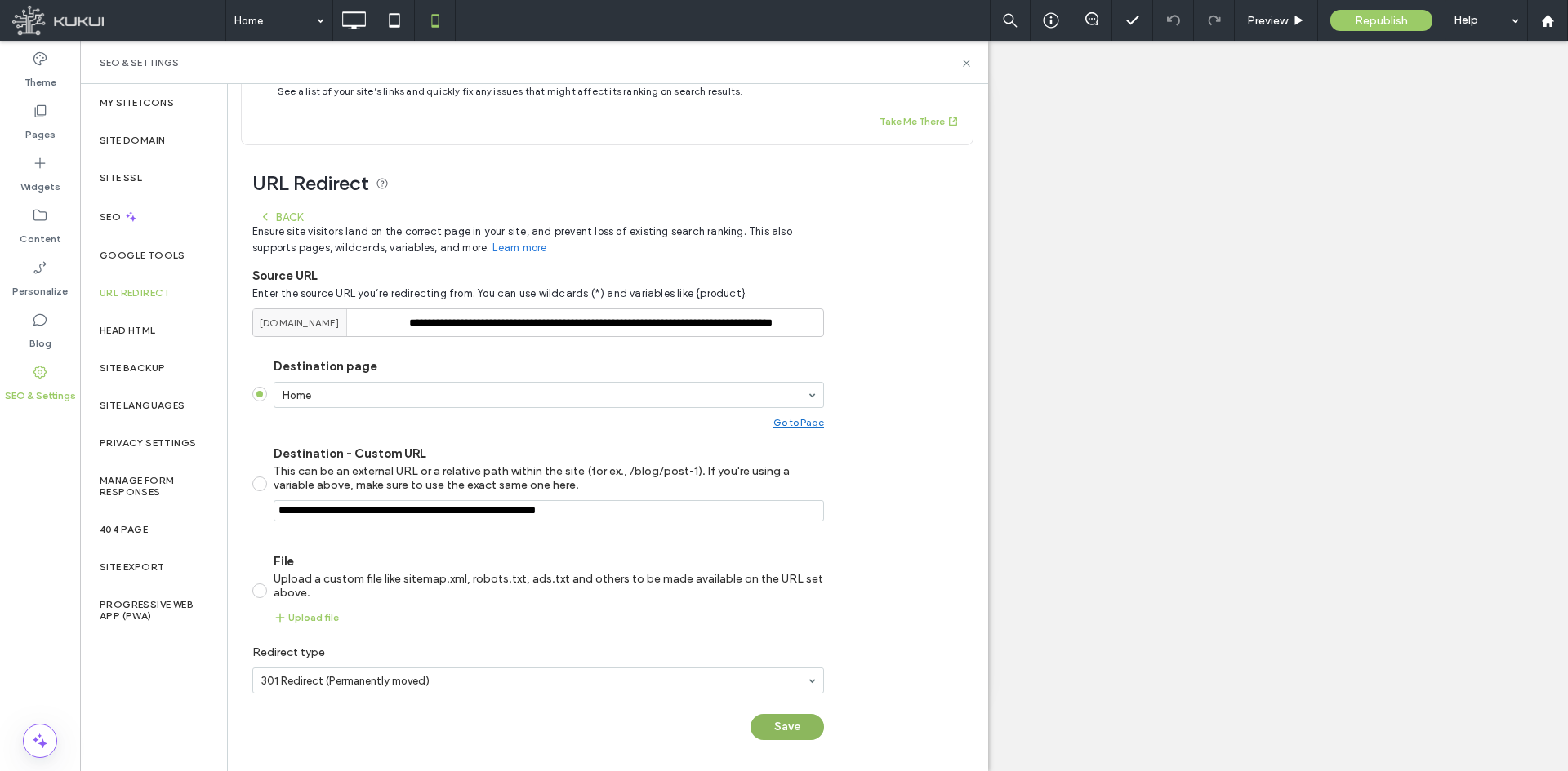
click at [796, 726] on button "Save" at bounding box center [787, 727] width 74 height 27
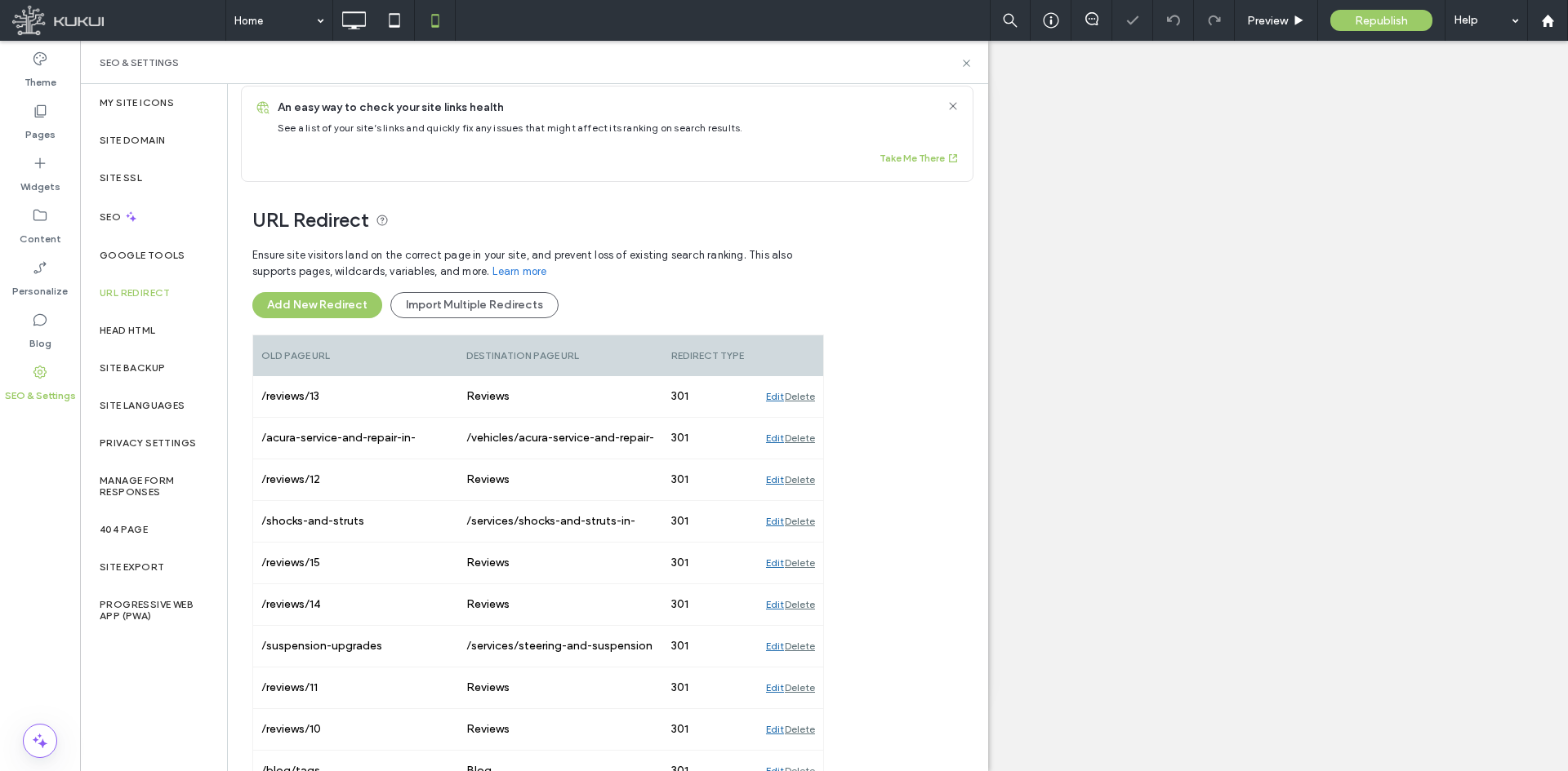
scroll to position [50, 0]
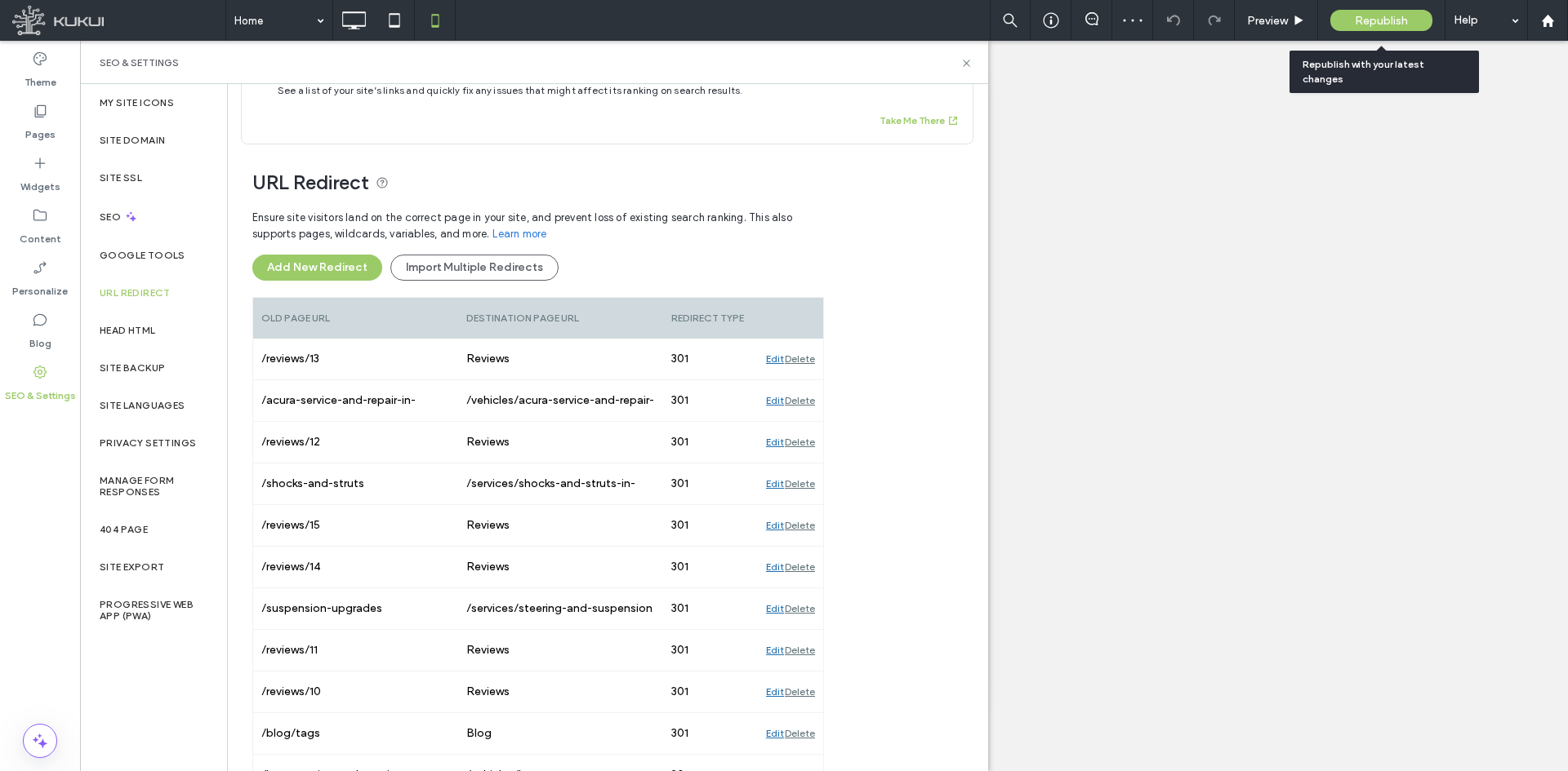
click at [1375, 18] on span "Republish" at bounding box center [1381, 21] width 53 height 14
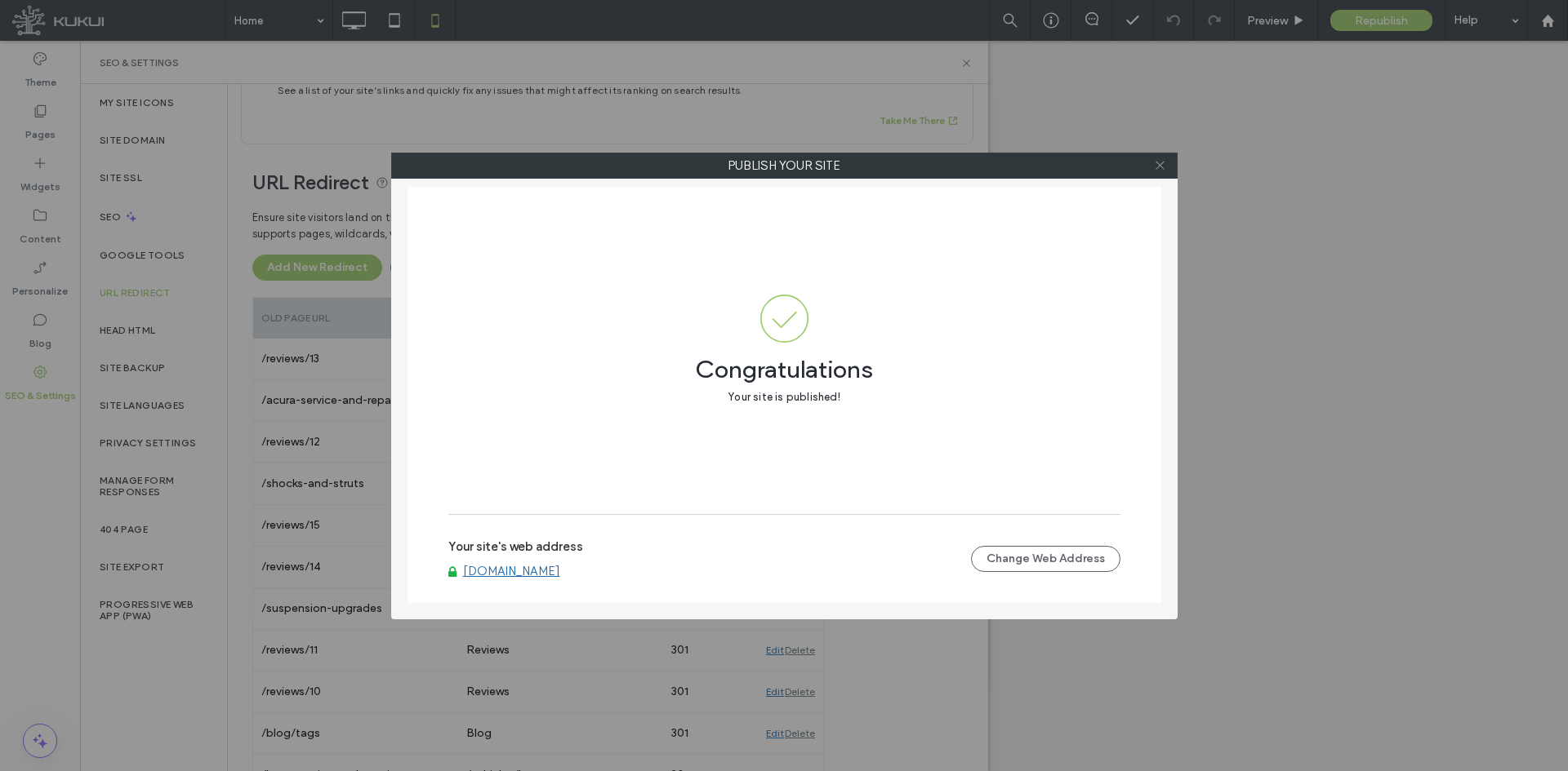
click at [1162, 157] on span at bounding box center [1160, 165] width 12 height 25
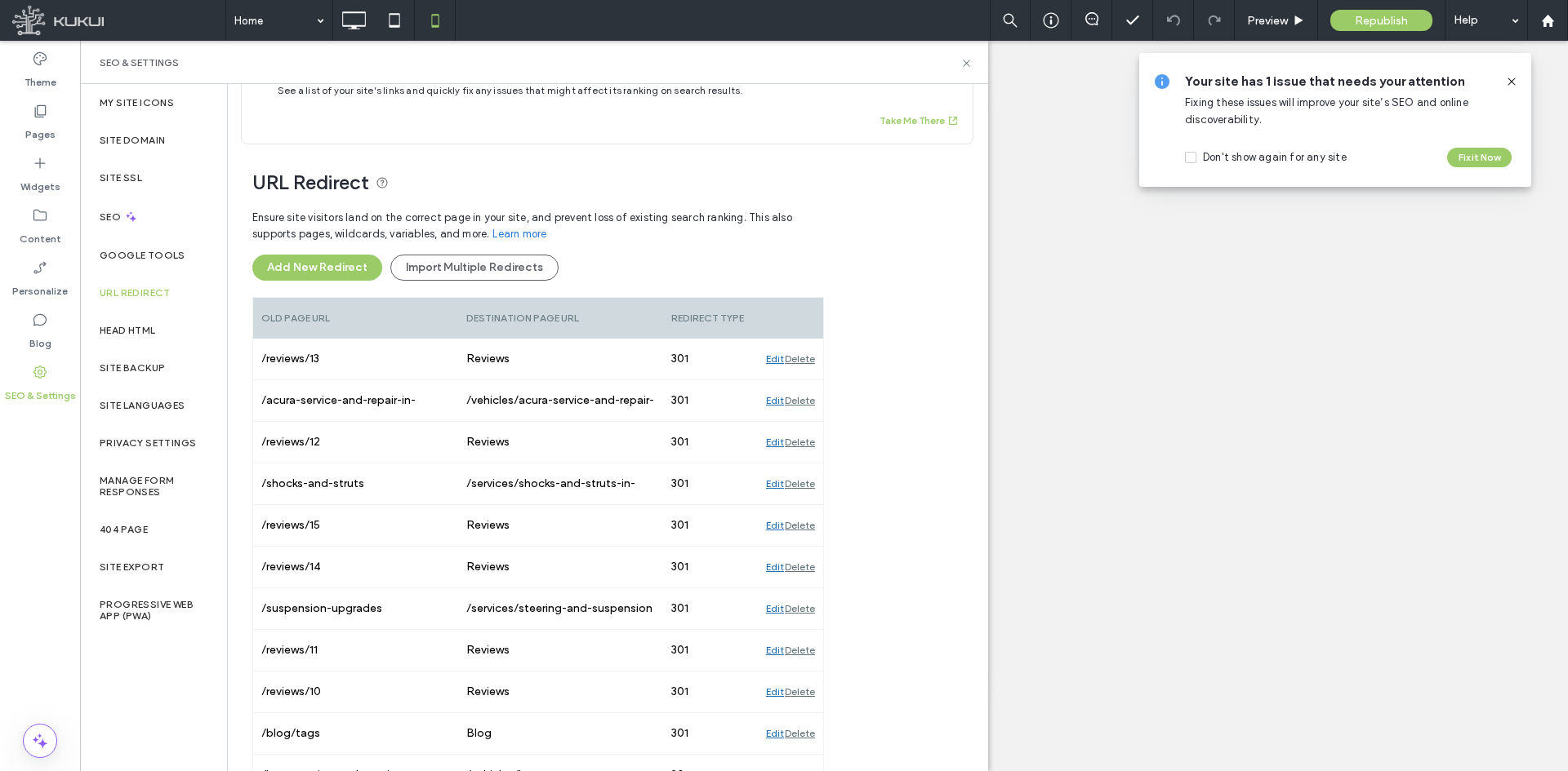
click at [1095, 481] on div "Unhide? Yes Unhide? Yes" at bounding box center [823, 406] width 1488 height 731
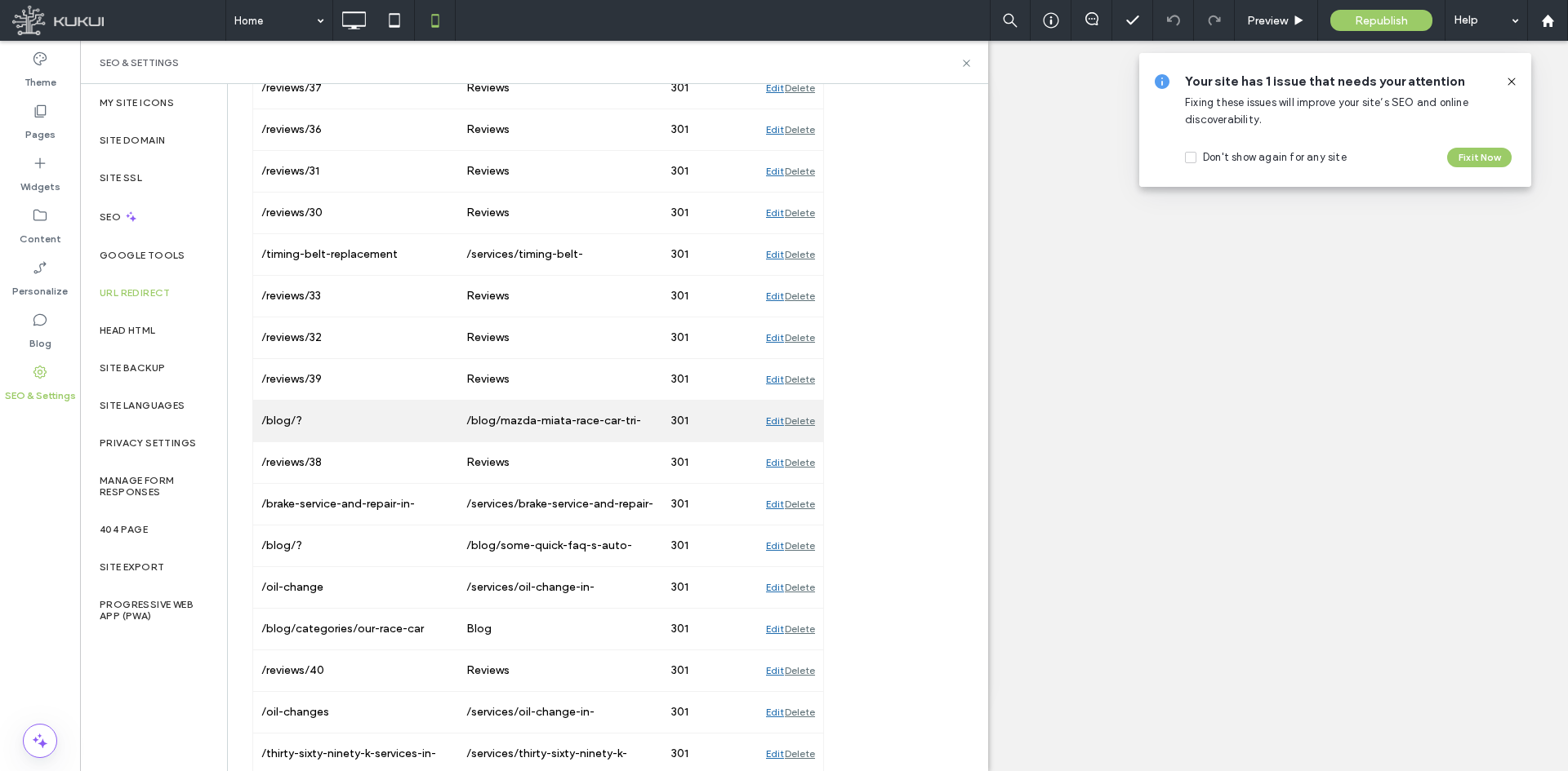
click at [801, 421] on div "Delete" at bounding box center [800, 422] width 30 height 41
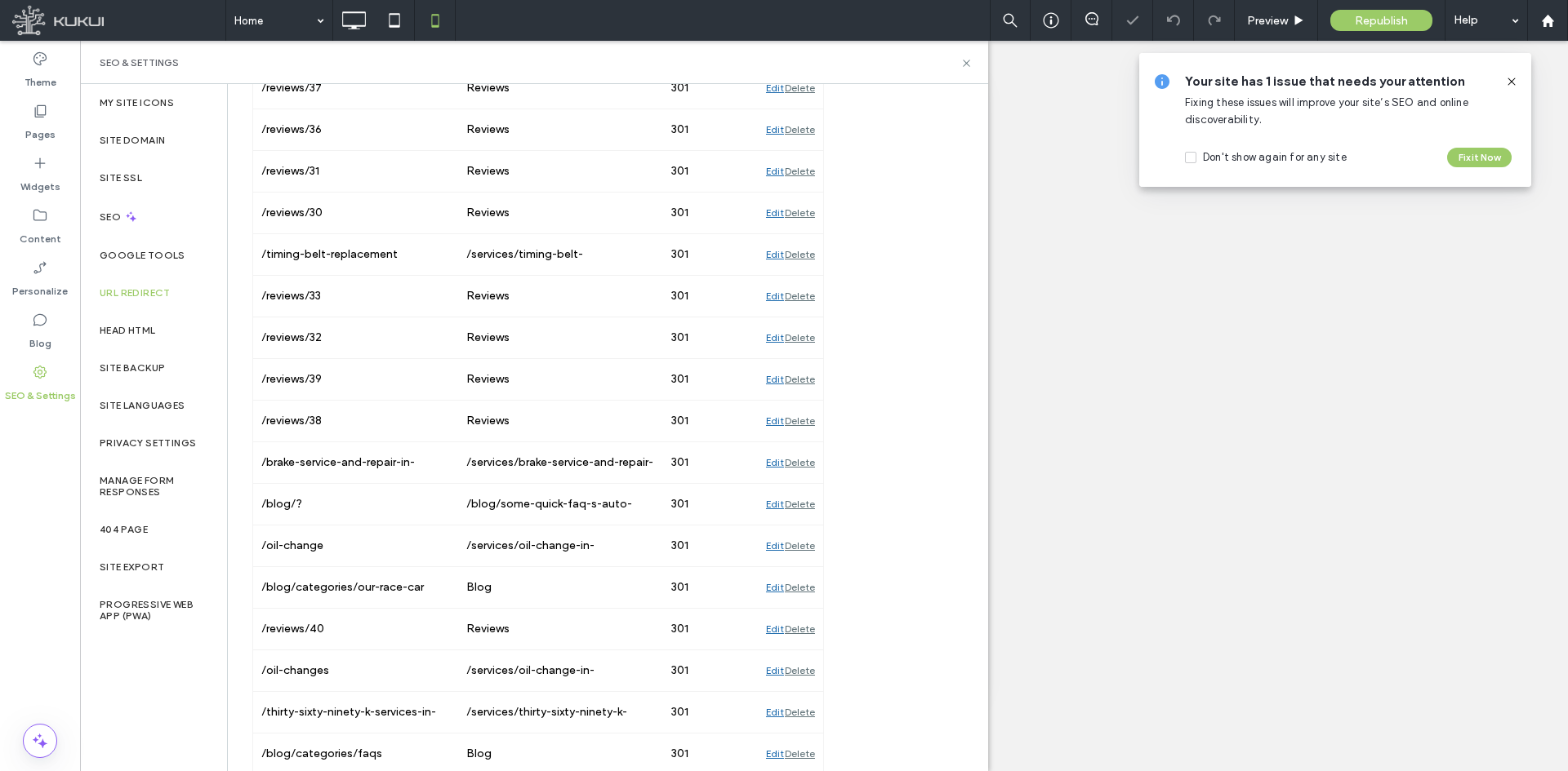
drag, startPoint x: 801, startPoint y: 421, endPoint x: 880, endPoint y: 454, distance: 85.6
click at [880, 454] on div "URL Redirect Ensure site visitors land on the correct page in your site, and pr…" at bounding box center [601, 303] width 747 height 5107
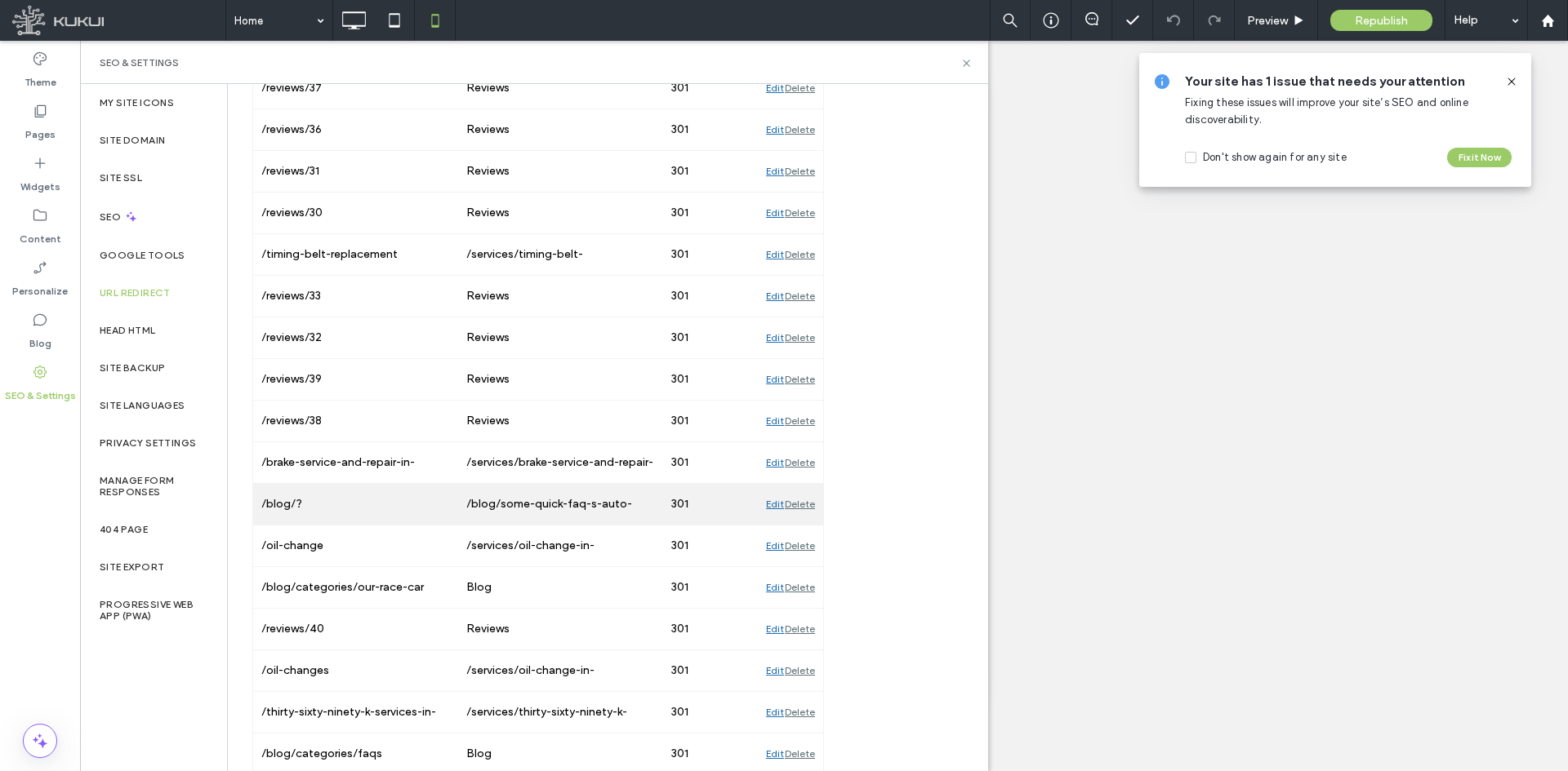
click at [810, 501] on div "Delete" at bounding box center [800, 504] width 30 height 41
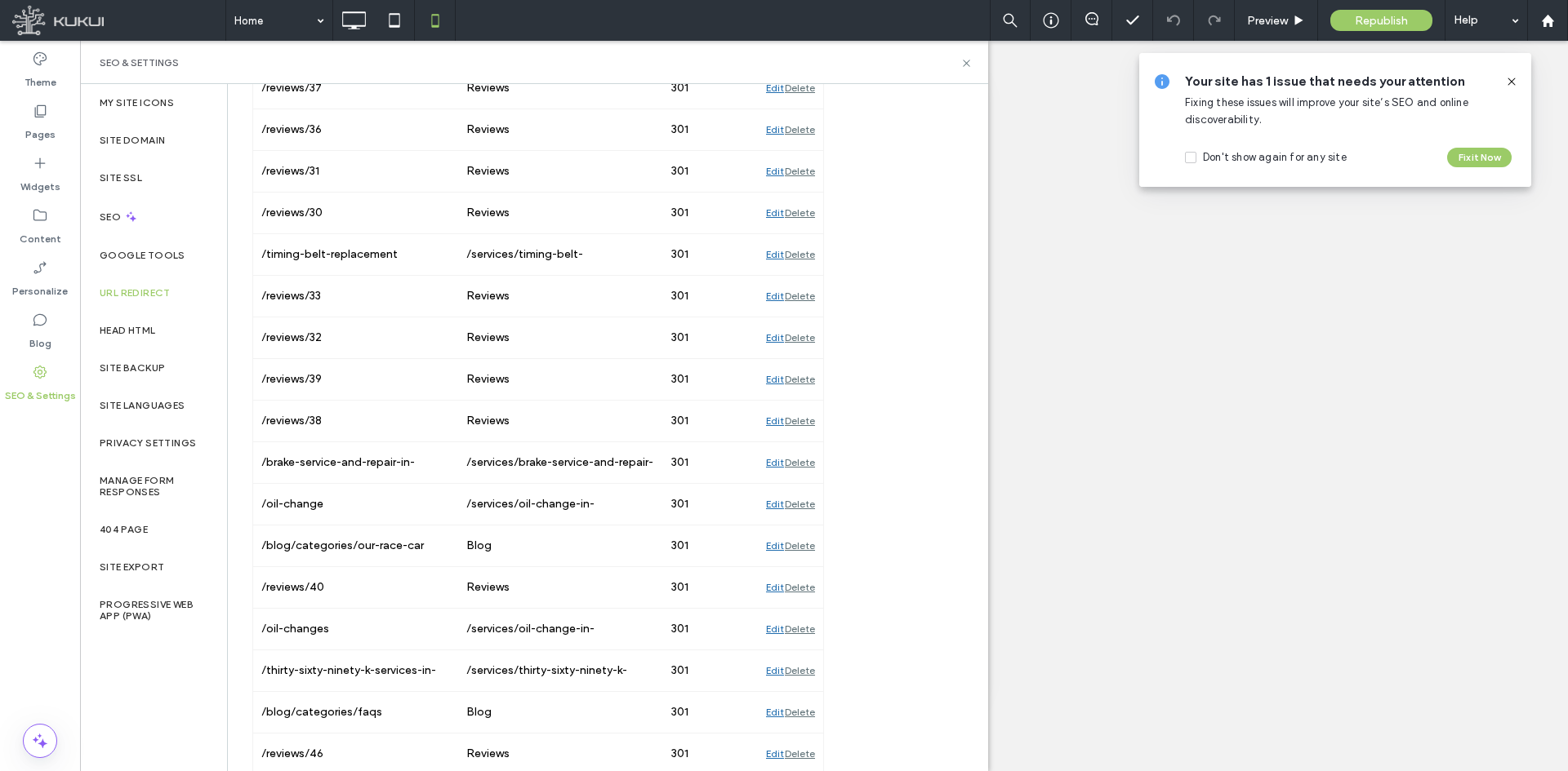
scroll to position [3236, 0]
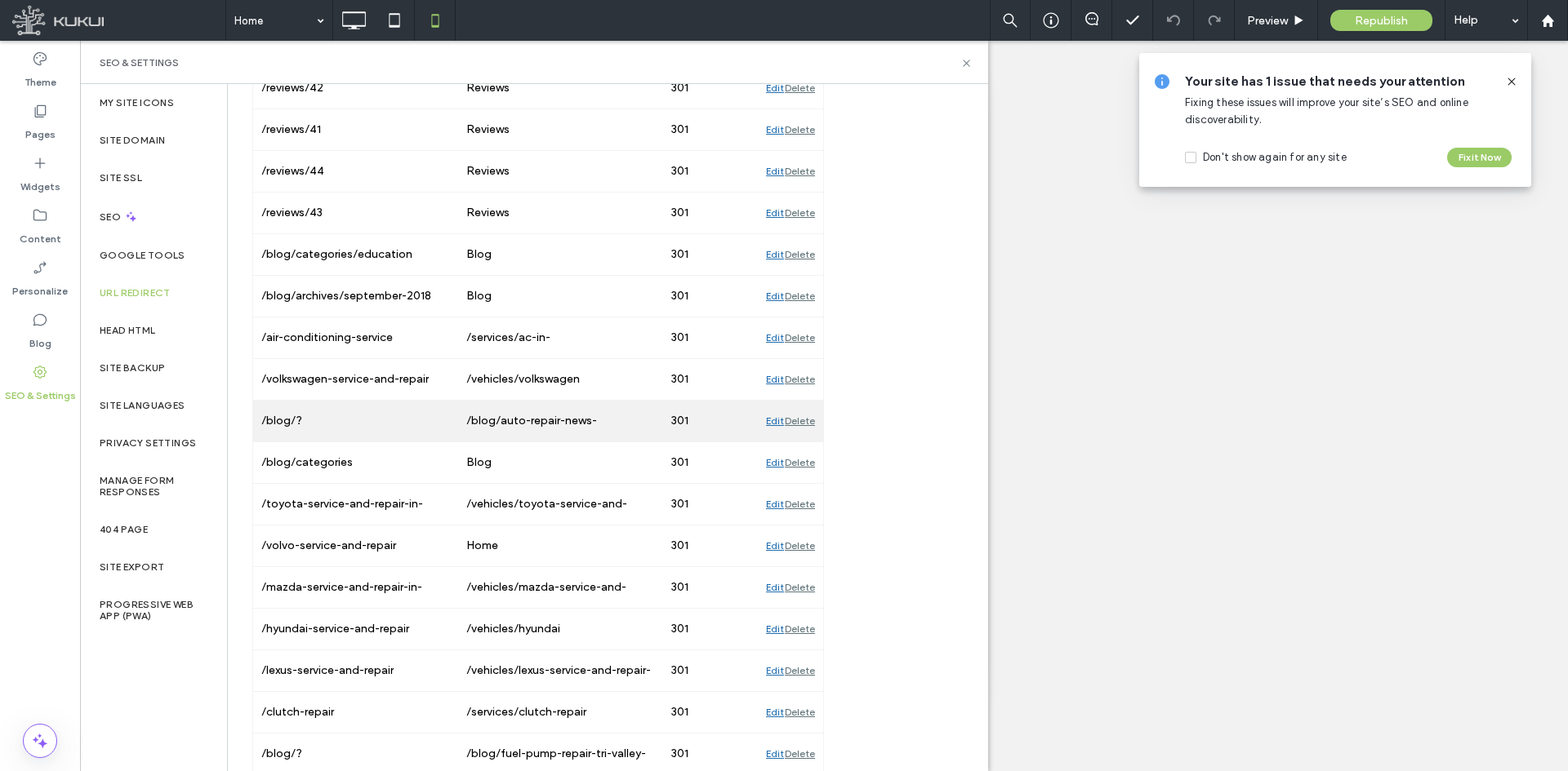
click at [805, 426] on div "Delete" at bounding box center [800, 422] width 30 height 41
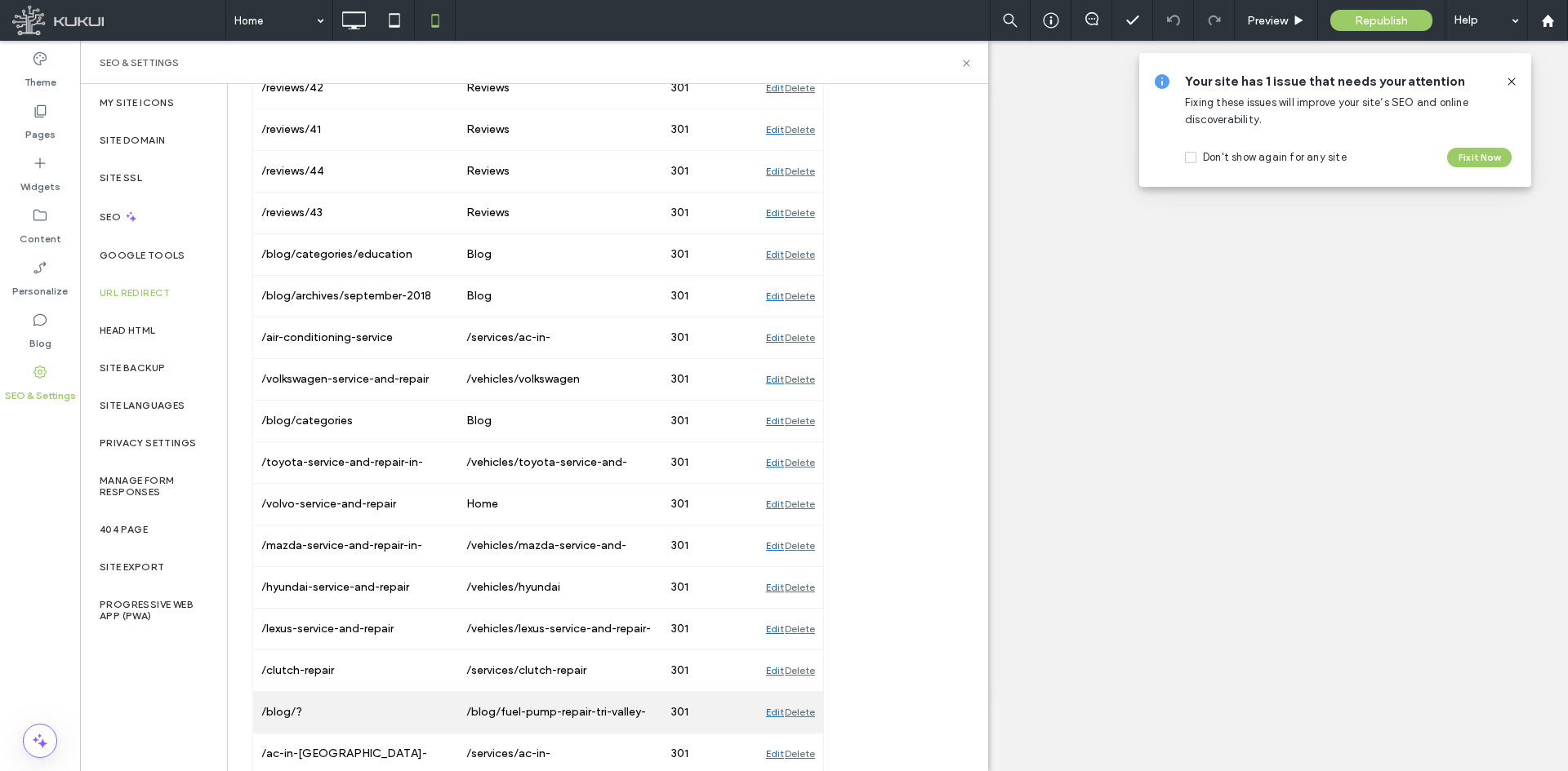
click at [807, 714] on div "Delete" at bounding box center [800, 713] width 30 height 41
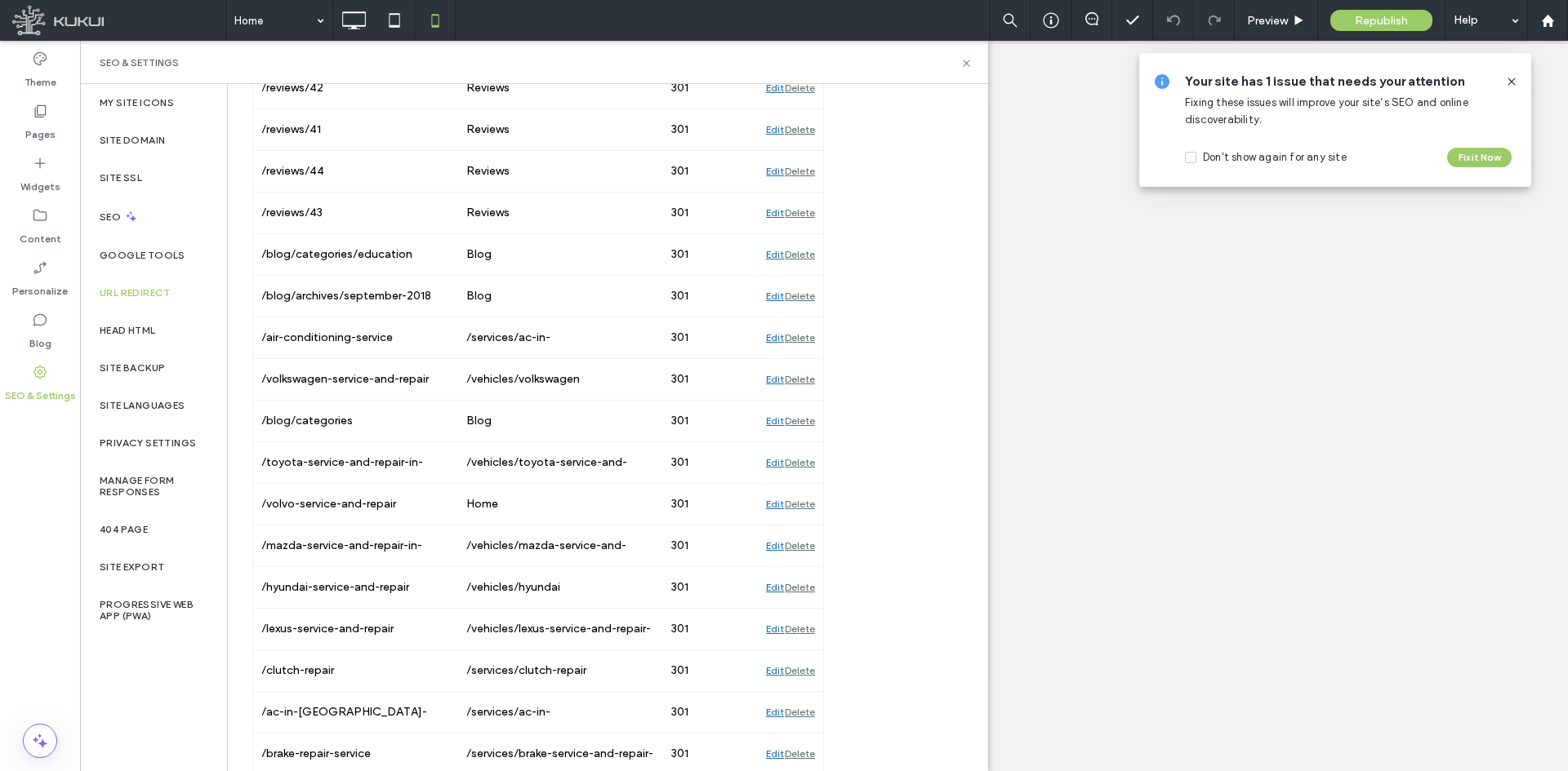
scroll to position [4277, 0]
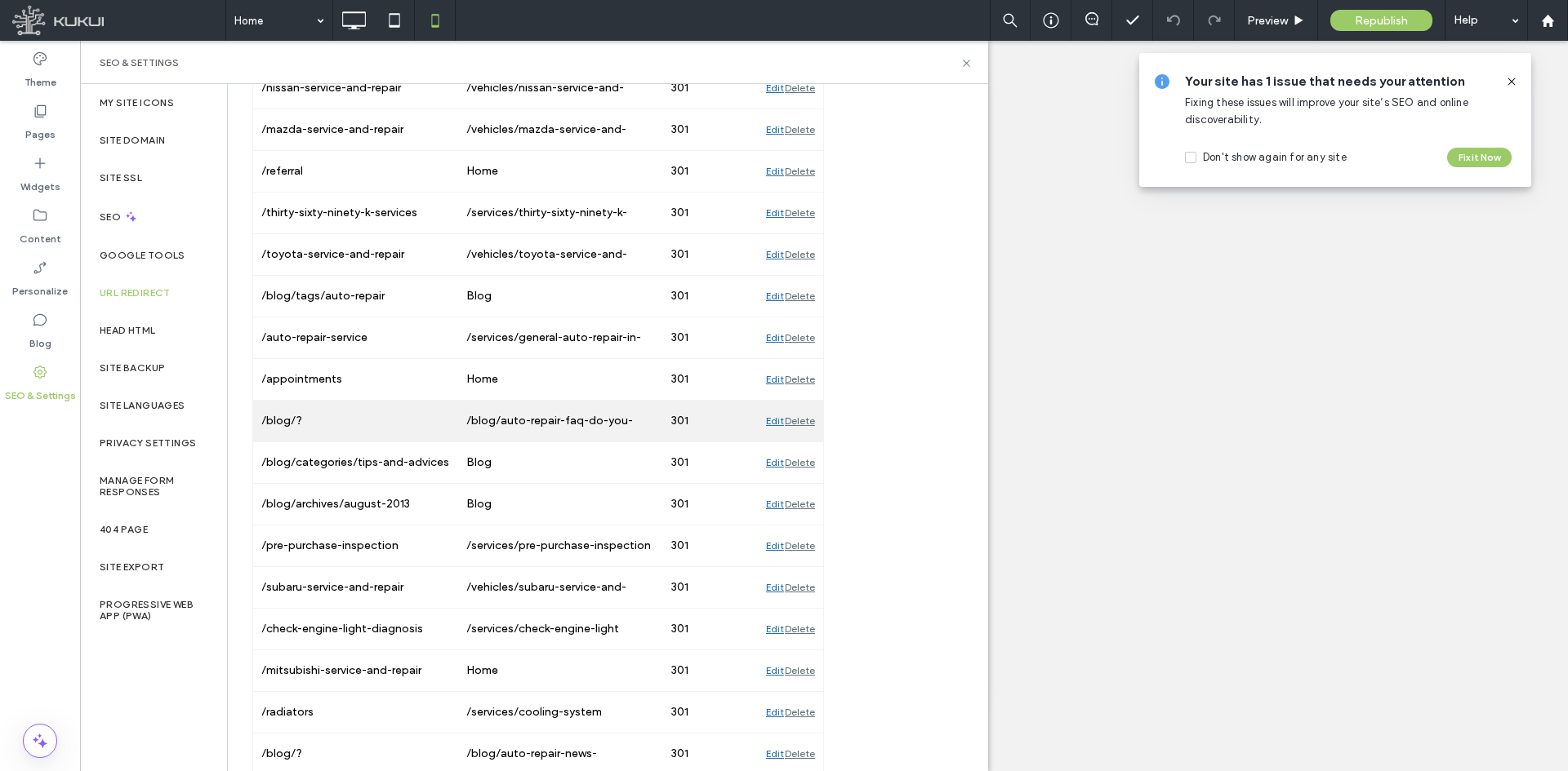
click at [808, 421] on div "Delete" at bounding box center [800, 422] width 30 height 41
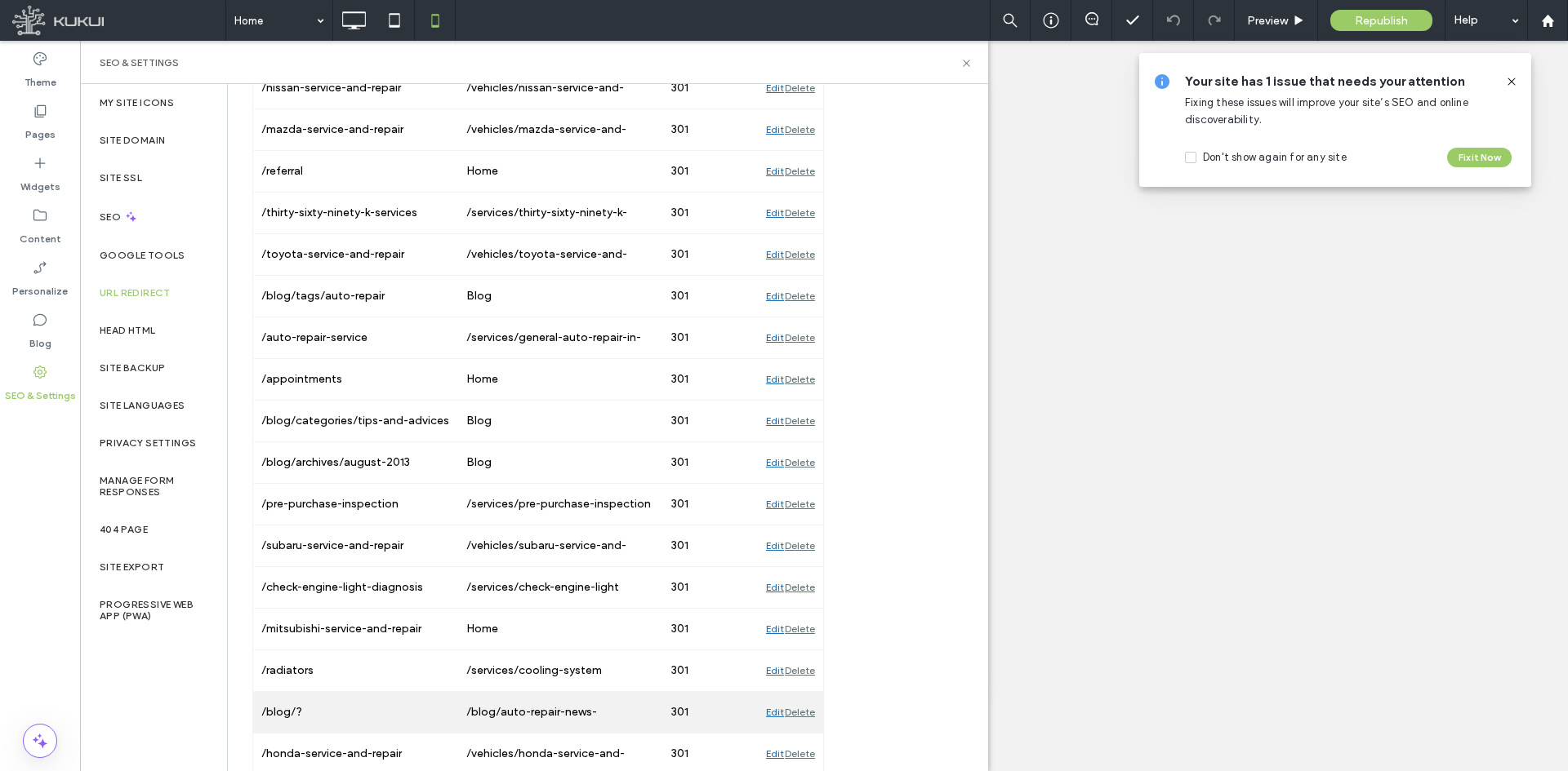
click at [805, 704] on div "Delete" at bounding box center [800, 713] width 30 height 41
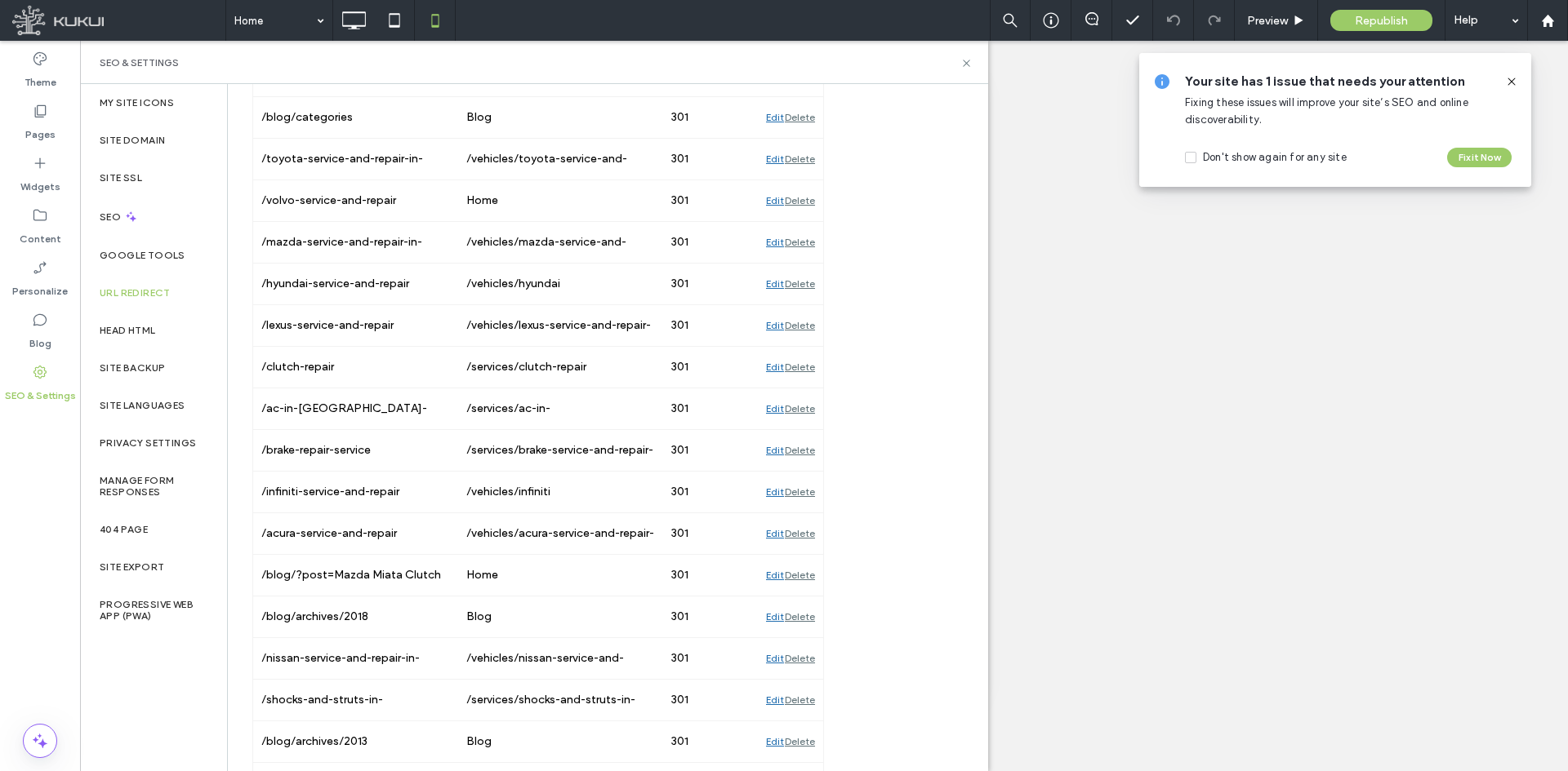
scroll to position [3521, 0]
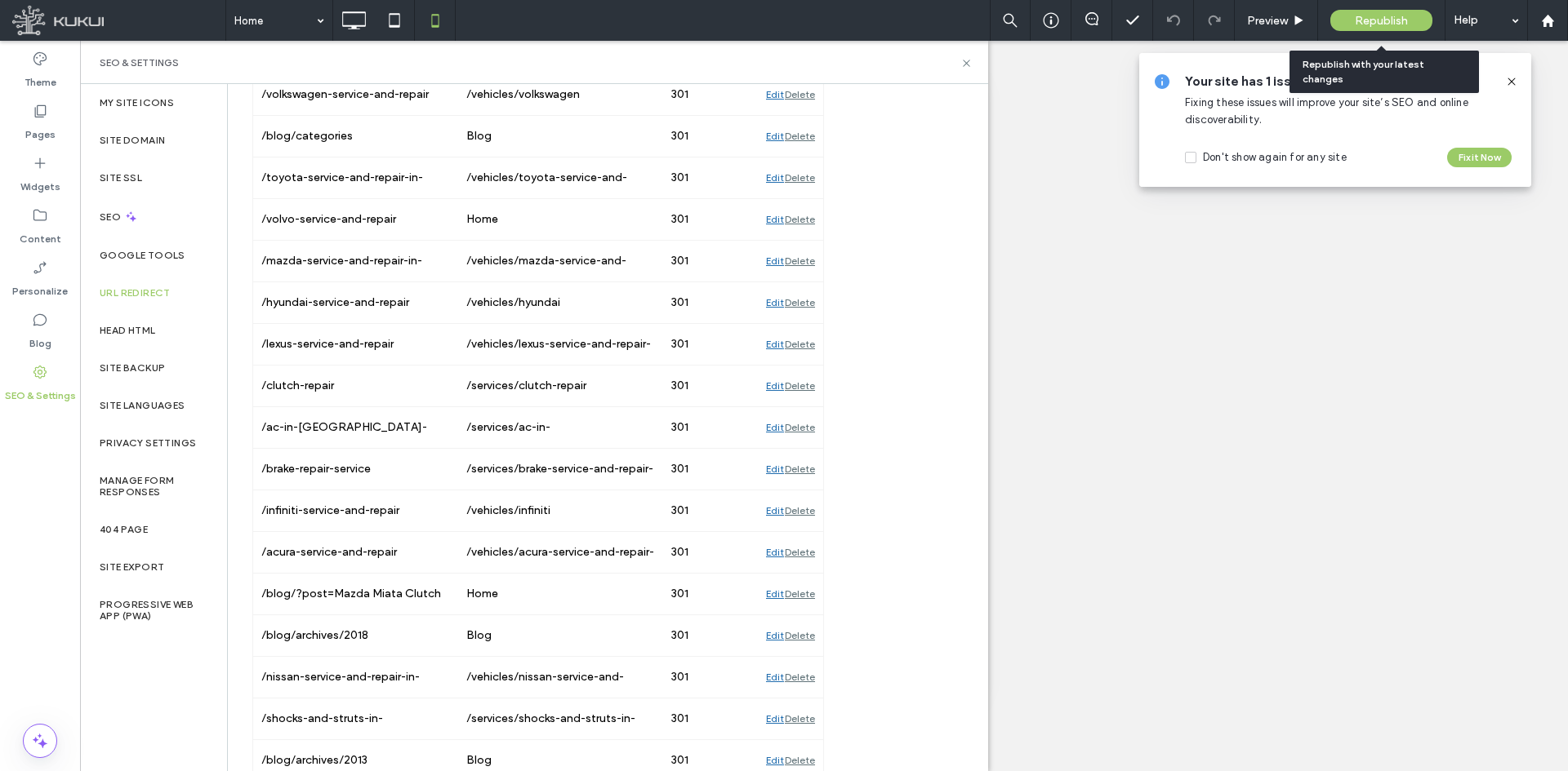
click at [1364, 15] on span "Republish" at bounding box center [1381, 21] width 53 height 14
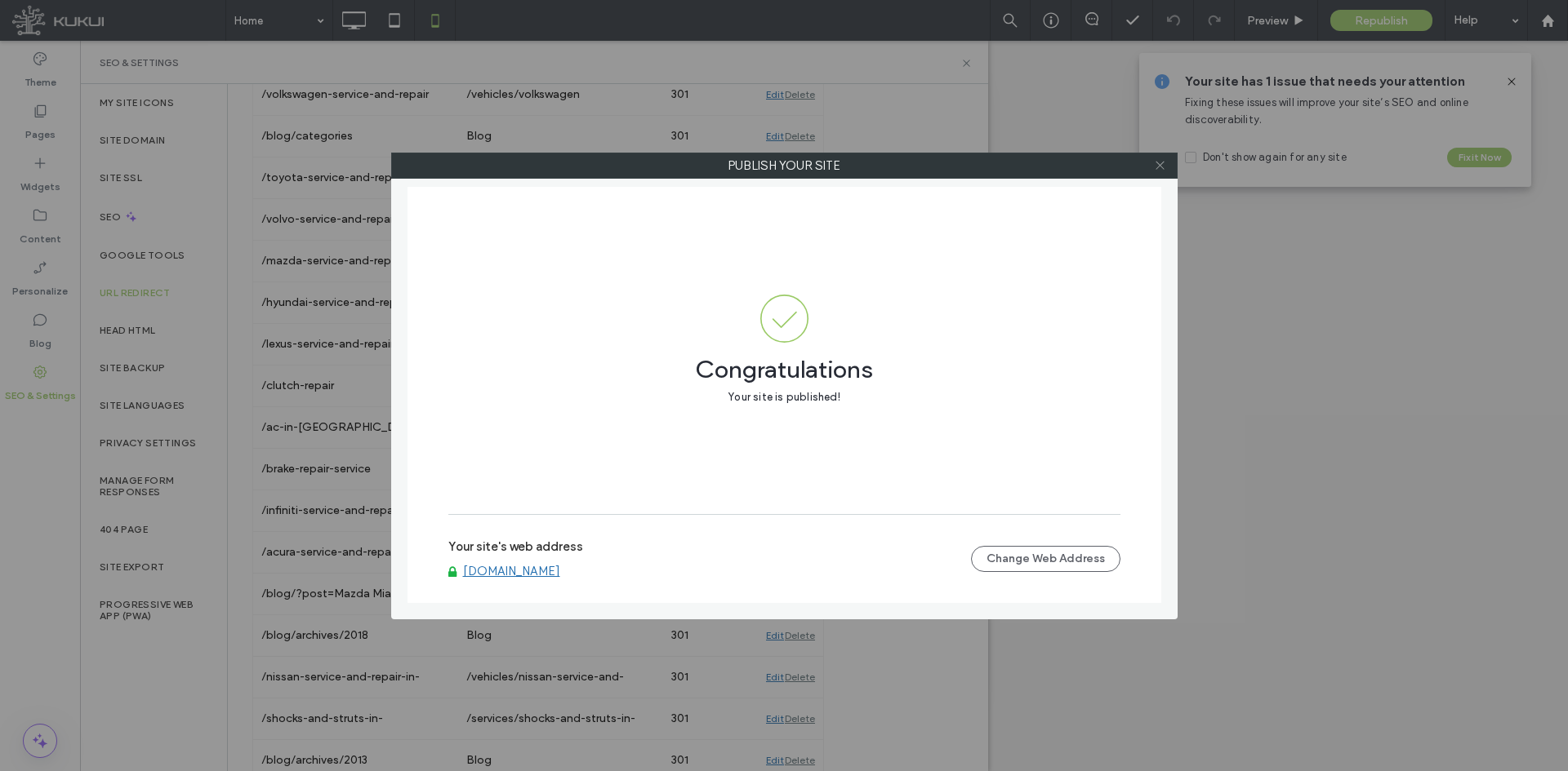
drag, startPoint x: 1184, startPoint y: 157, endPoint x: 1161, endPoint y: 153, distance: 23.3
click at [1182, 157] on div "Publish your site Congratulations Your site is published! Your site's web addre…" at bounding box center [784, 386] width 1568 height 771
click at [1161, 153] on span at bounding box center [1160, 165] width 12 height 25
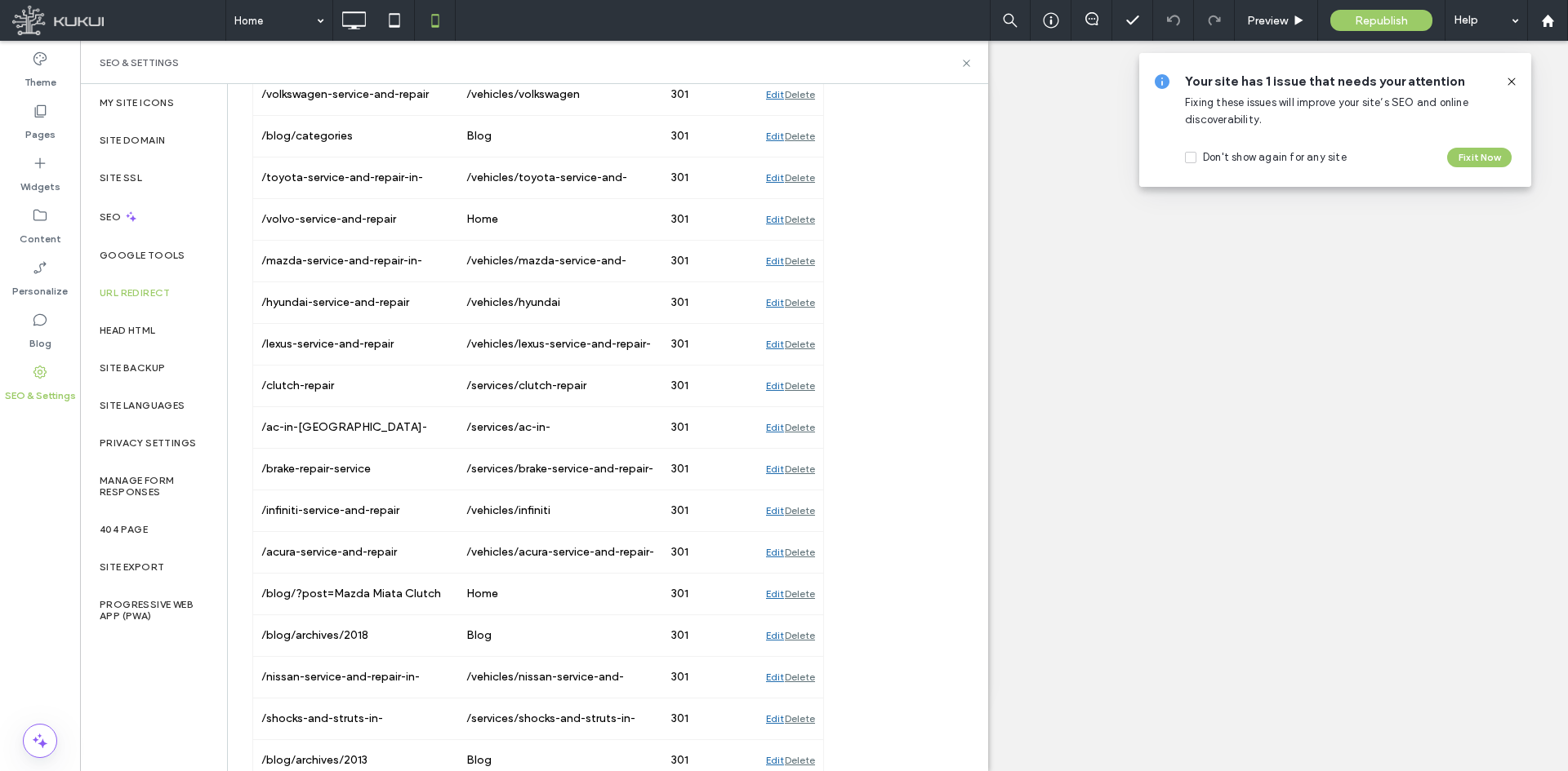
click at [1113, 309] on div "Unhide? Yes Unhide? Yes" at bounding box center [823, 406] width 1488 height 731
